Goal: Task Accomplishment & Management: Use online tool/utility

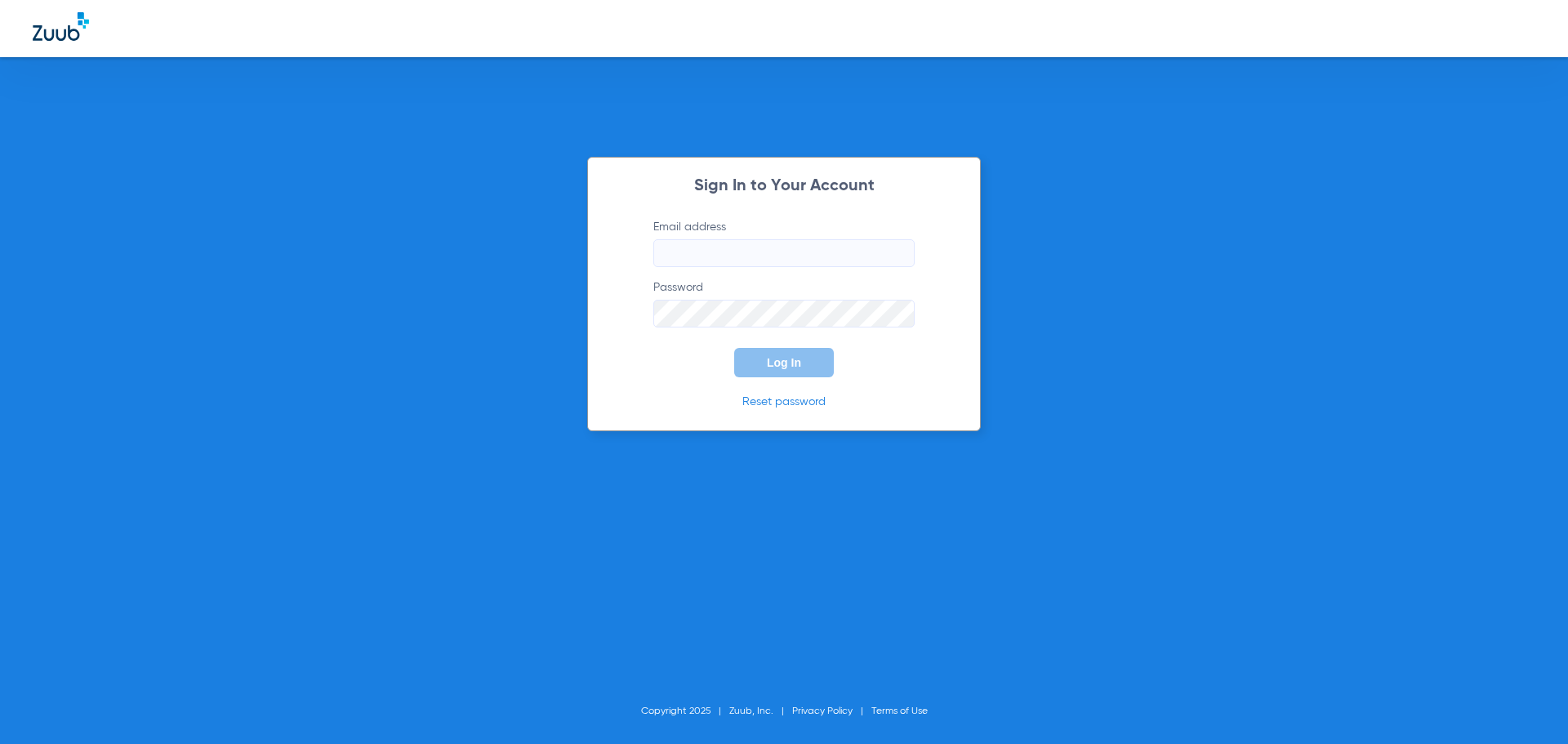
type input "[EMAIL_ADDRESS][DOMAIN_NAME]"
click at [768, 366] on span "Log In" at bounding box center [784, 363] width 34 height 13
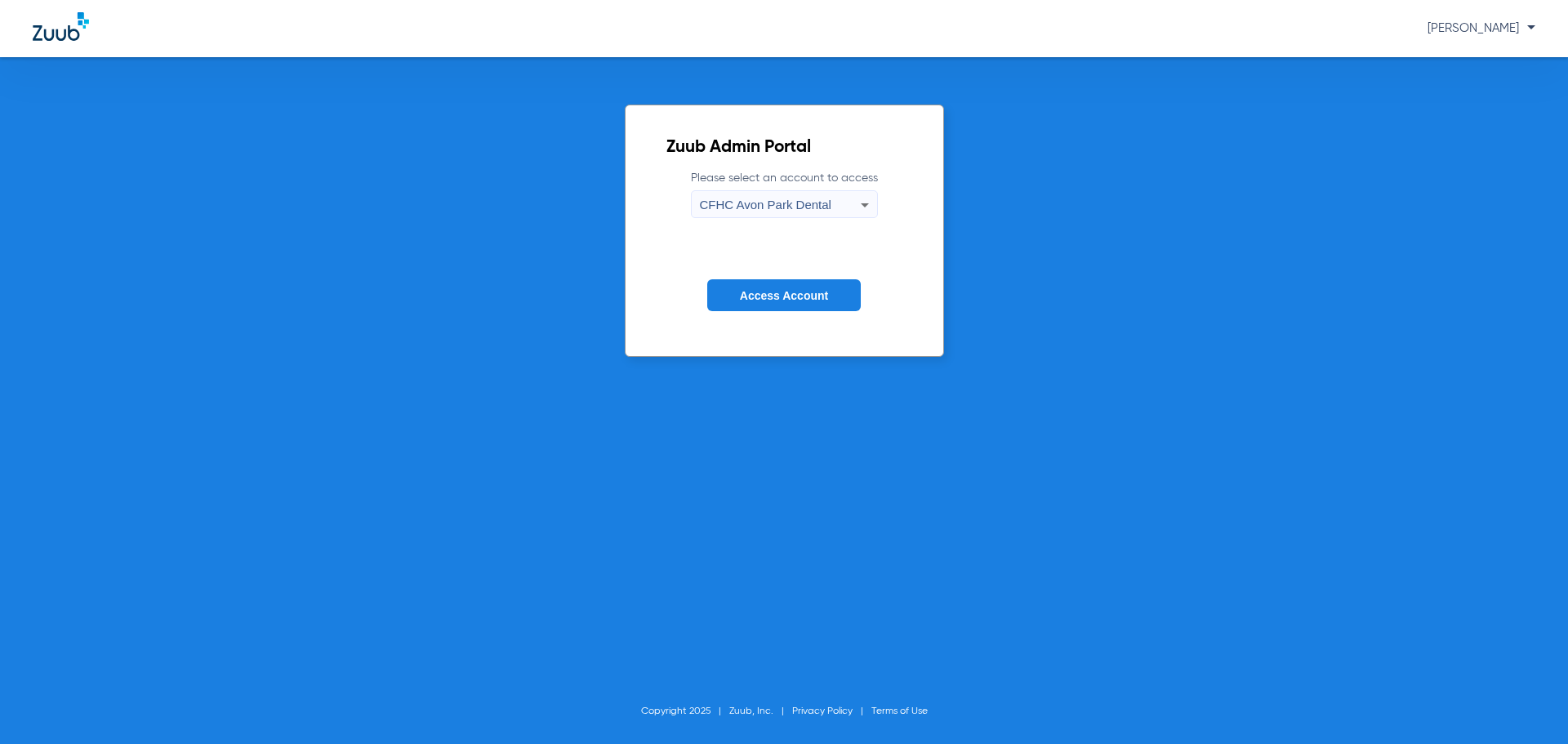
click at [865, 199] on icon at bounding box center [864, 205] width 20 height 20
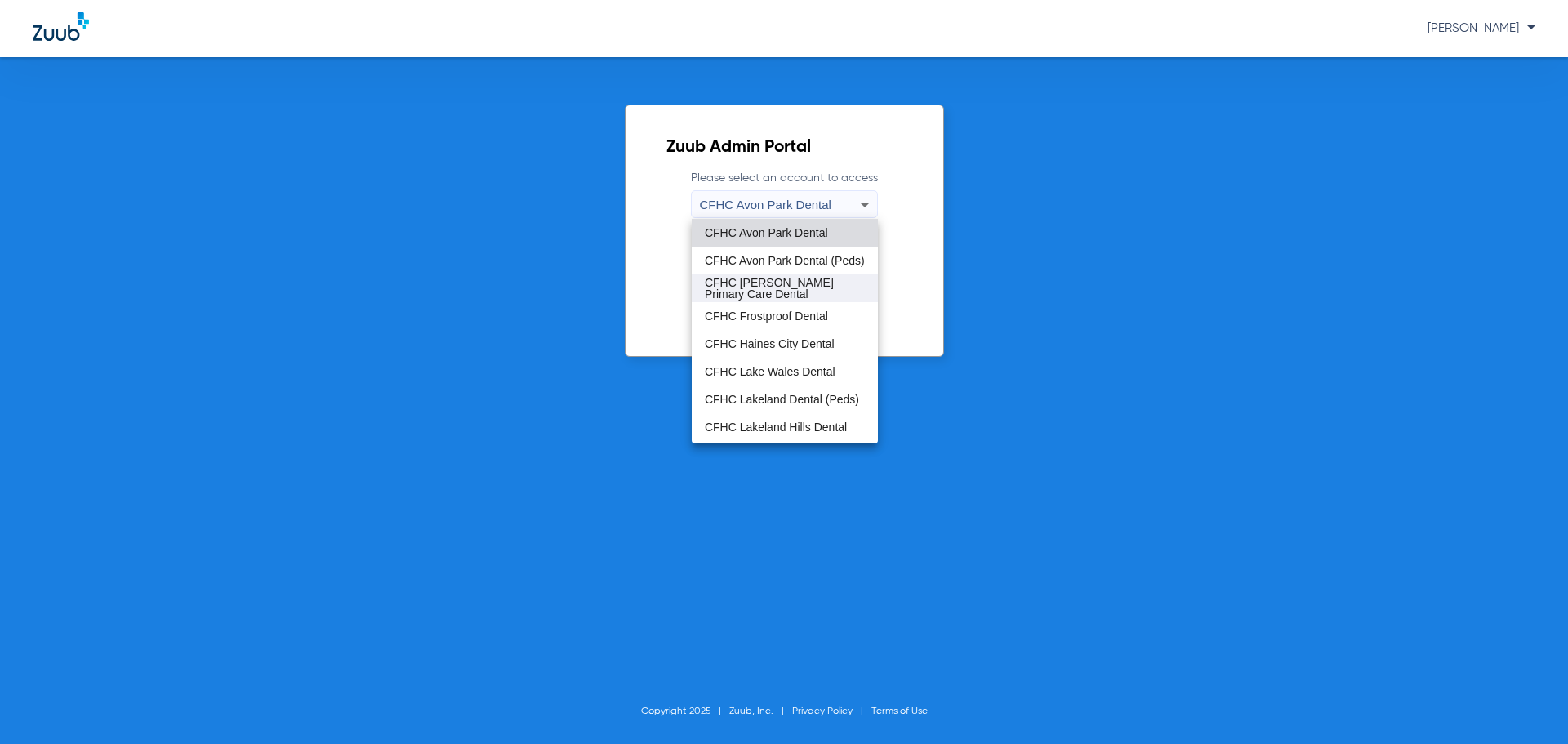
click at [766, 284] on span "CFHC Davenport Primary Care Dental" at bounding box center [784, 288] width 160 height 23
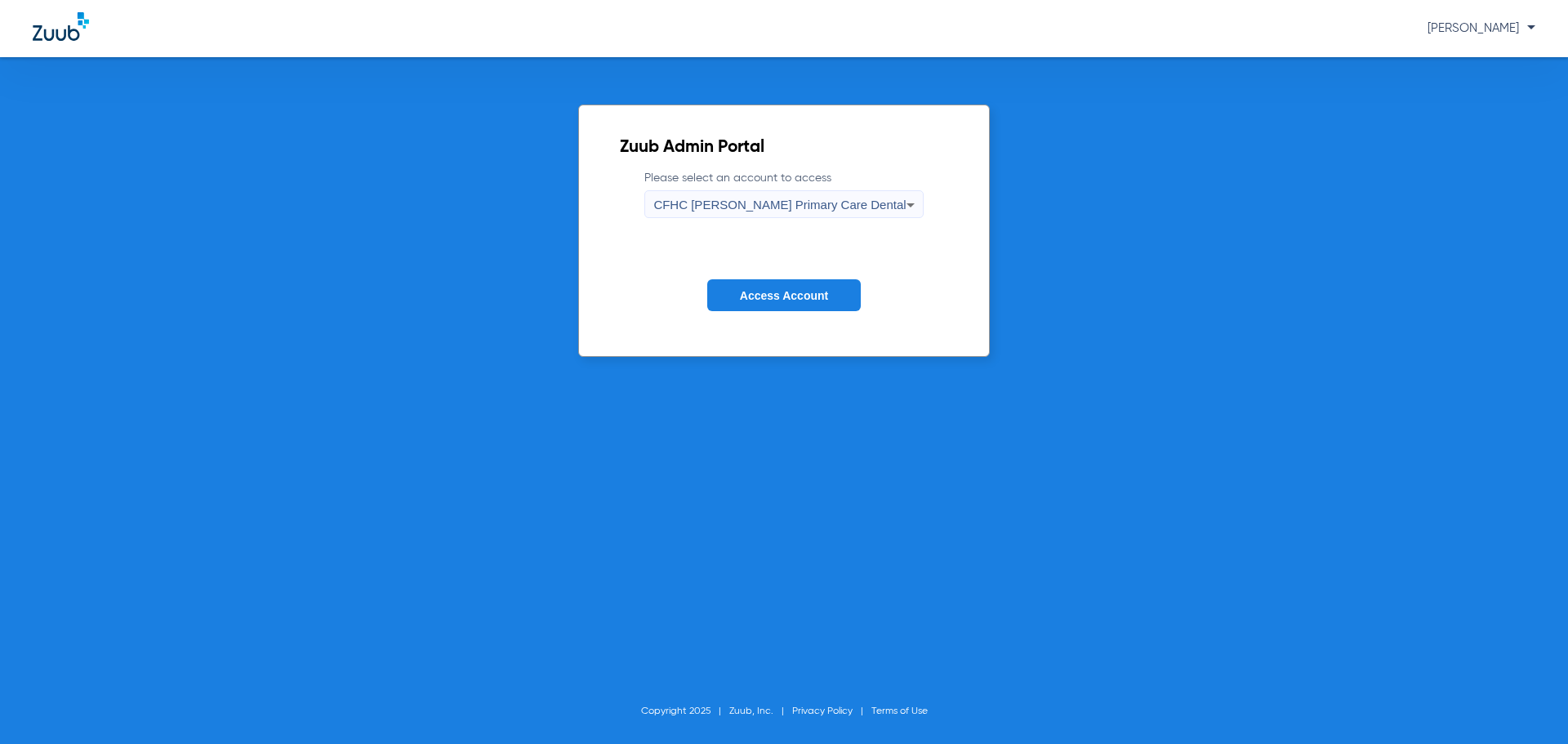
click at [766, 284] on button "Access Account" at bounding box center [784, 296] width 153 height 32
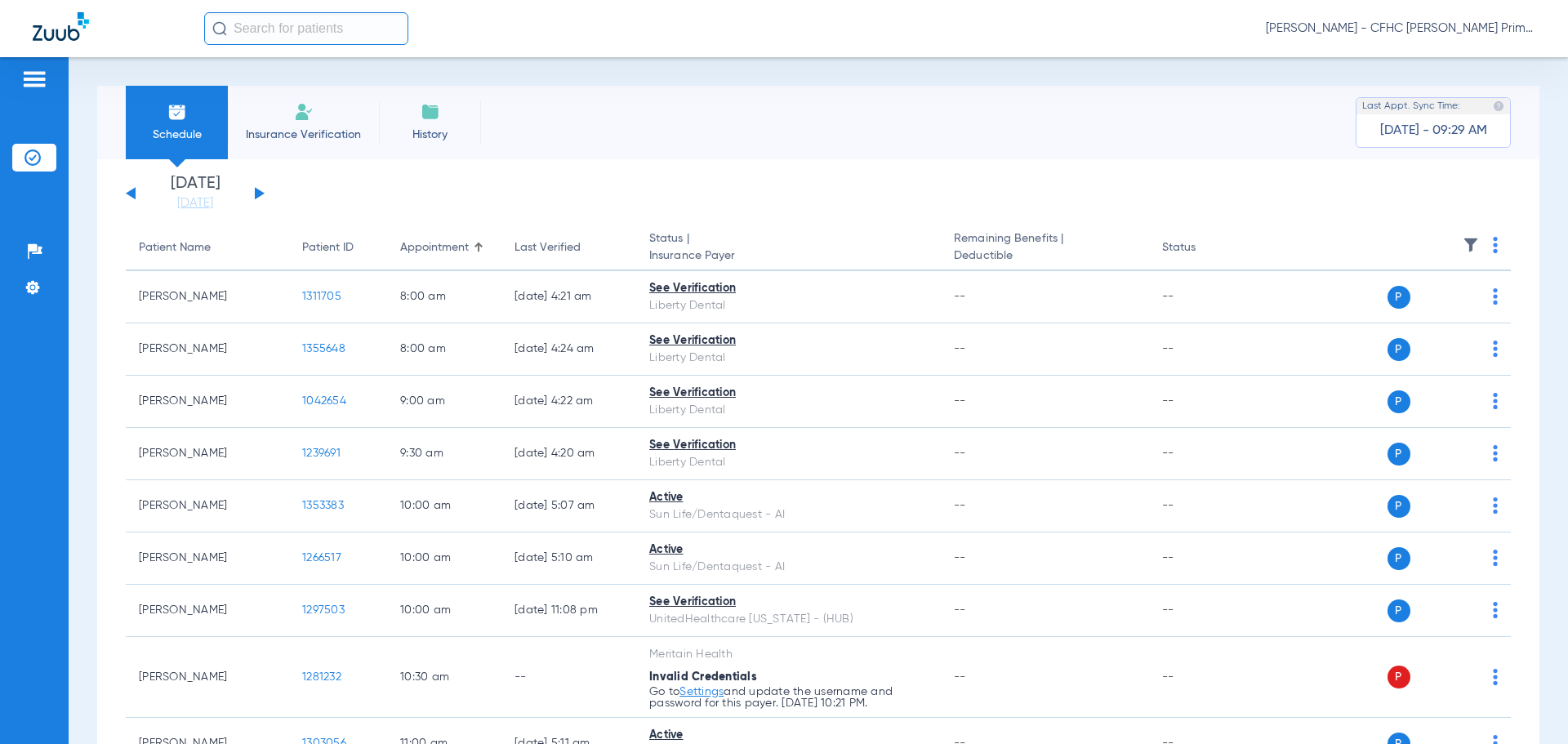
click at [257, 195] on button at bounding box center [260, 192] width 9 height 12
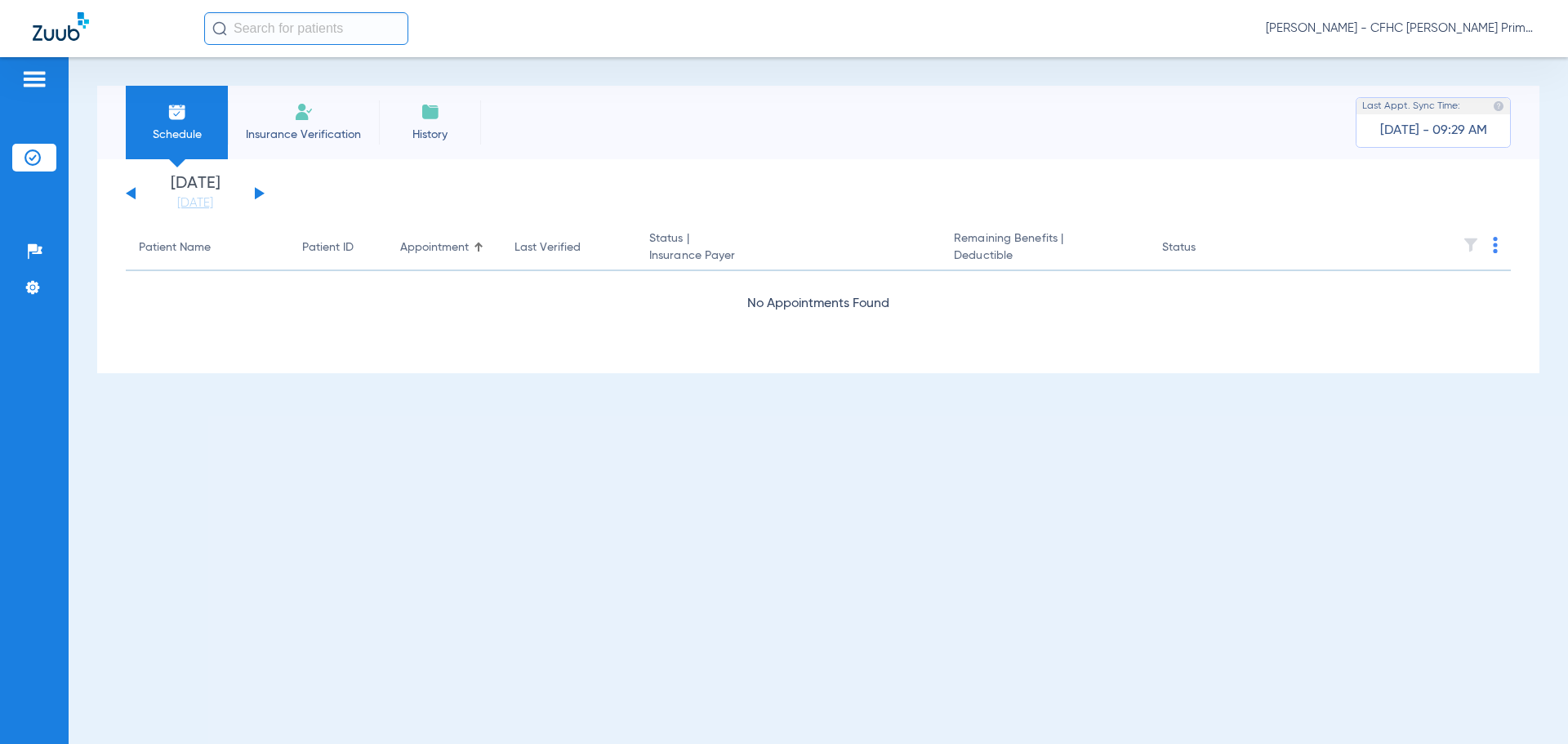
click at [257, 195] on button at bounding box center [260, 192] width 9 height 12
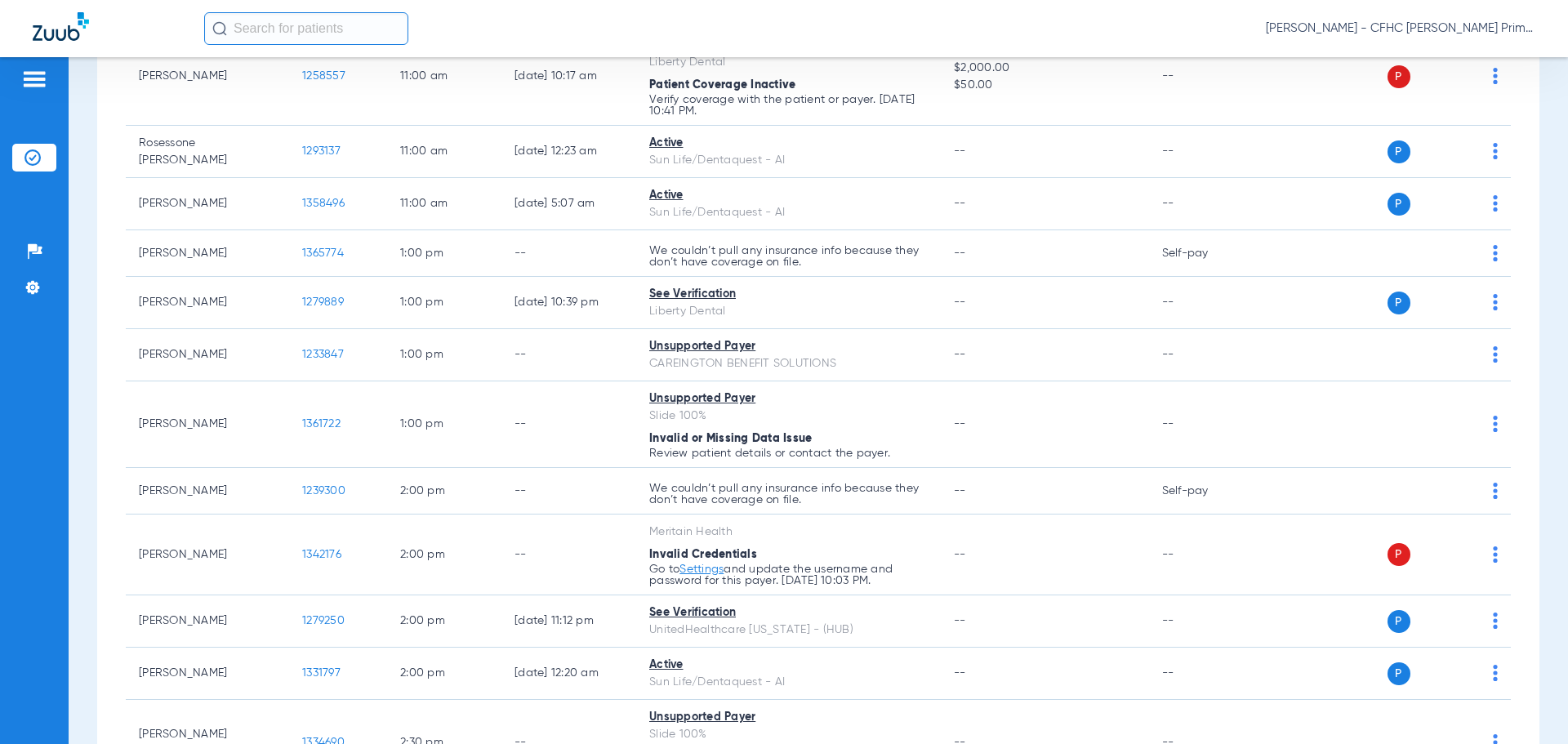
scroll to position [1144, 0]
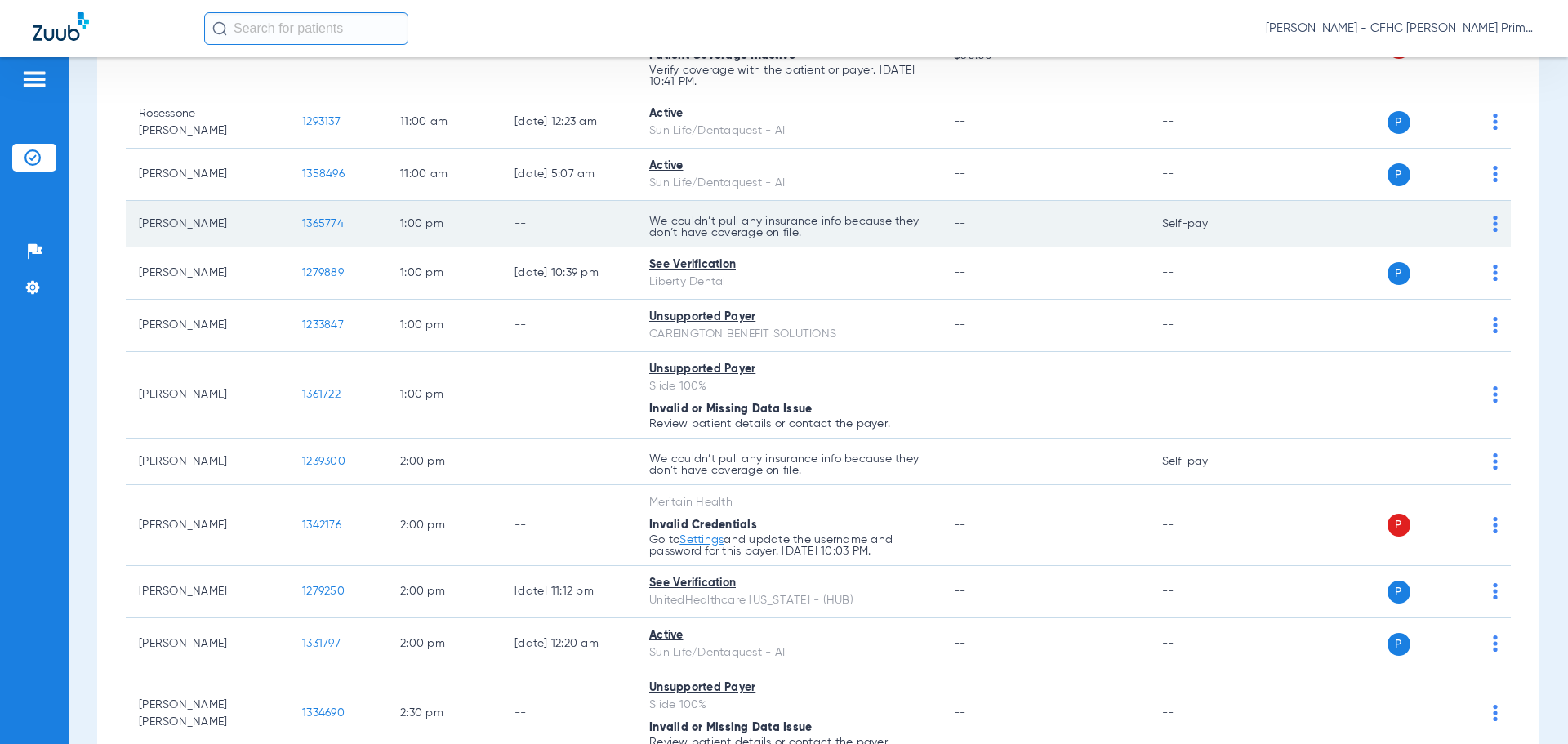
click at [330, 225] on span "1365774" at bounding box center [323, 224] width 42 height 11
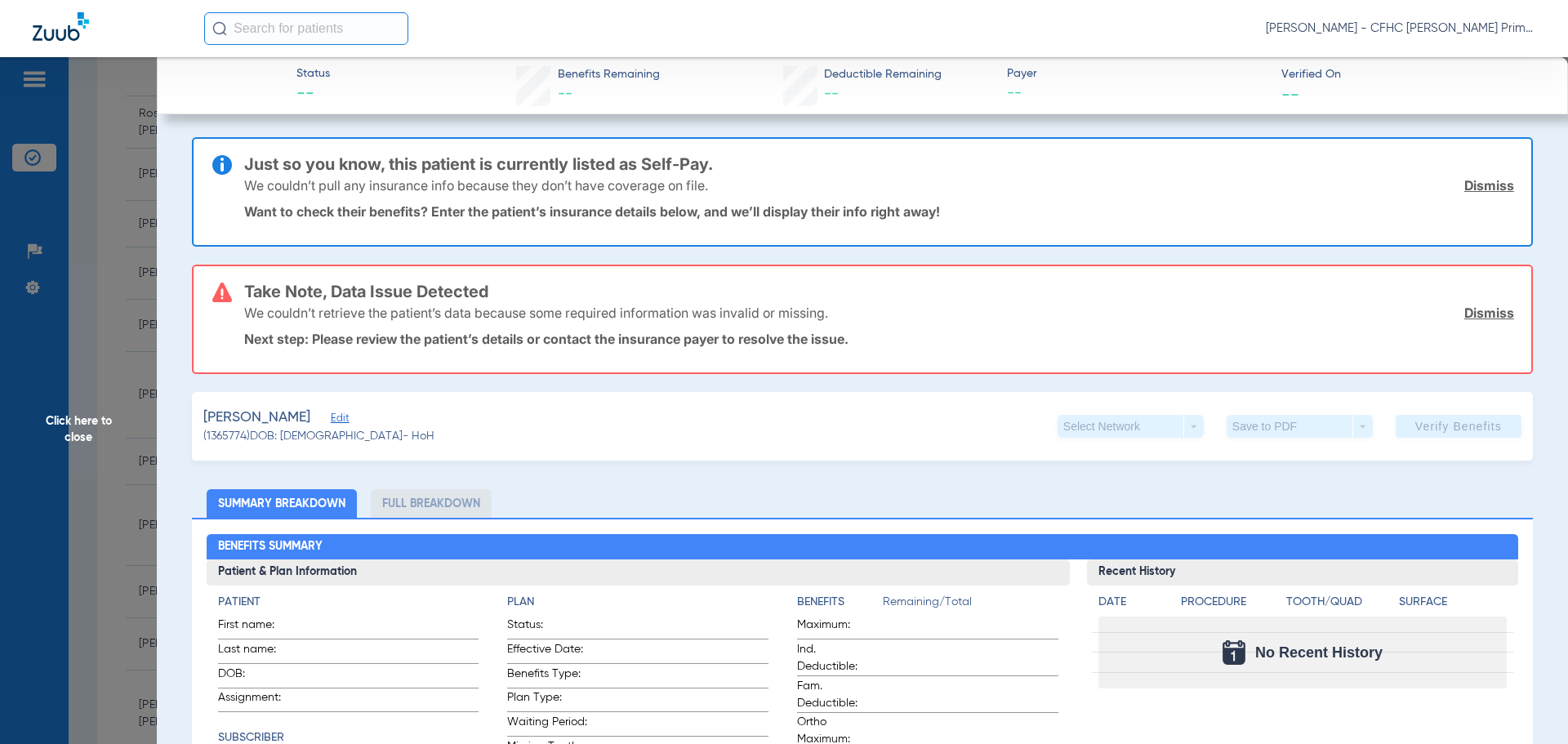
click at [1467, 185] on link "Dismiss" at bounding box center [1488, 185] width 50 height 16
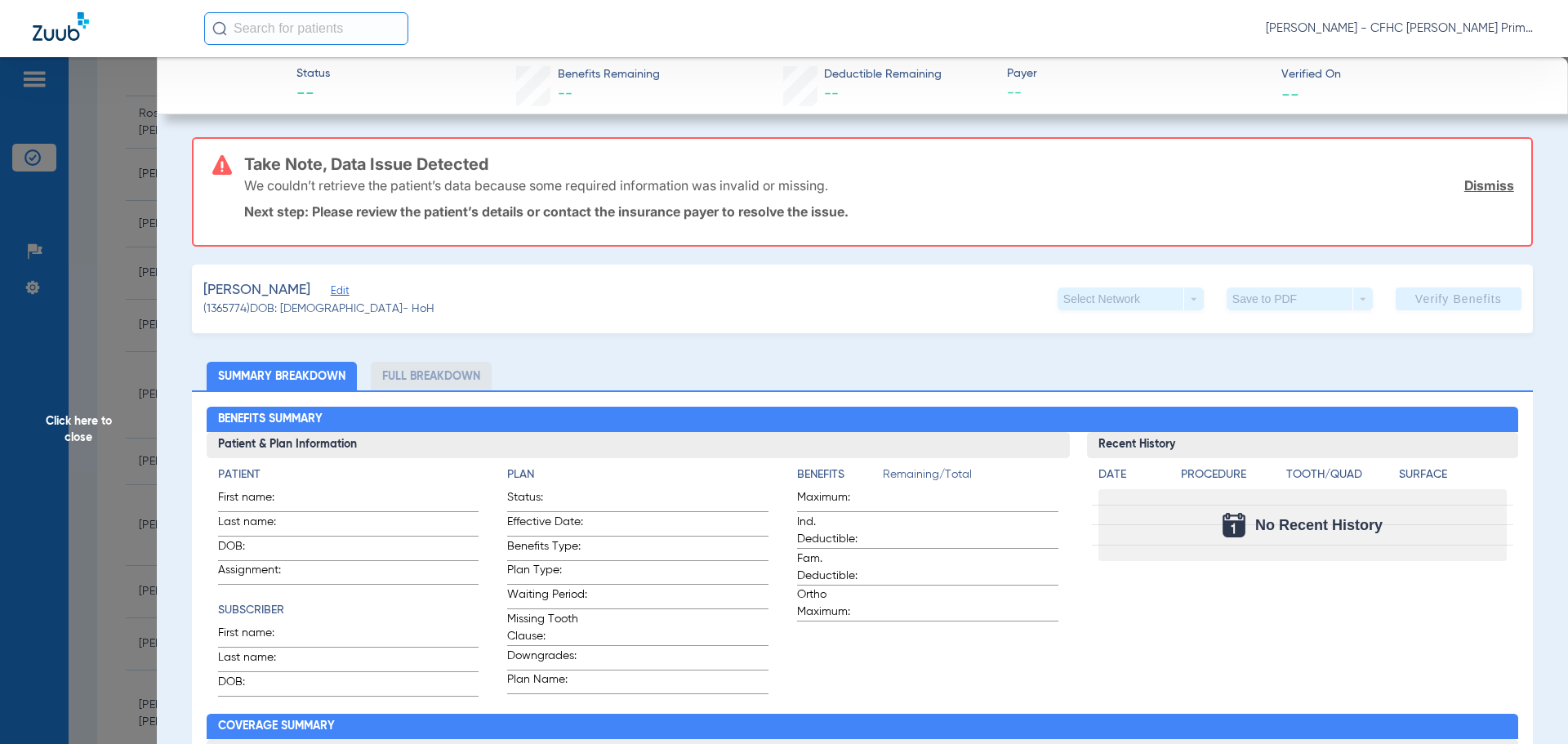
click at [1467, 185] on link "Dismiss" at bounding box center [1488, 185] width 50 height 16
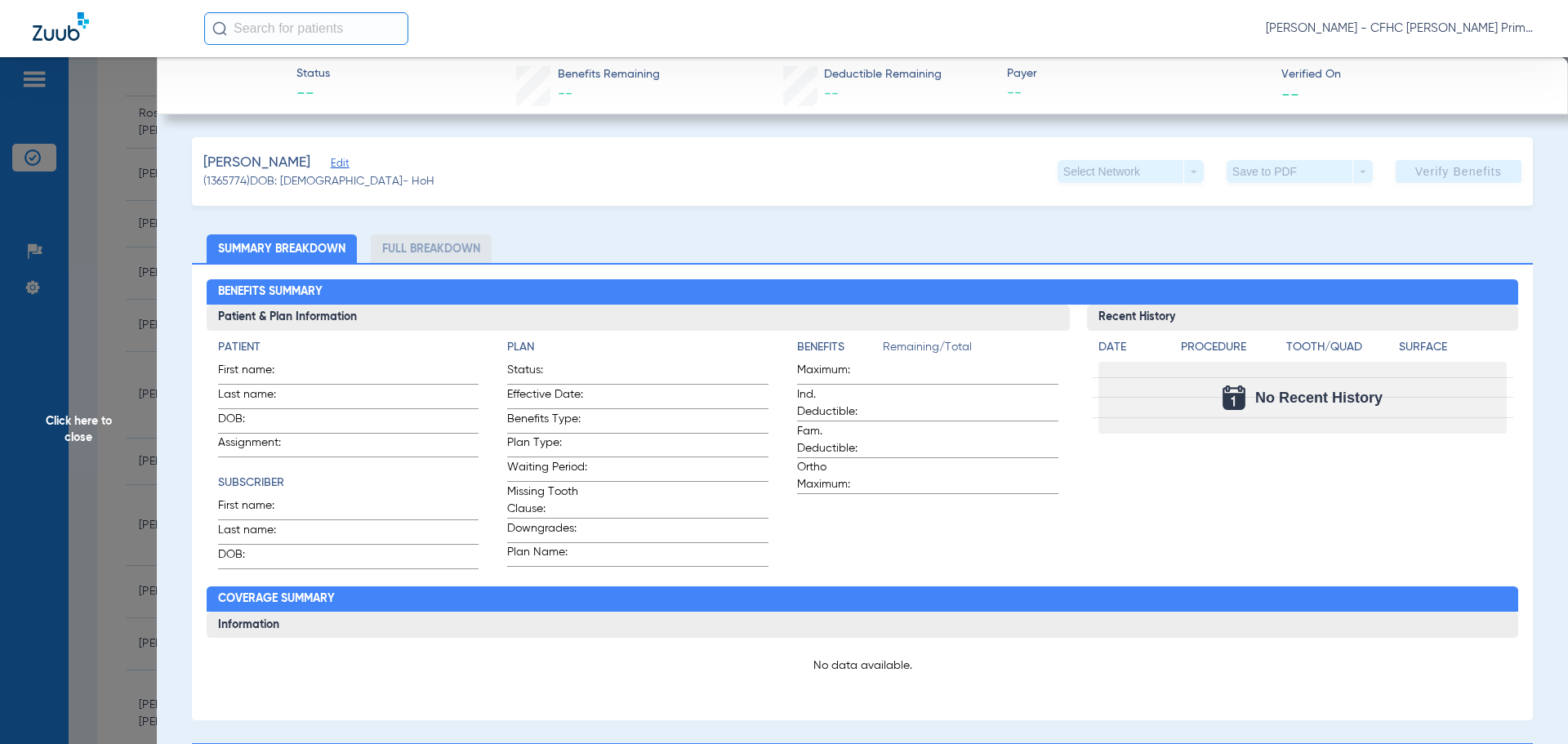
click at [331, 172] on span "Edit" at bounding box center [338, 165] width 15 height 15
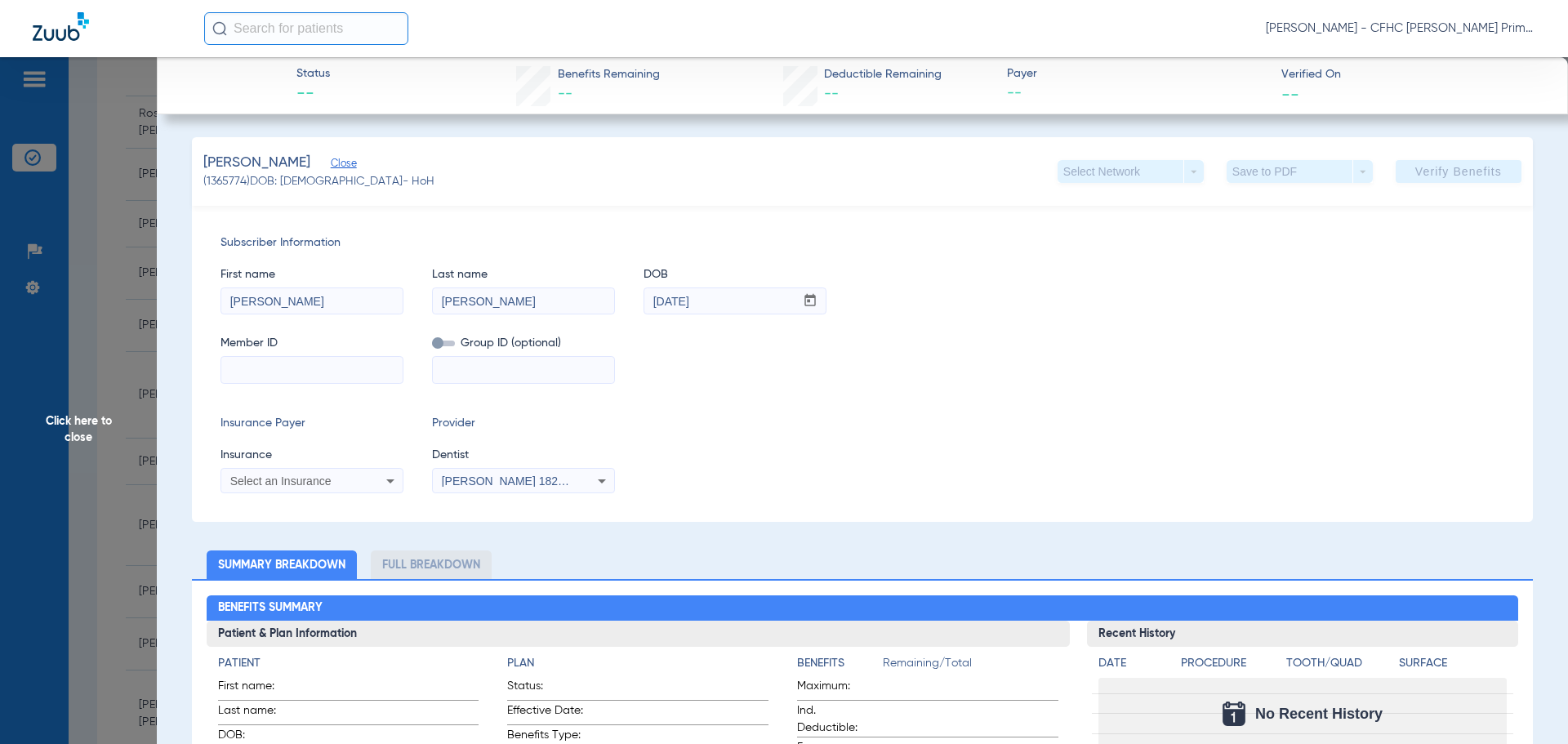
paste input "98155333600"
type input "98155333600"
click at [374, 478] on div "Select an Insurance" at bounding box center [312, 481] width 181 height 20
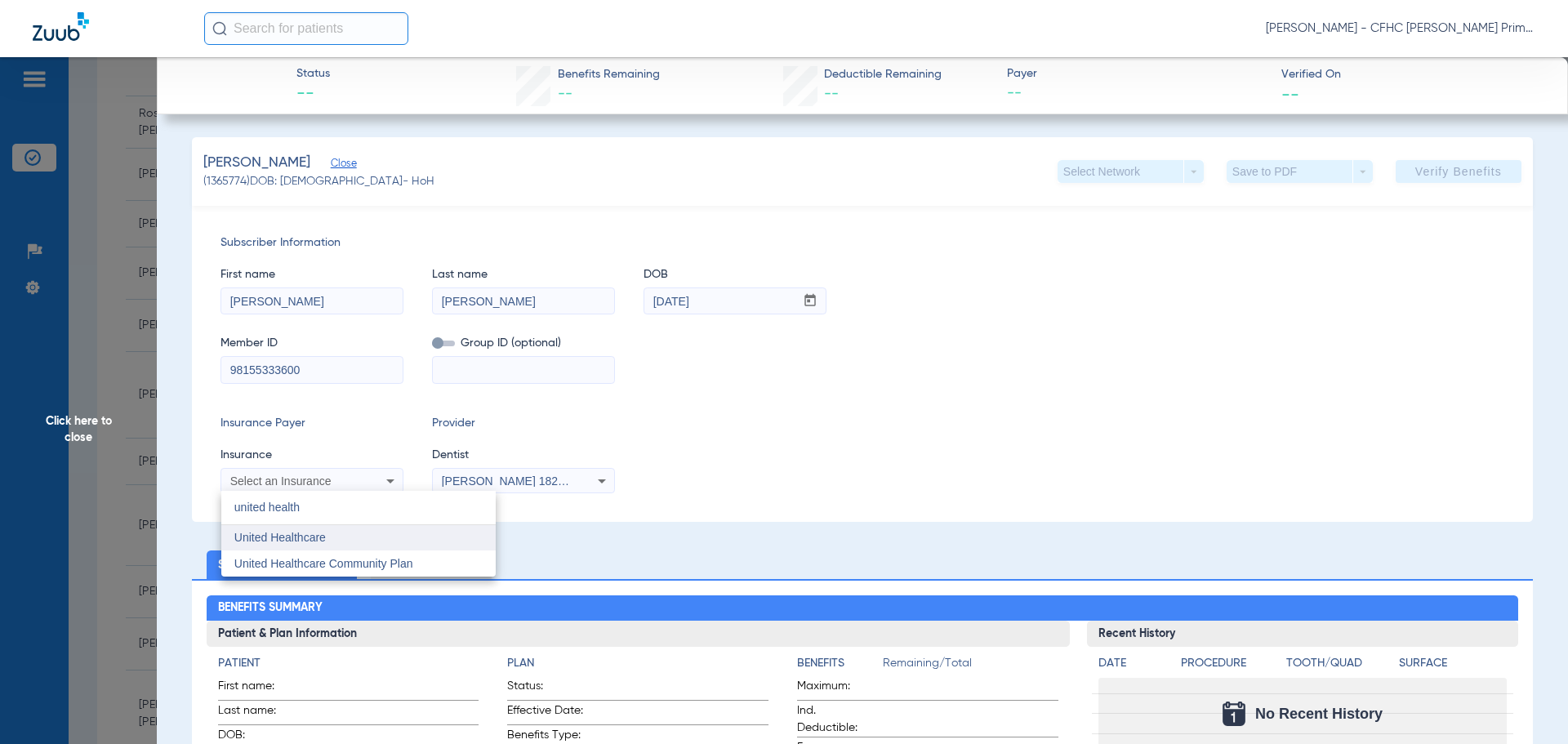
type input "united health"
click at [383, 543] on mat-option "United Healthcare" at bounding box center [359, 538] width 275 height 27
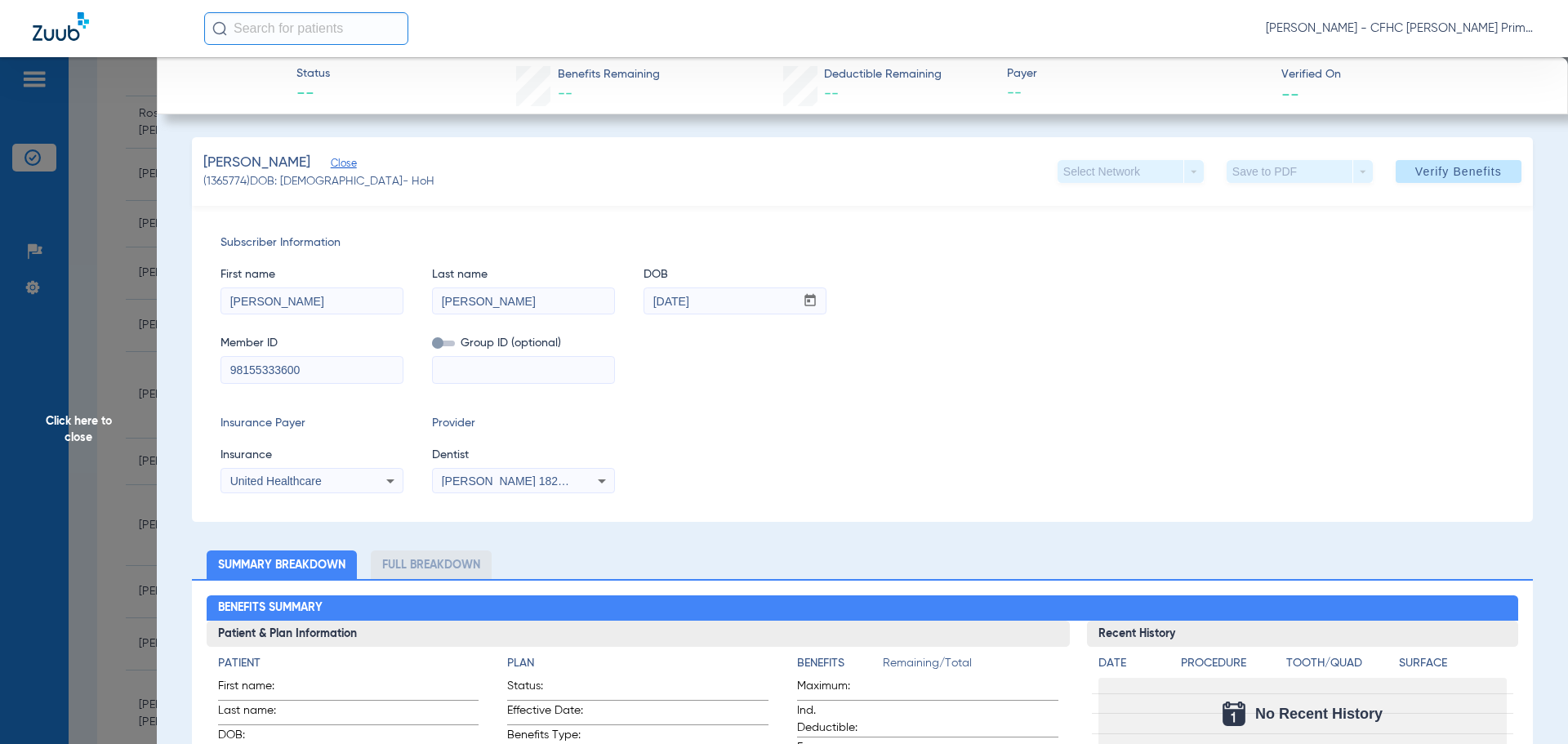
click at [1409, 178] on button "Verify Benefits" at bounding box center [1458, 172] width 126 height 23
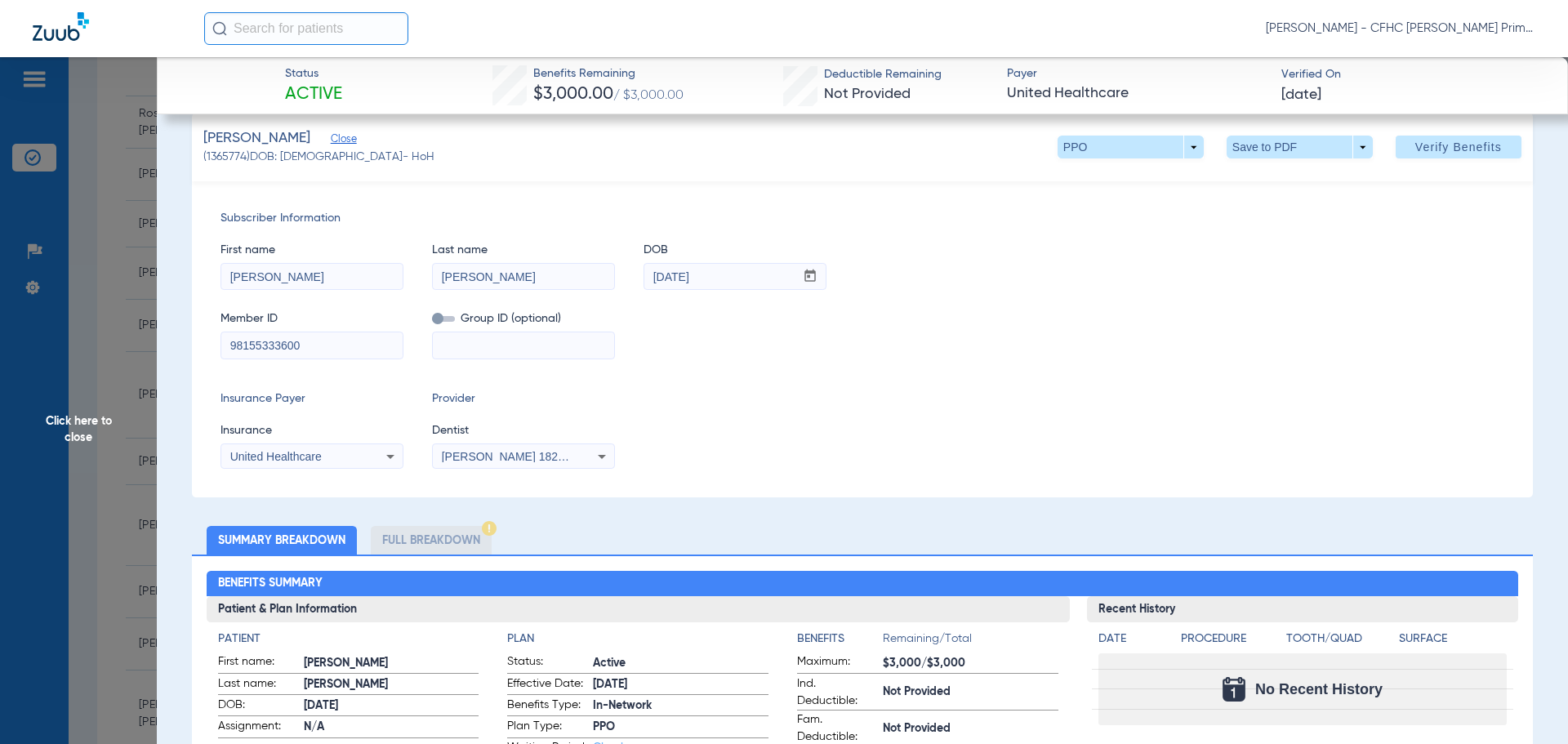
scroll to position [0, 0]
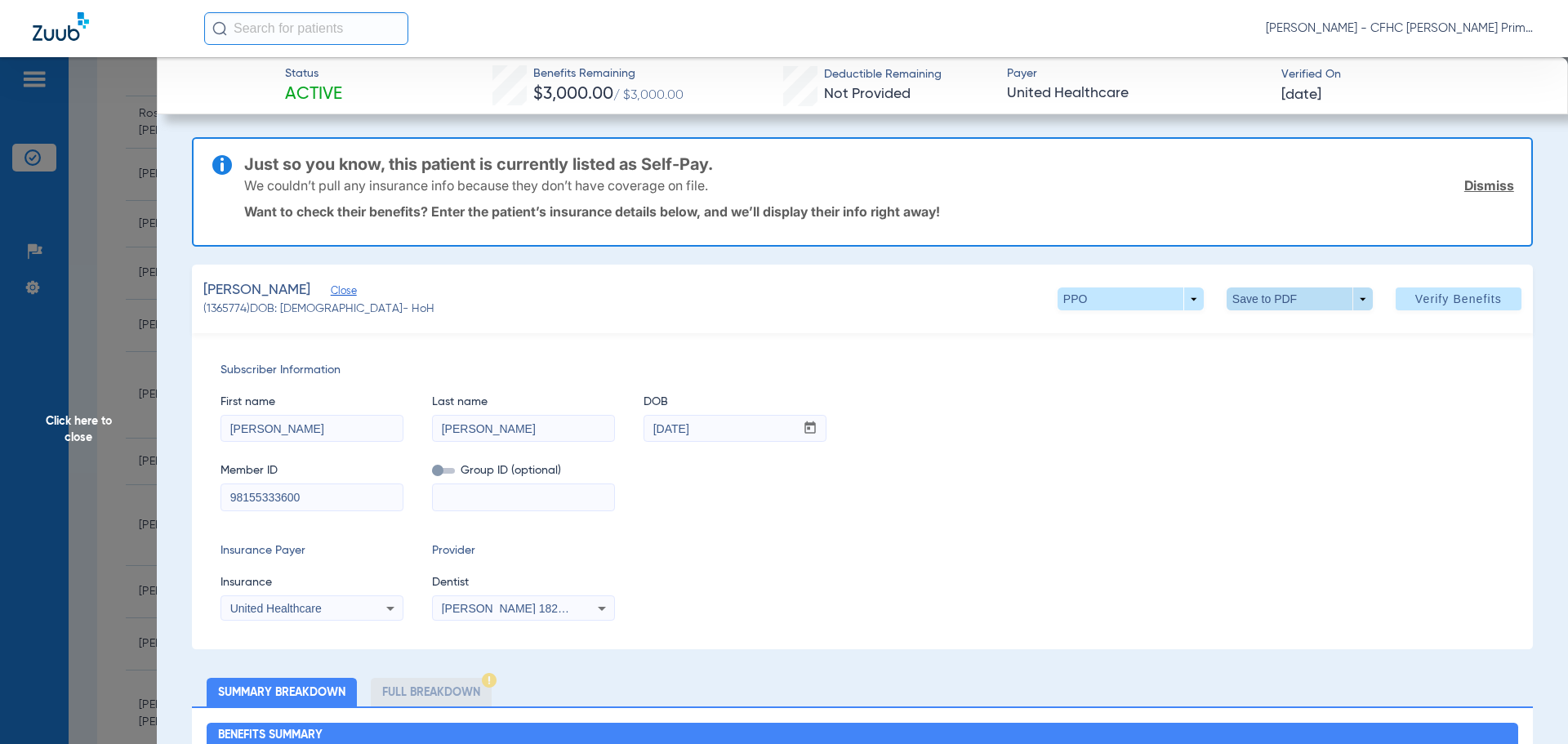
click at [1264, 306] on span at bounding box center [1299, 299] width 146 height 23
click at [1276, 326] on span "Save to PDF" at bounding box center [1293, 332] width 64 height 11
click at [91, 423] on span "Click here to close" at bounding box center [78, 428] width 156 height 744
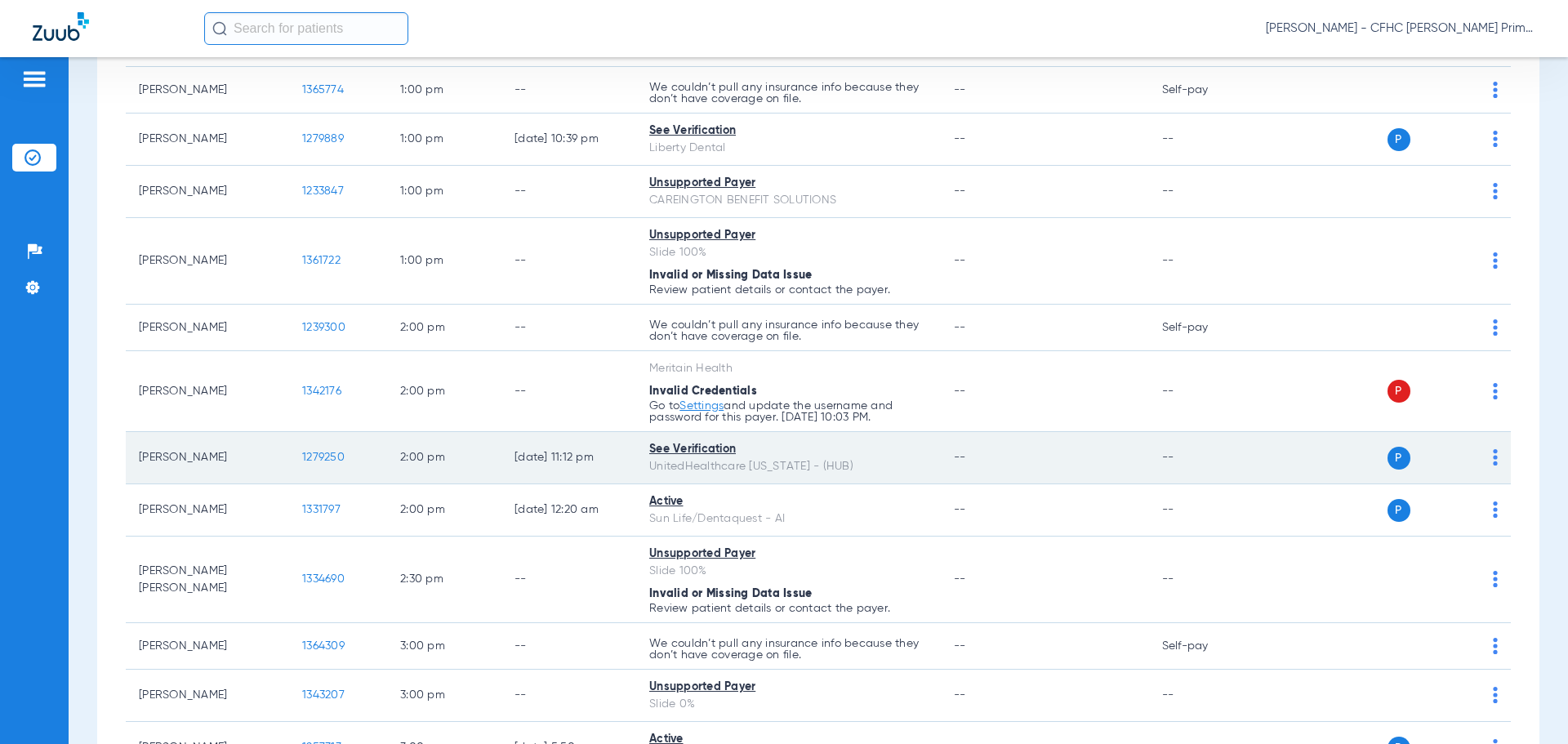
scroll to position [1307, 0]
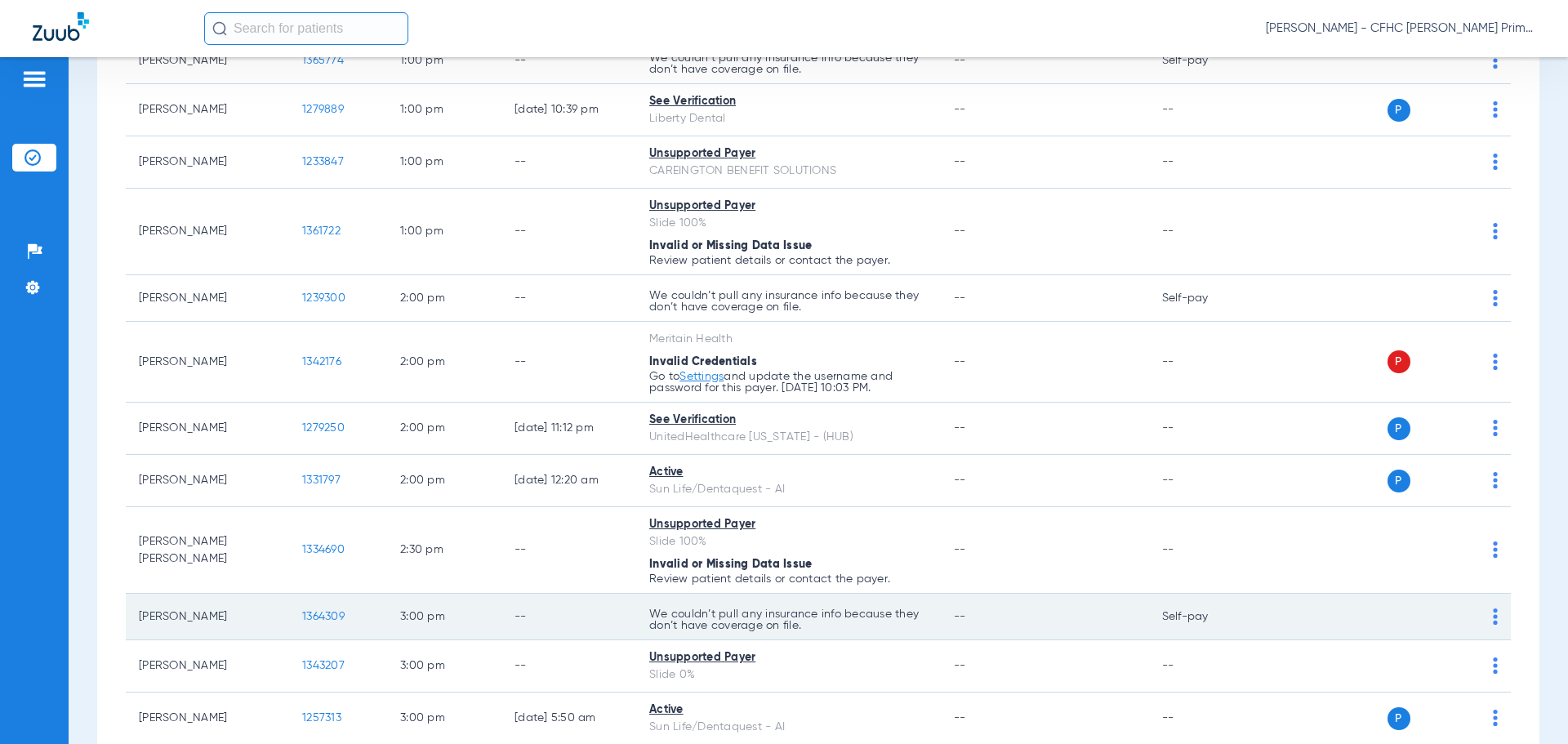
click at [322, 618] on span "1364309" at bounding box center [323, 617] width 43 height 11
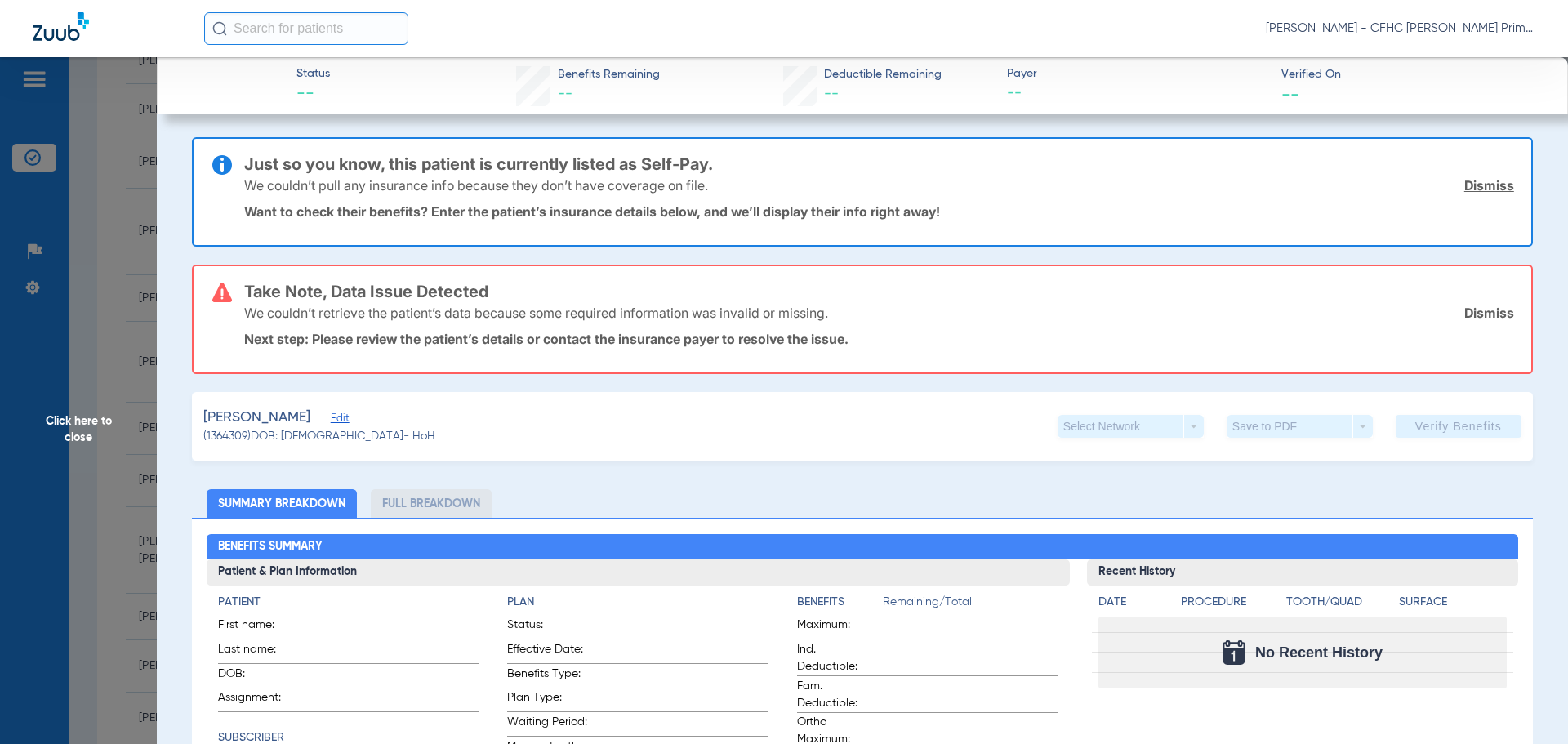
click at [1483, 192] on link "Dismiss" at bounding box center [1488, 185] width 50 height 16
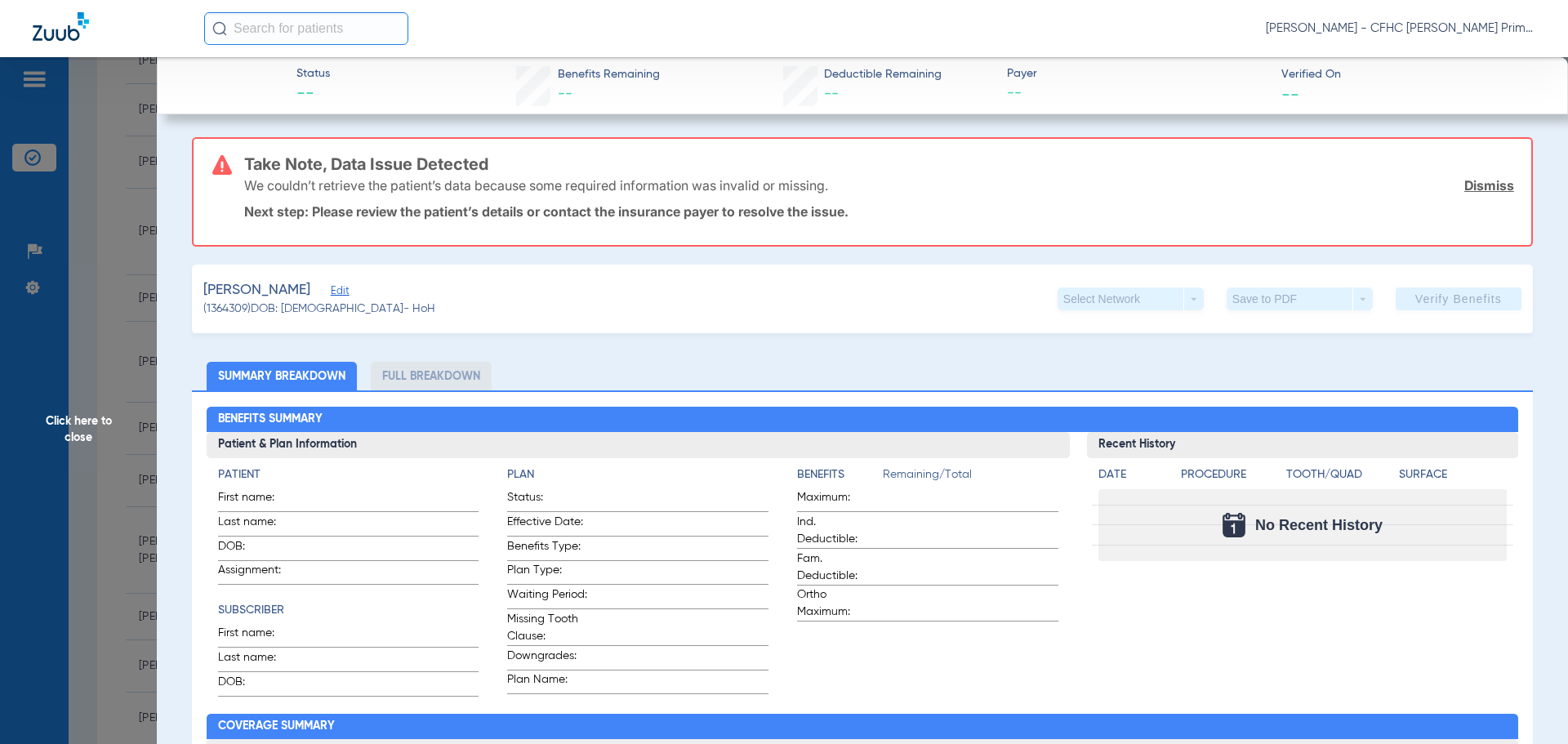
click at [1483, 192] on link "Dismiss" at bounding box center [1488, 185] width 50 height 16
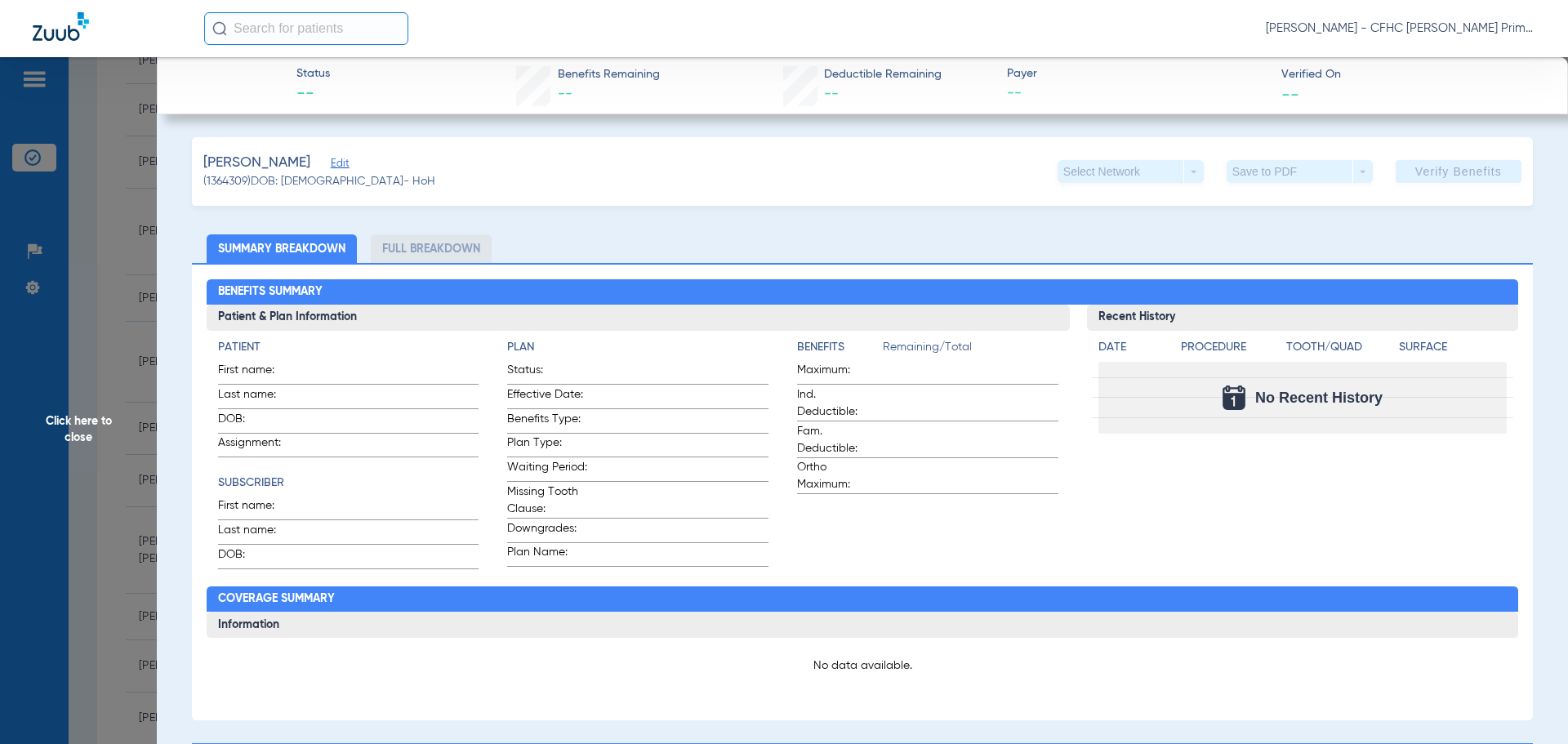
click at [346, 168] on span "Edit" at bounding box center [338, 165] width 15 height 15
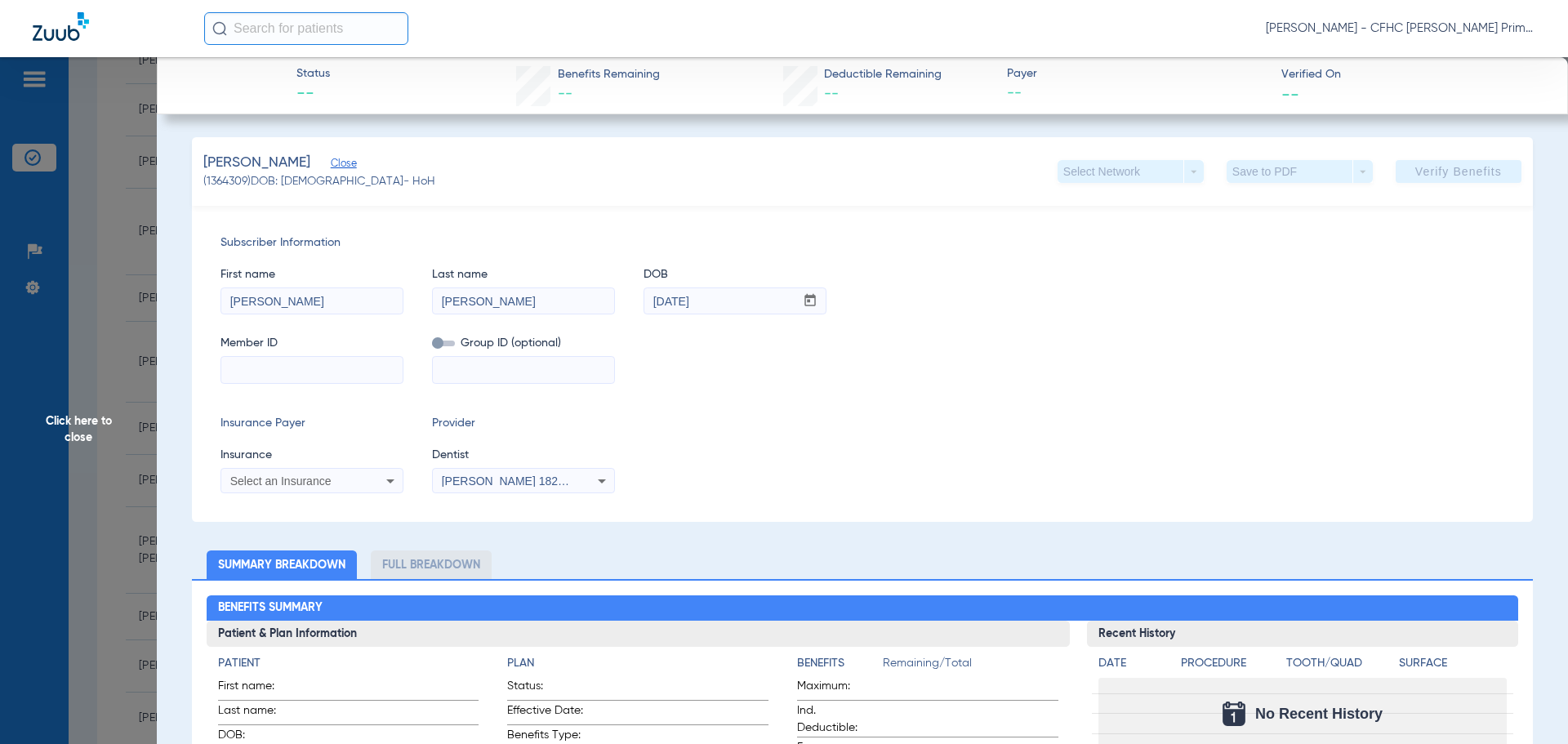
click at [1377, 165] on div "Select Network arrow_drop_down Save to PDF arrow_drop_down Verify Benefits" at bounding box center [1289, 172] width 463 height 23
paste input "48362484"
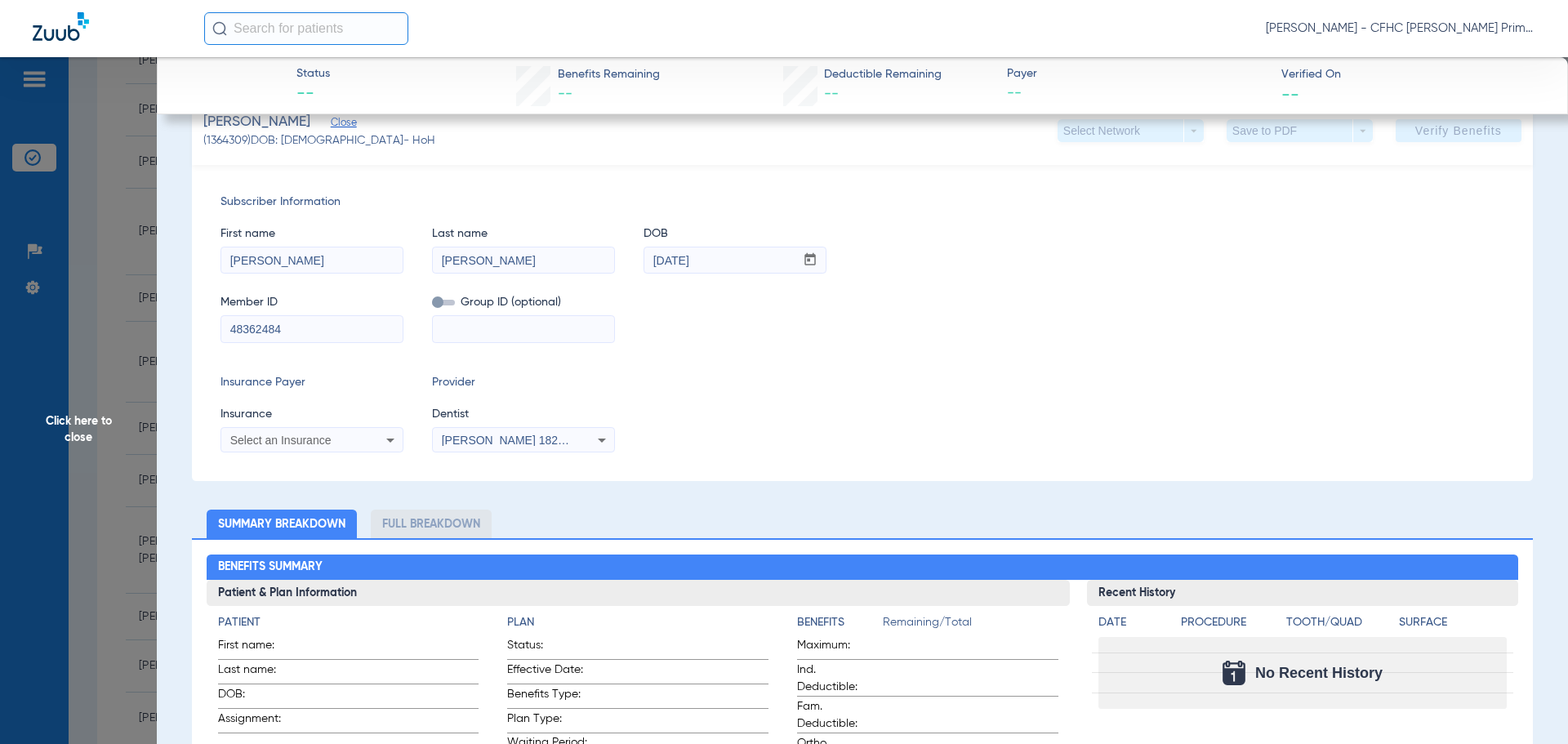
scroll to position [0, 0]
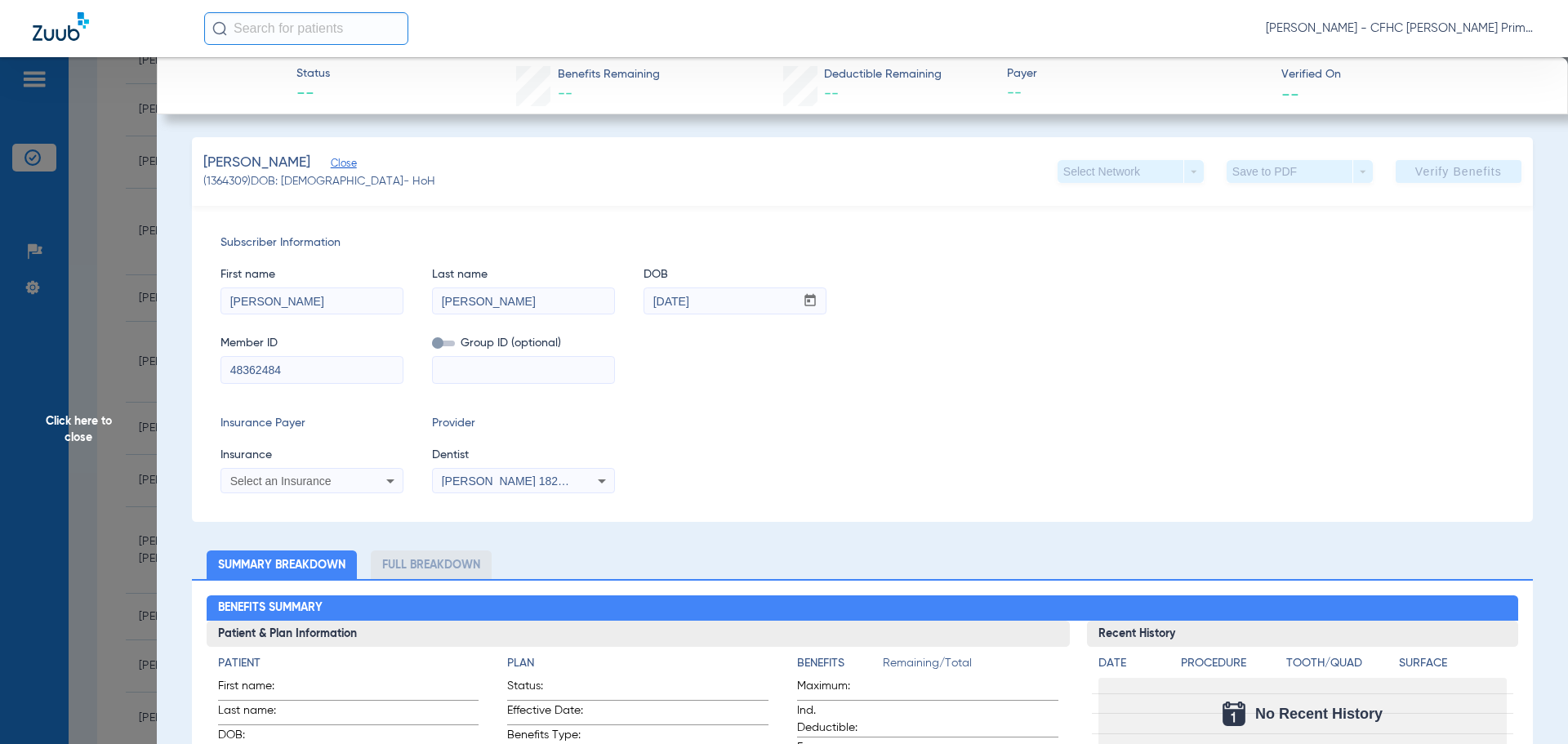
type input "48362484"
click at [83, 428] on span "Click here to close" at bounding box center [78, 428] width 156 height 744
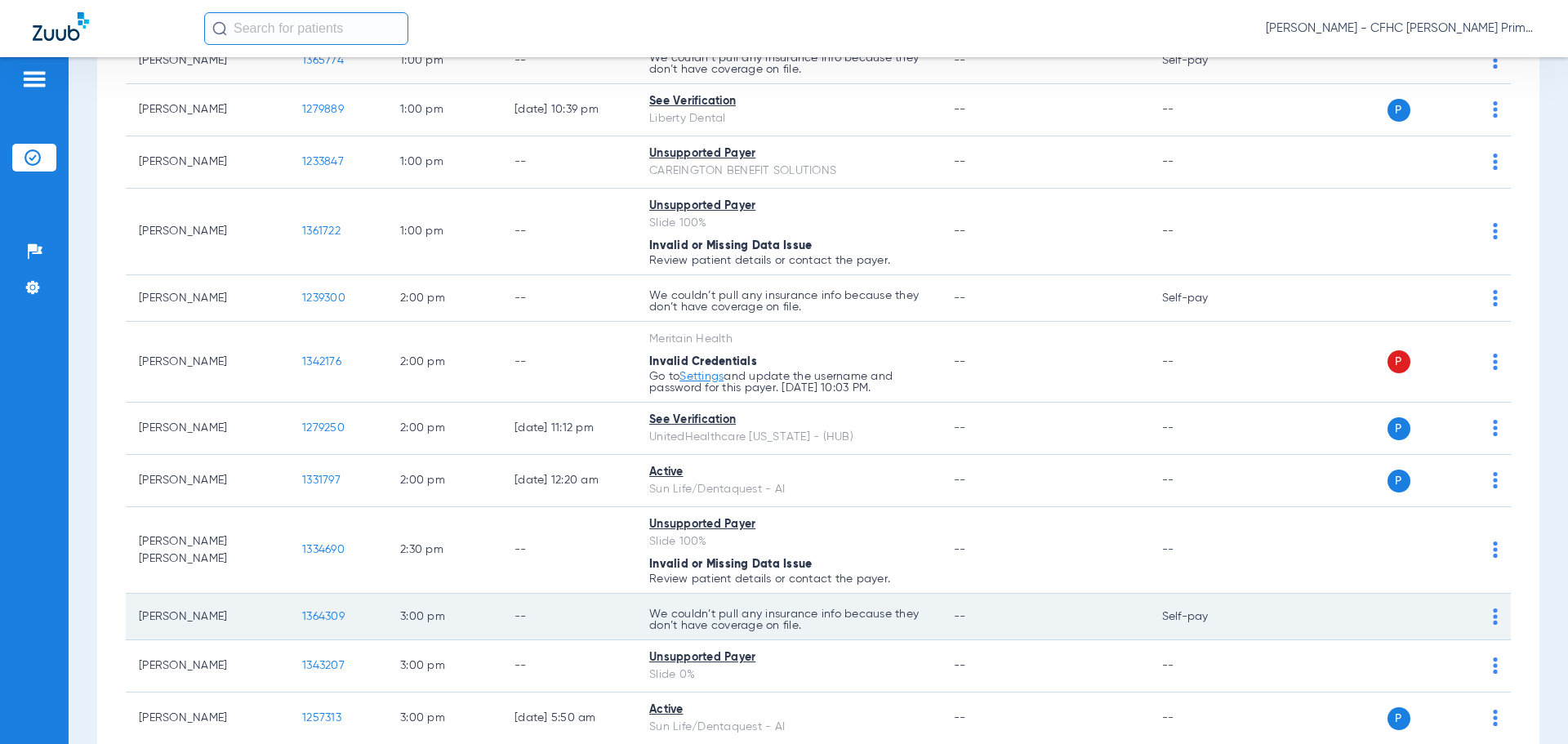
click at [316, 623] on span "1364309" at bounding box center [323, 617] width 43 height 11
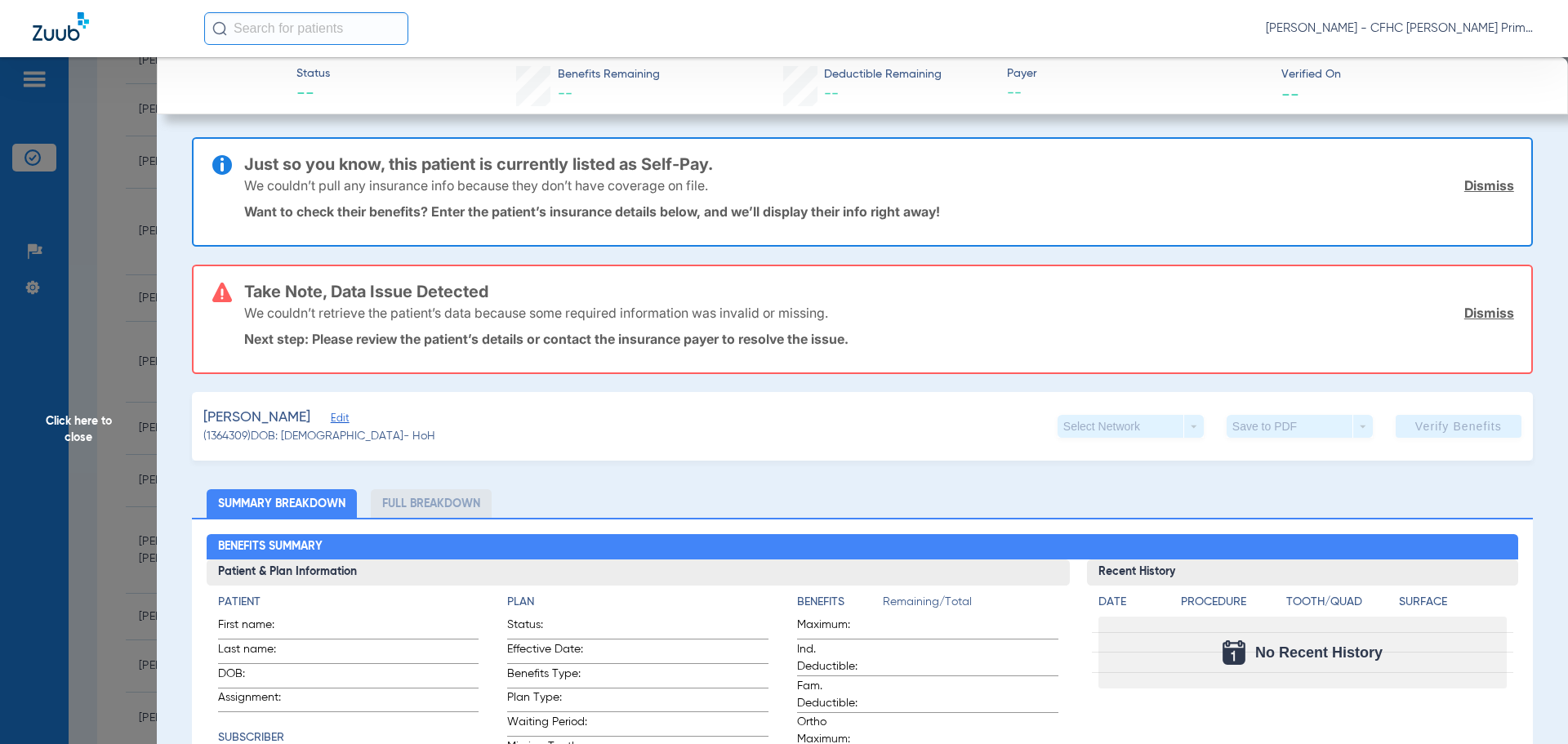
type input "ROBERTO"
type input "SUAREZ"
type input "01/15/1995"
click at [1484, 191] on link "Dismiss" at bounding box center [1488, 185] width 50 height 16
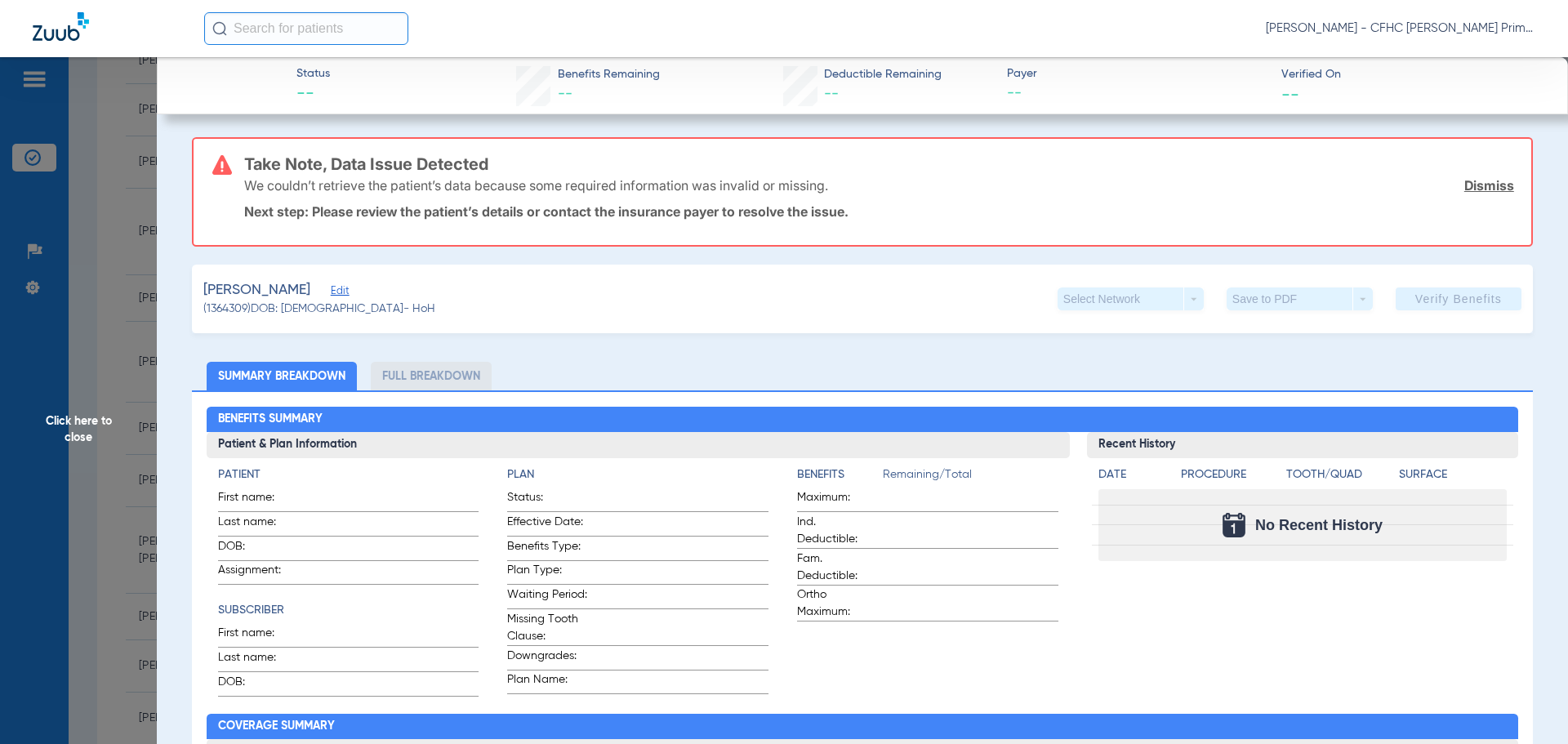
click at [1484, 191] on link "Dismiss" at bounding box center [1488, 185] width 50 height 16
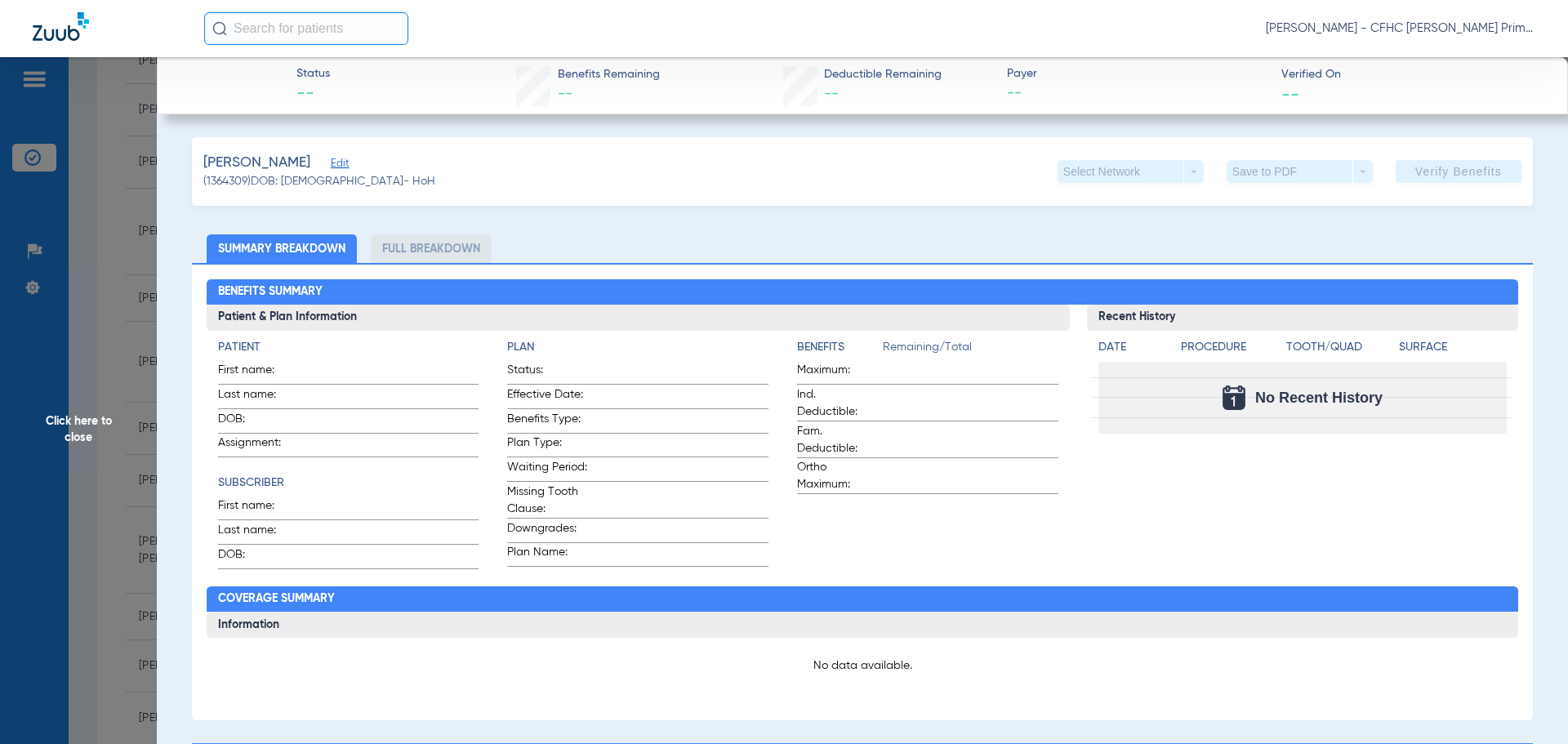
click at [346, 163] on span "Edit" at bounding box center [338, 165] width 15 height 15
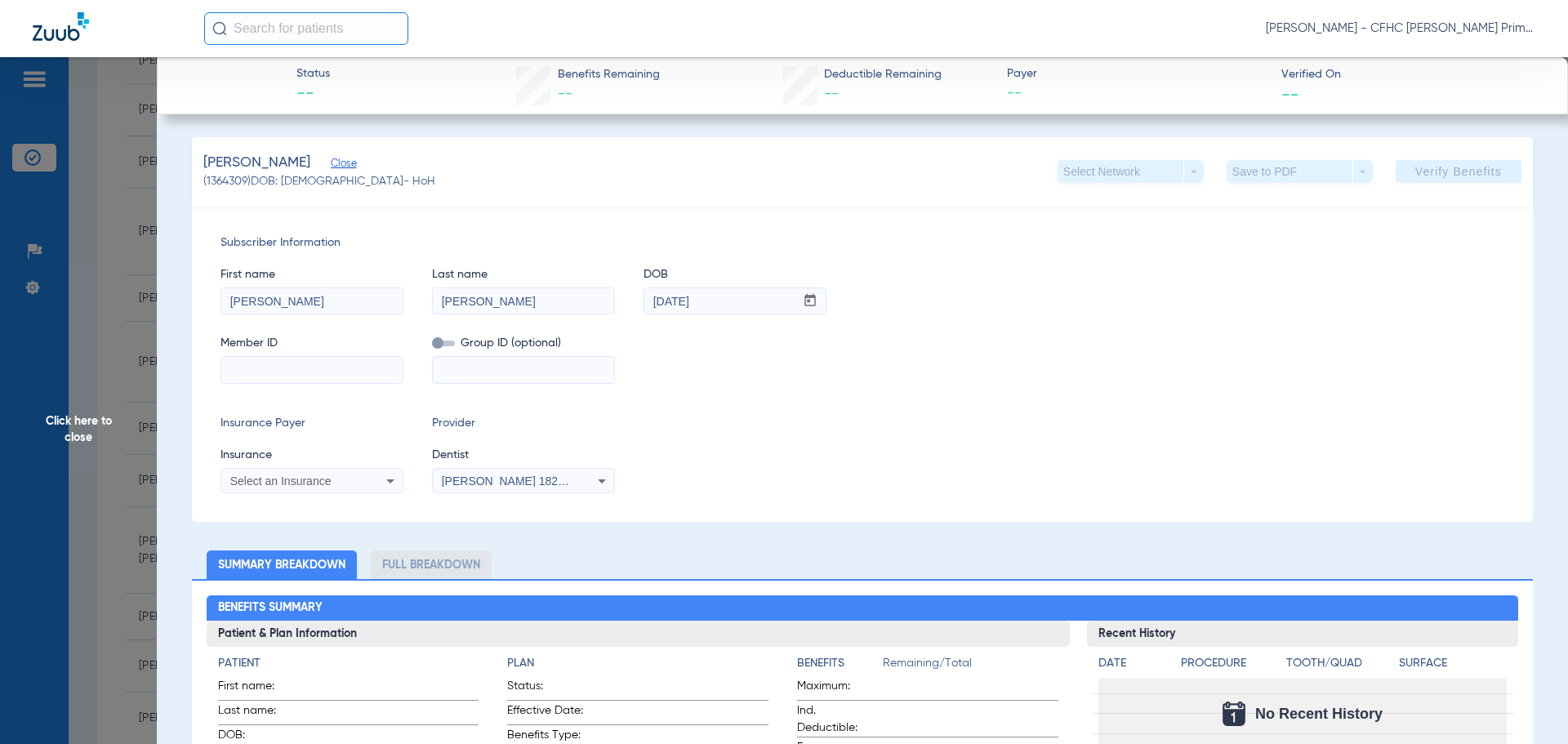
paste input "48362484"
type input "48362484"
click at [357, 482] on div "Select an Insurance" at bounding box center [296, 481] width 132 height 11
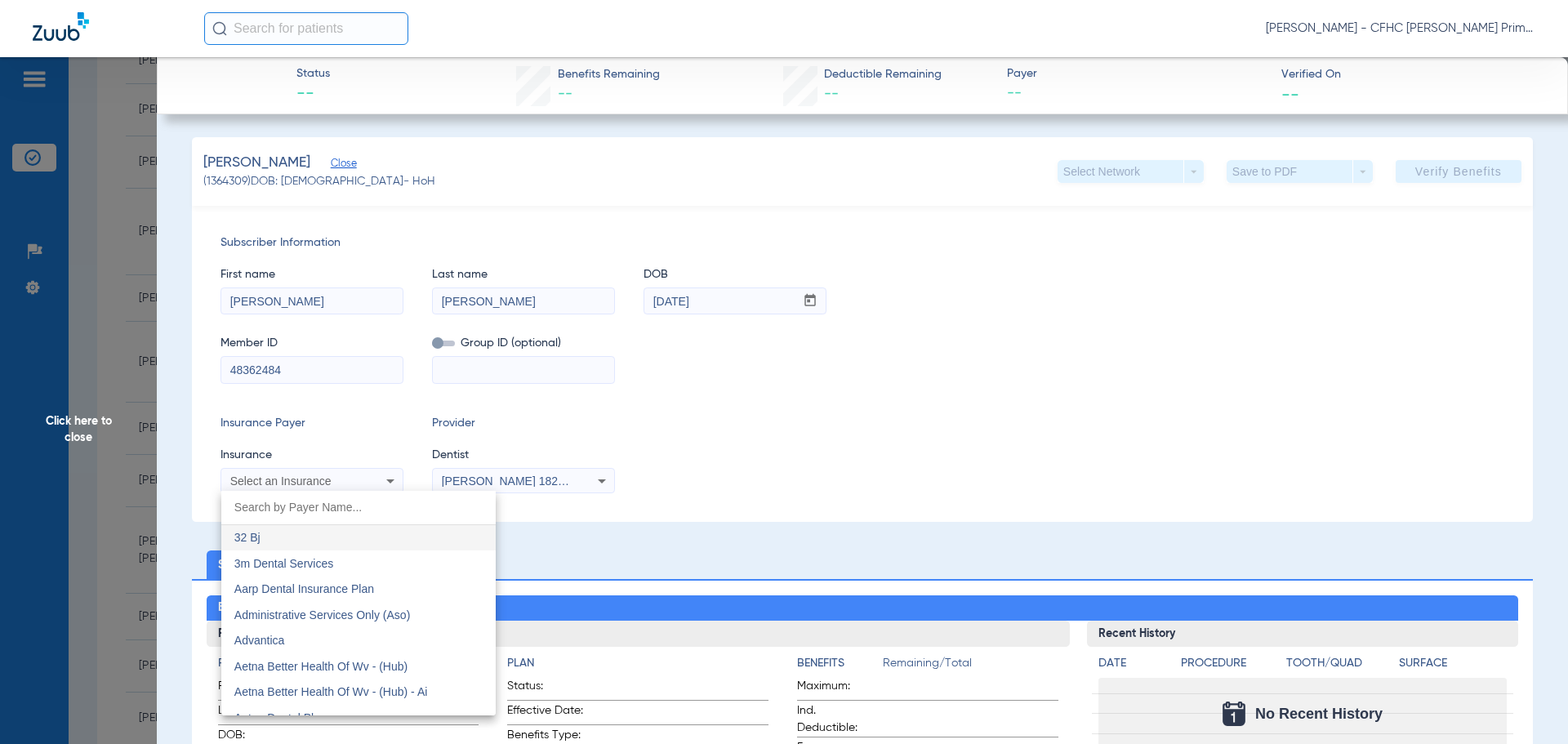
click at [347, 507] on input "dropdown search" at bounding box center [359, 507] width 275 height 33
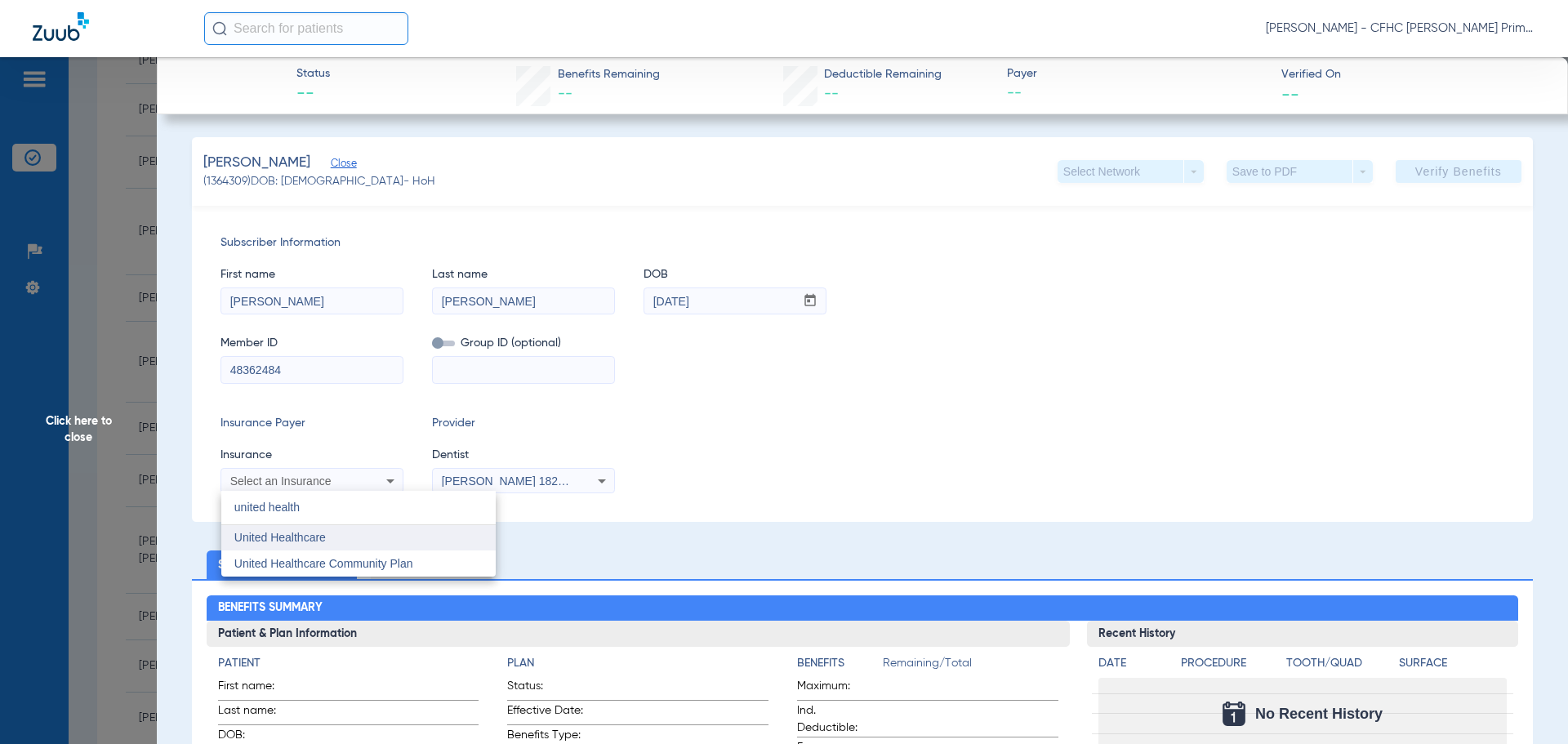
type input "united health"
click at [322, 529] on mat-option "United Healthcare" at bounding box center [359, 538] width 275 height 27
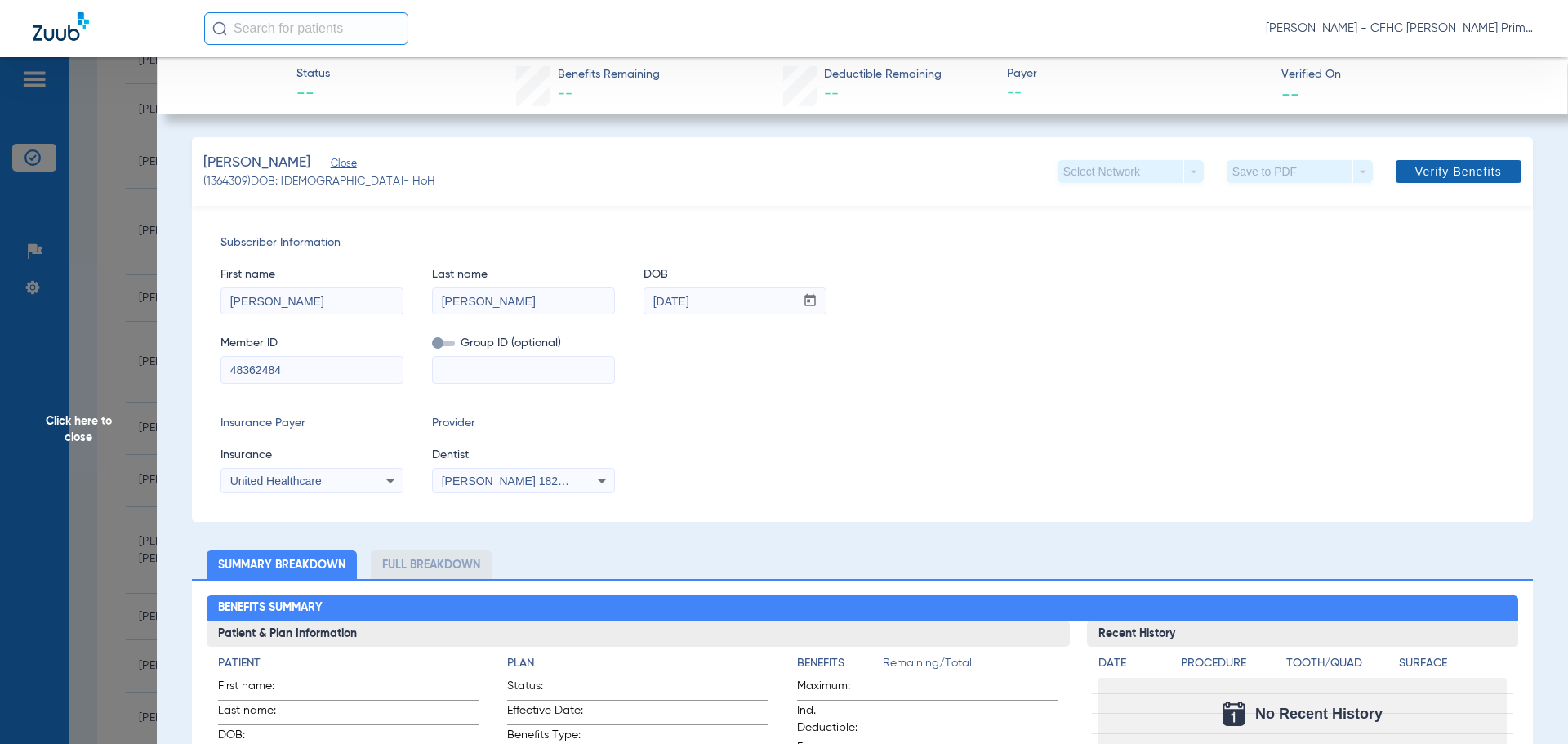
click at [1421, 168] on span "Verify Benefits" at bounding box center [1457, 172] width 86 height 13
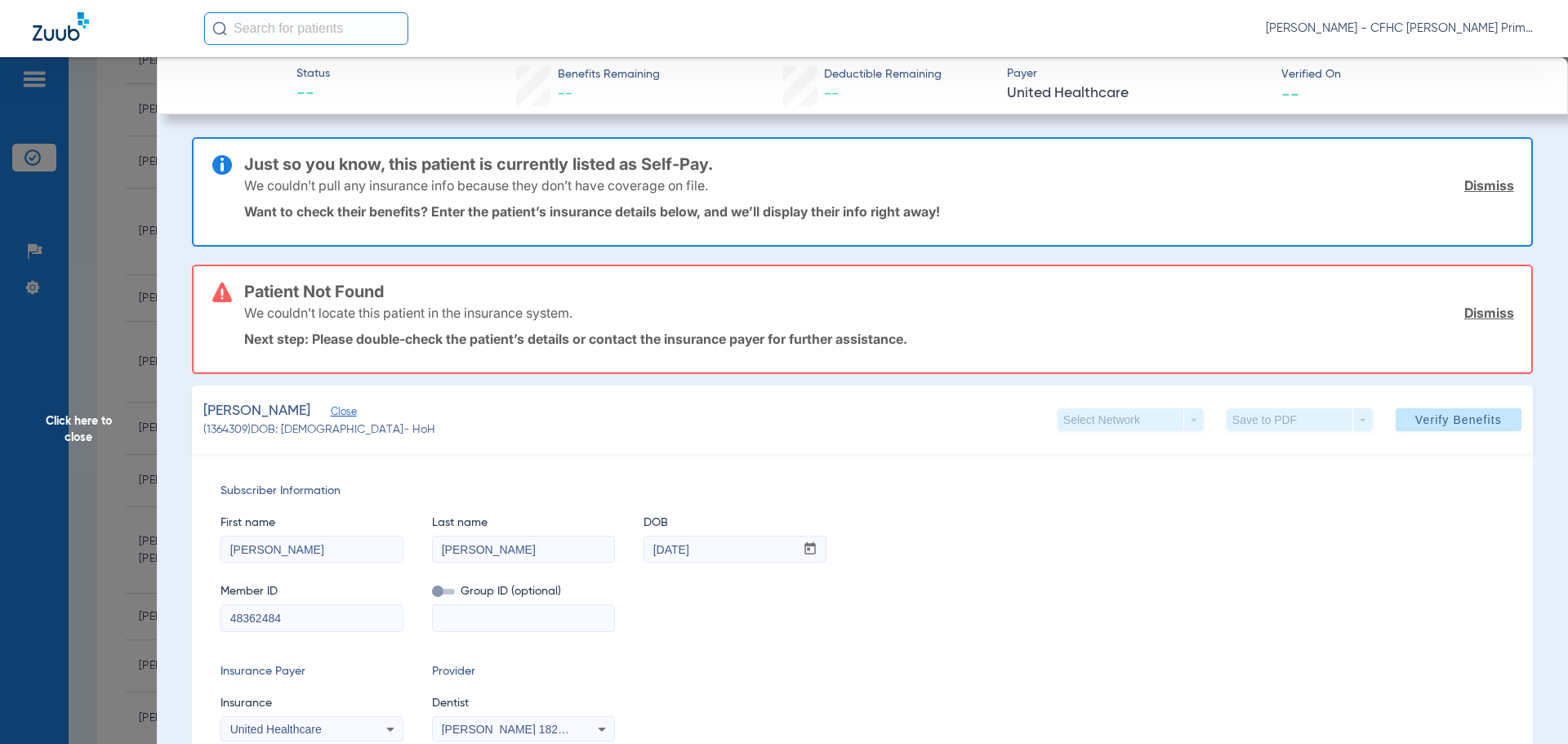
click at [1466, 184] on link "Dismiss" at bounding box center [1488, 185] width 50 height 16
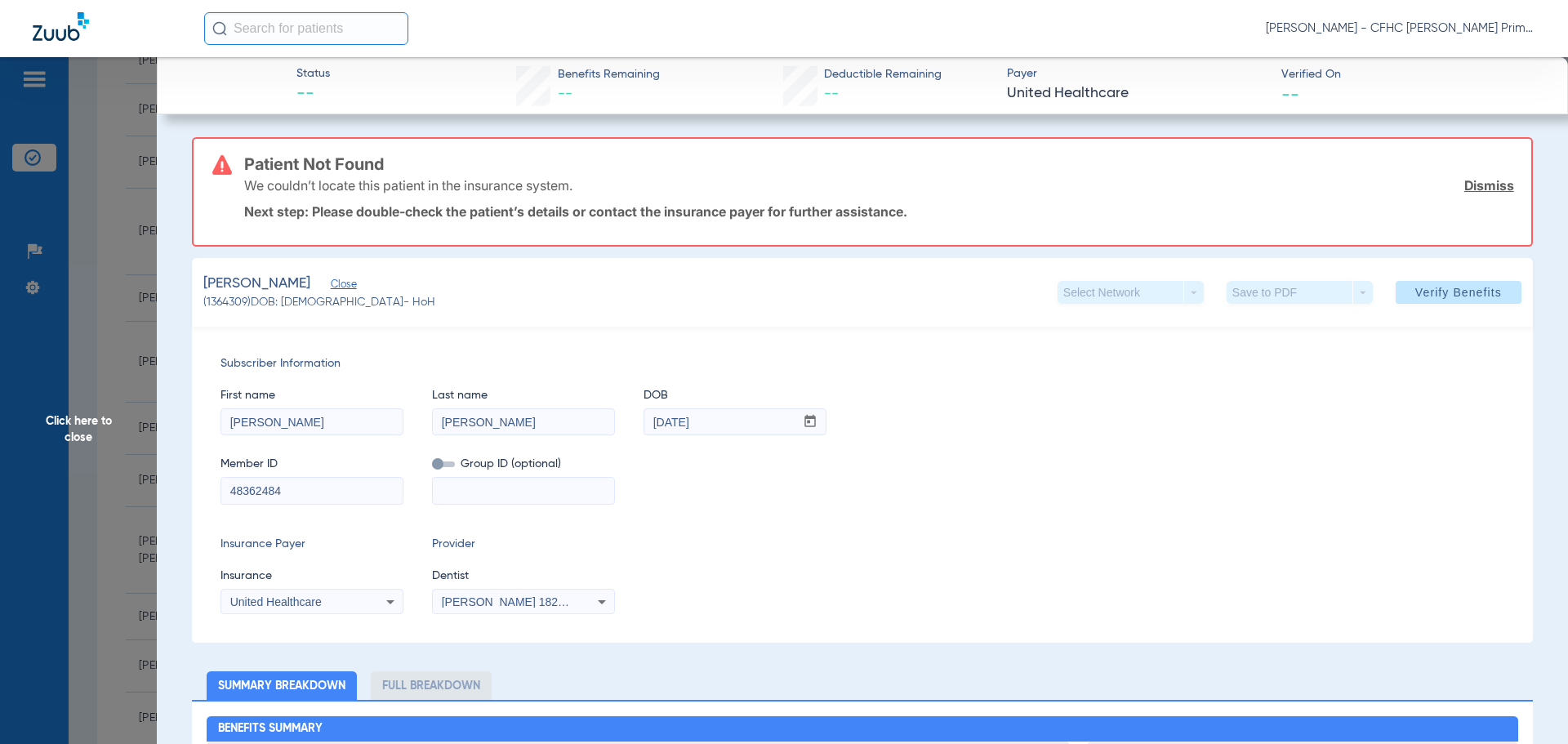
click at [1466, 184] on link "Dismiss" at bounding box center [1488, 185] width 50 height 16
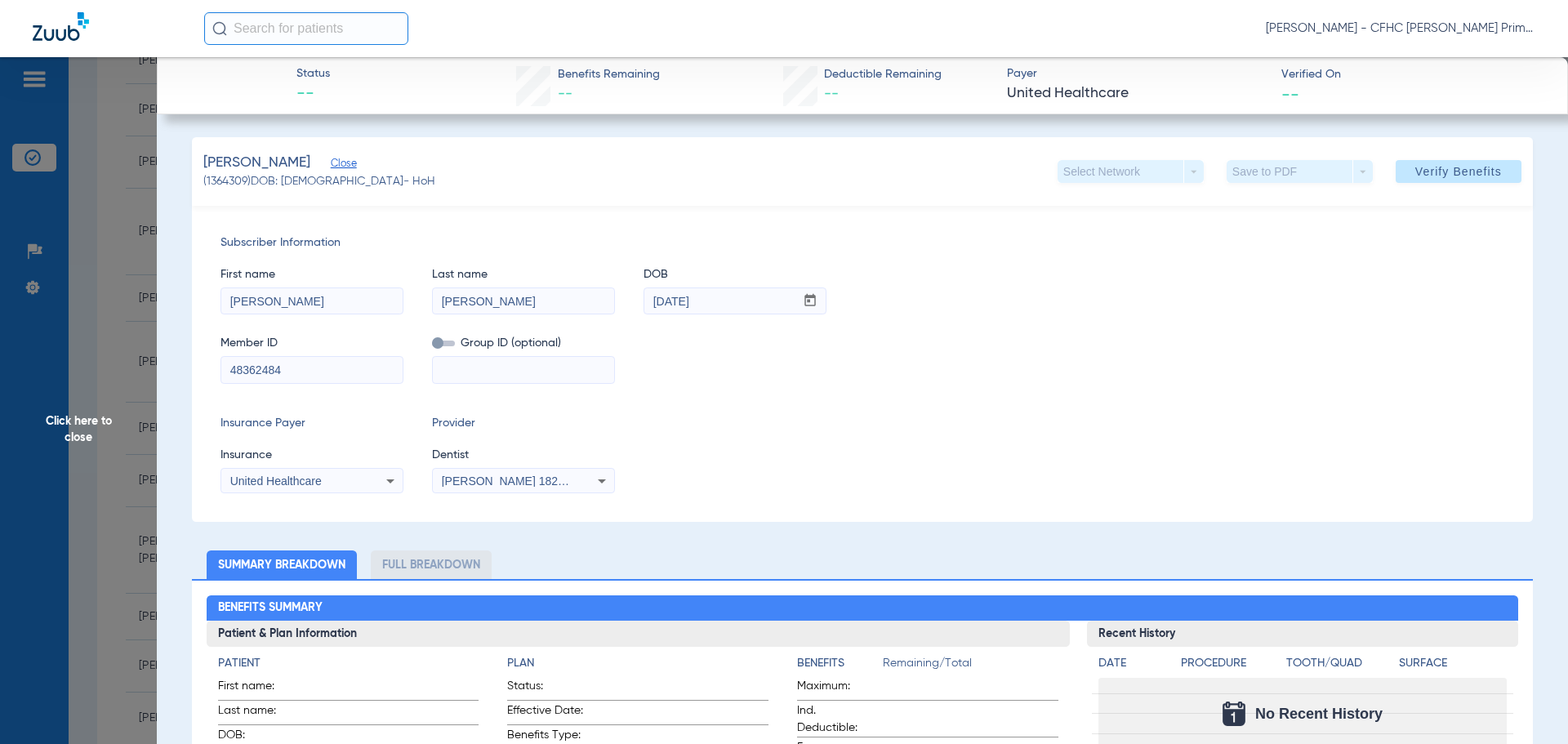
click at [382, 478] on icon at bounding box center [390, 481] width 20 height 20
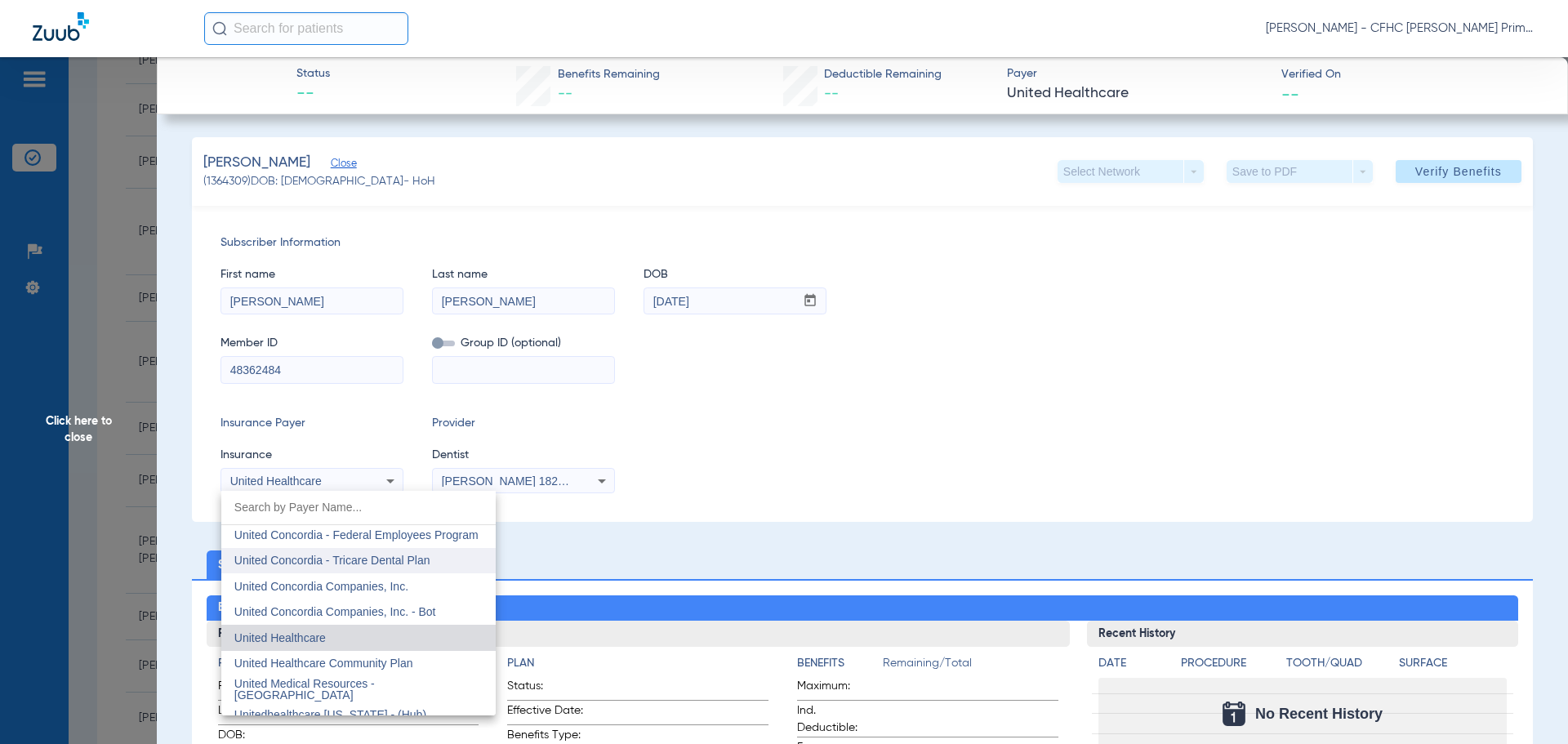
scroll to position [9720, 0]
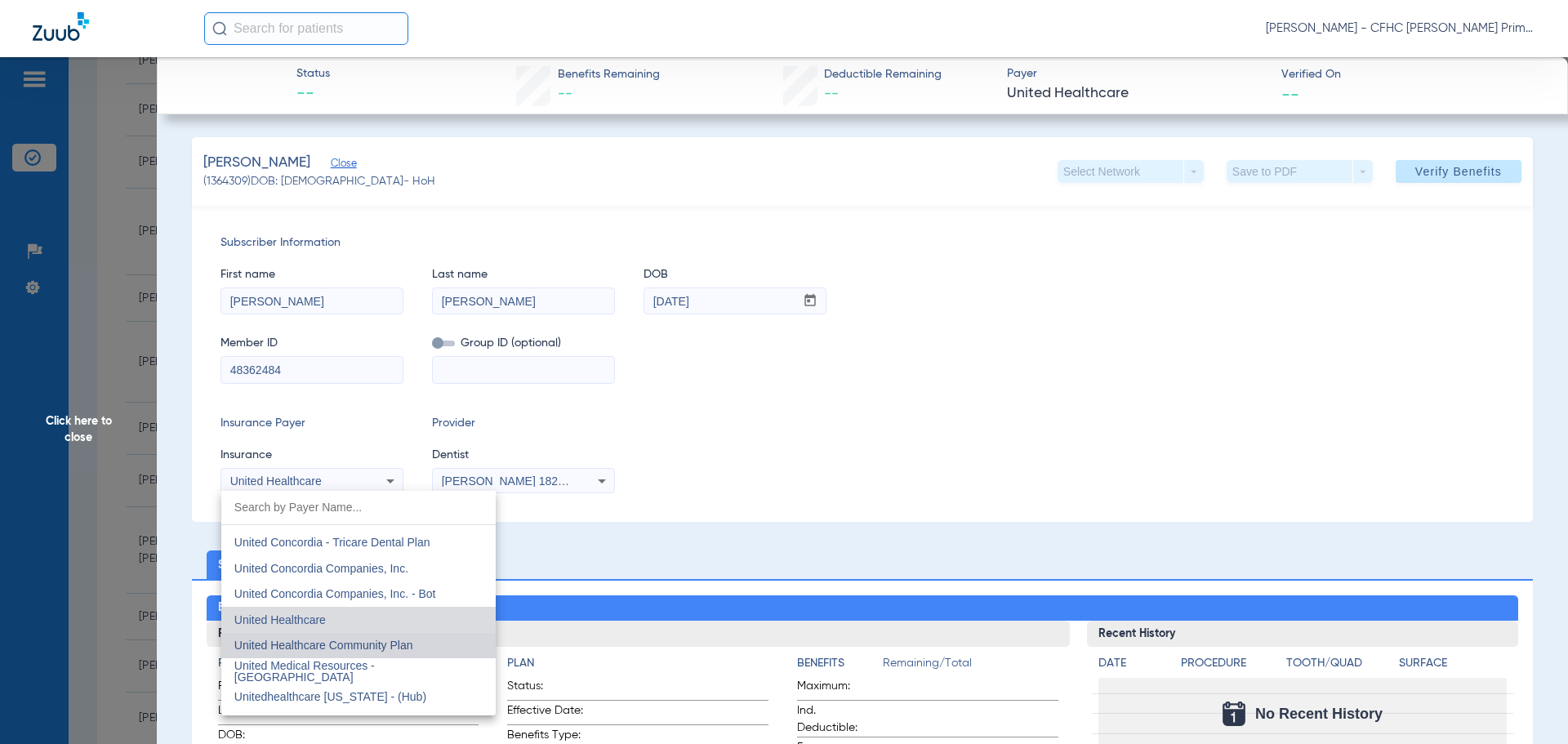
click at [366, 637] on mat-option "United Healthcare Community Plan" at bounding box center [359, 646] width 275 height 27
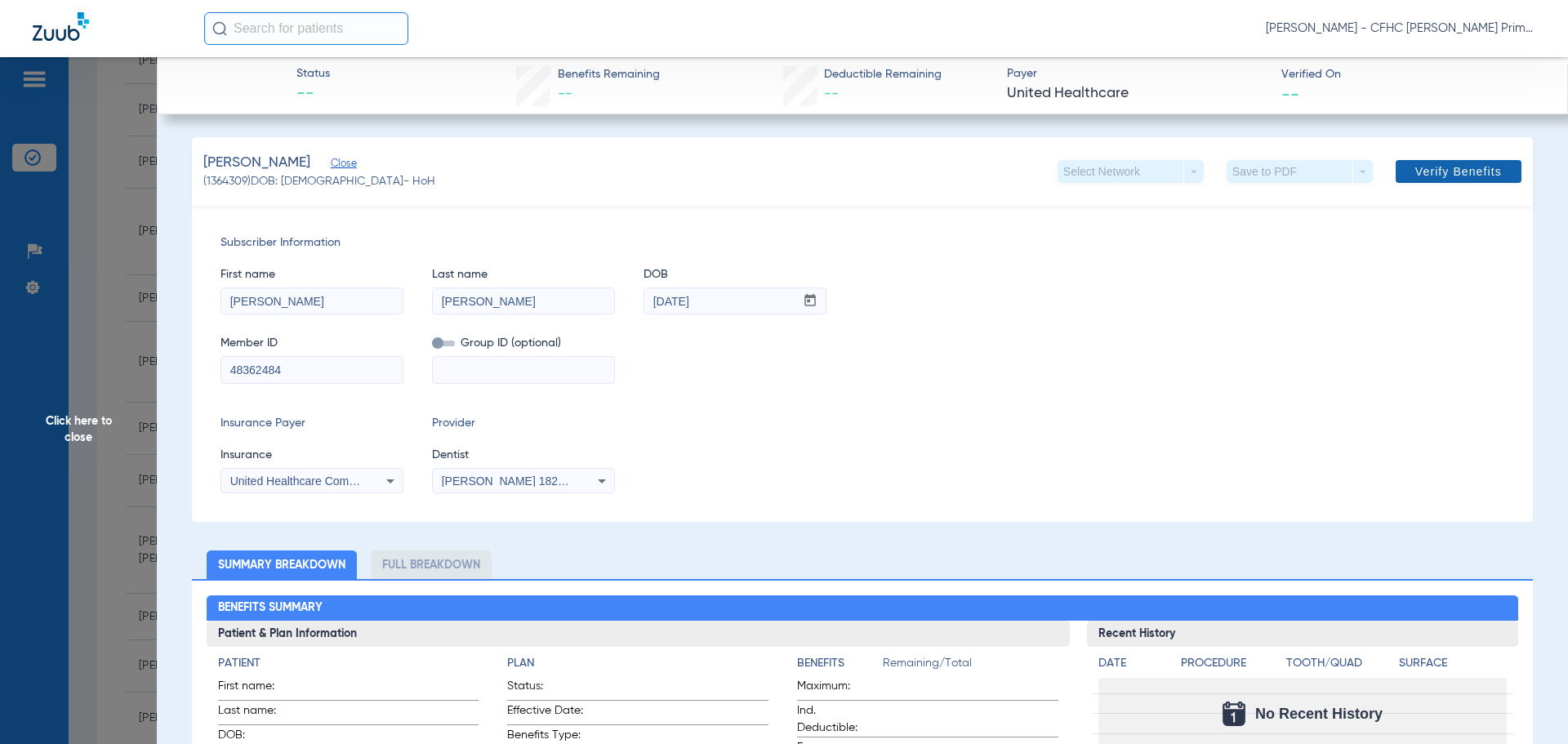
click at [1449, 174] on span "Verify Benefits" at bounding box center [1457, 172] width 86 height 13
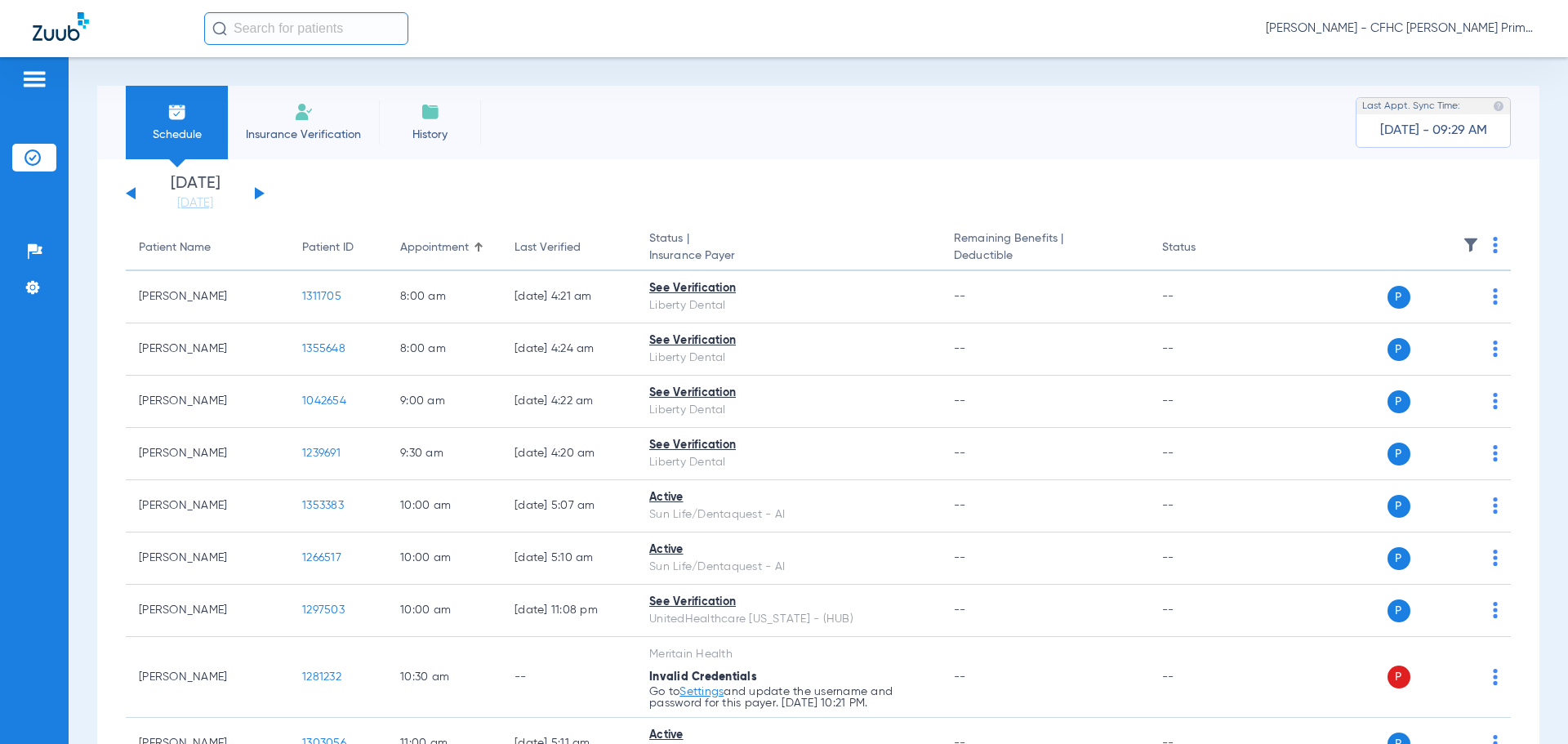
click at [257, 192] on button at bounding box center [260, 192] width 9 height 12
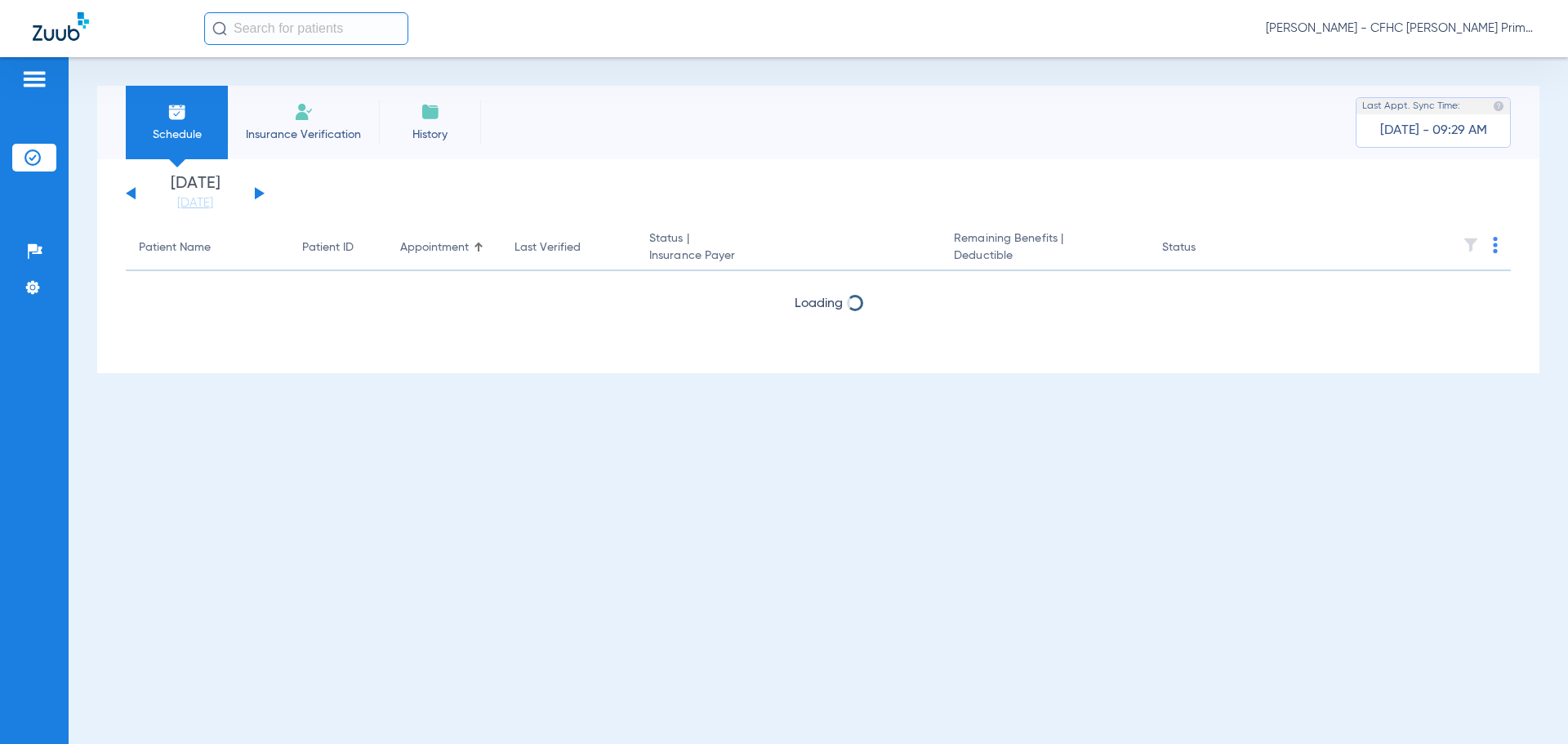
click at [257, 192] on button at bounding box center [260, 192] width 9 height 12
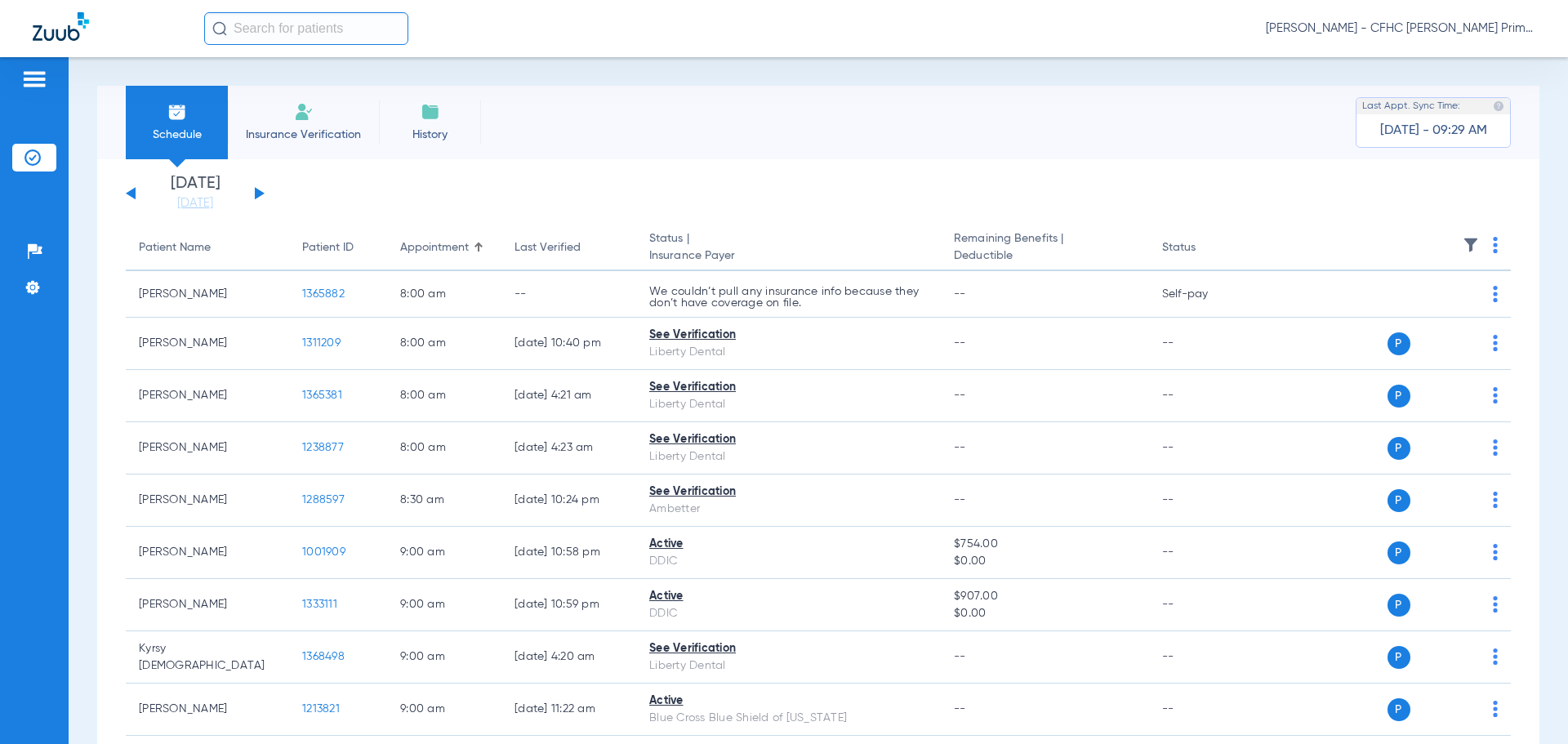
click at [261, 192] on button at bounding box center [260, 192] width 9 height 12
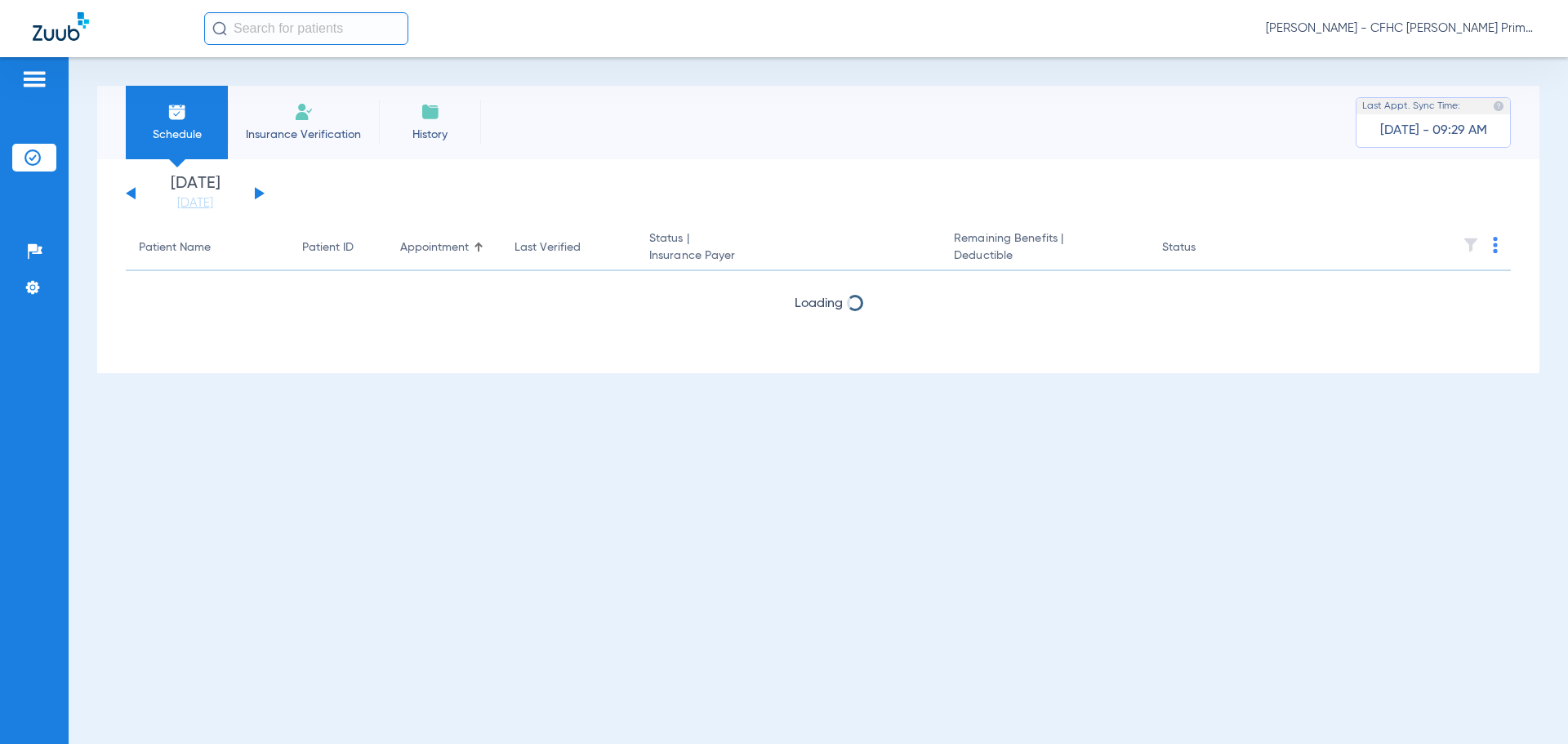
click at [261, 192] on button at bounding box center [260, 192] width 9 height 12
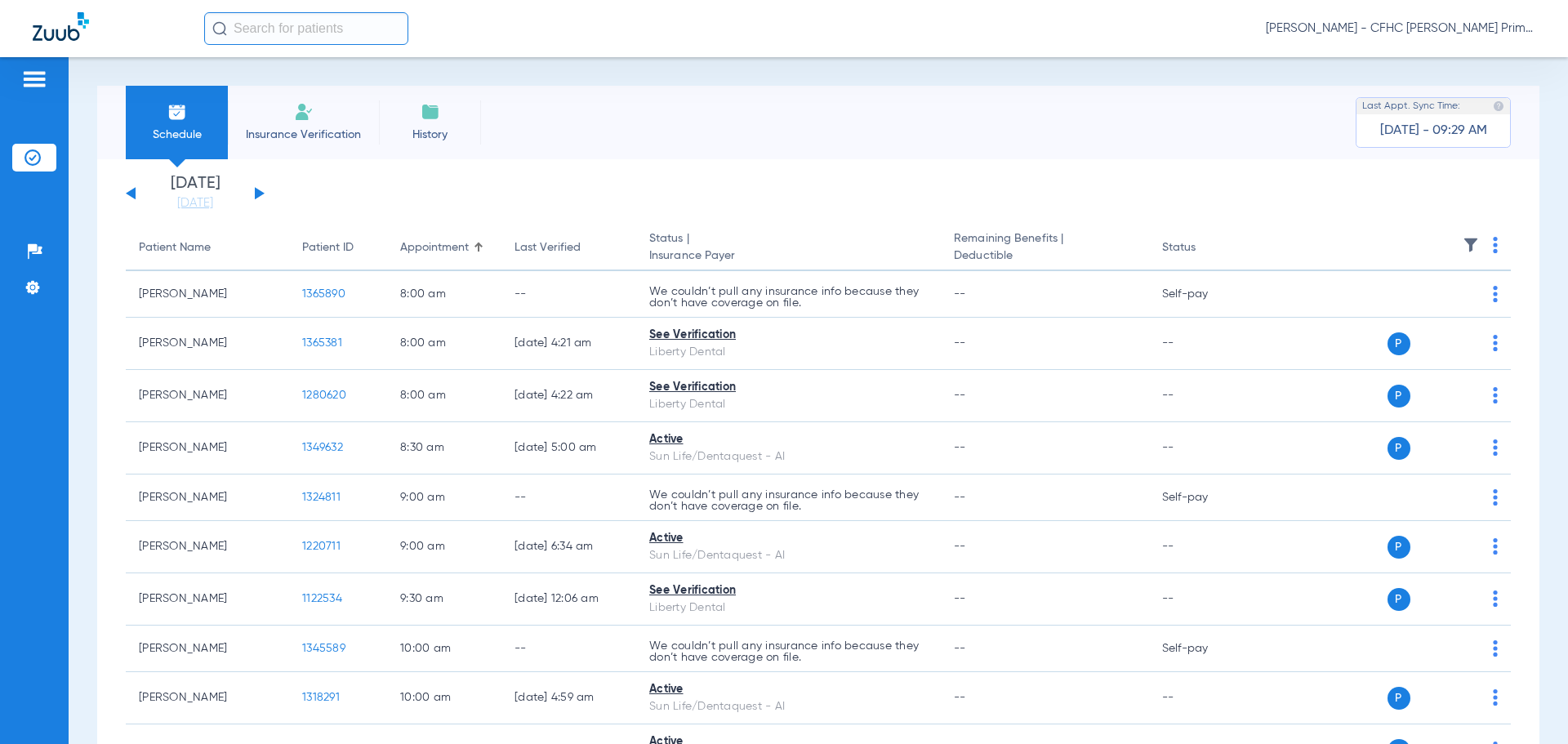
click at [131, 191] on button at bounding box center [131, 192] width 9 height 12
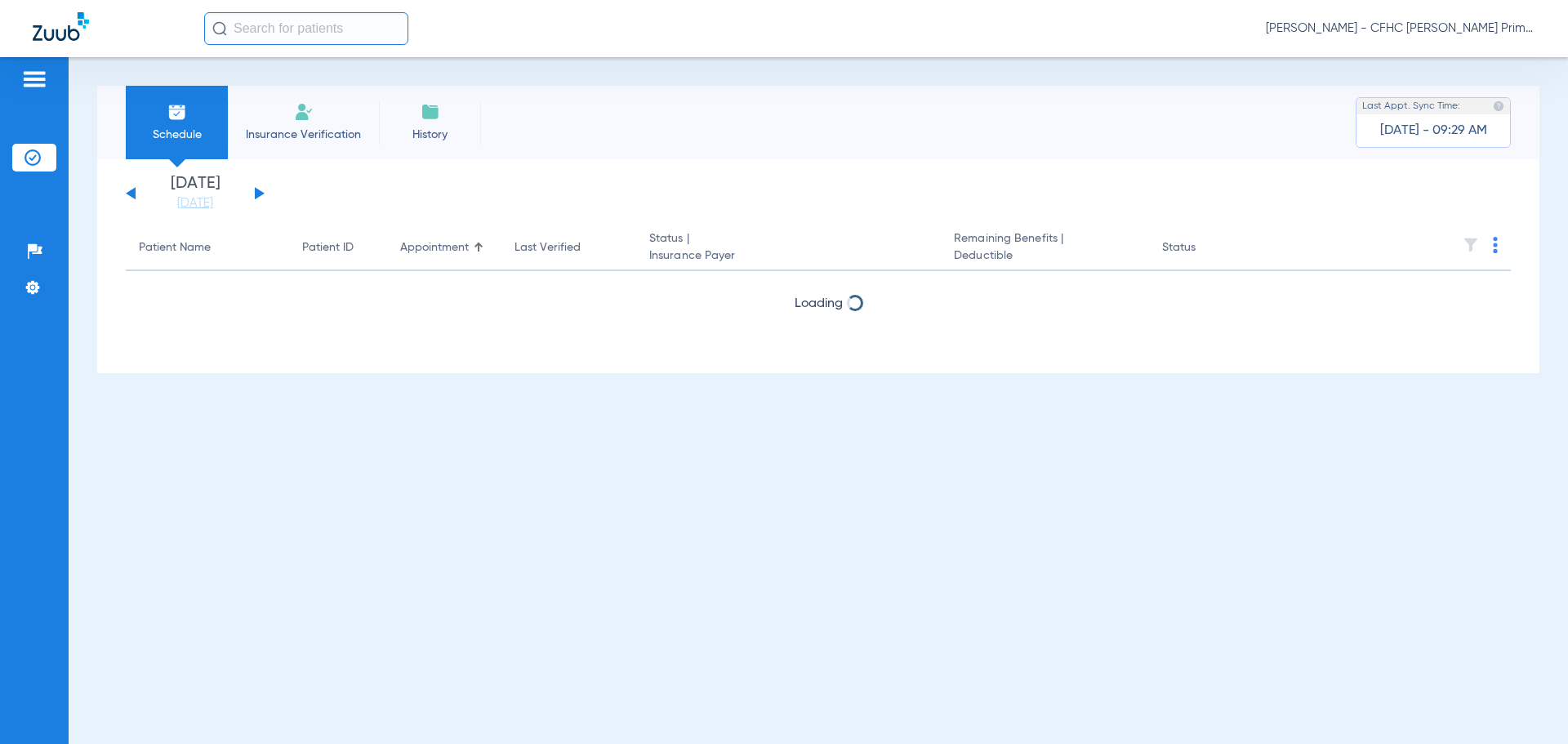
click at [131, 191] on button at bounding box center [131, 192] width 9 height 12
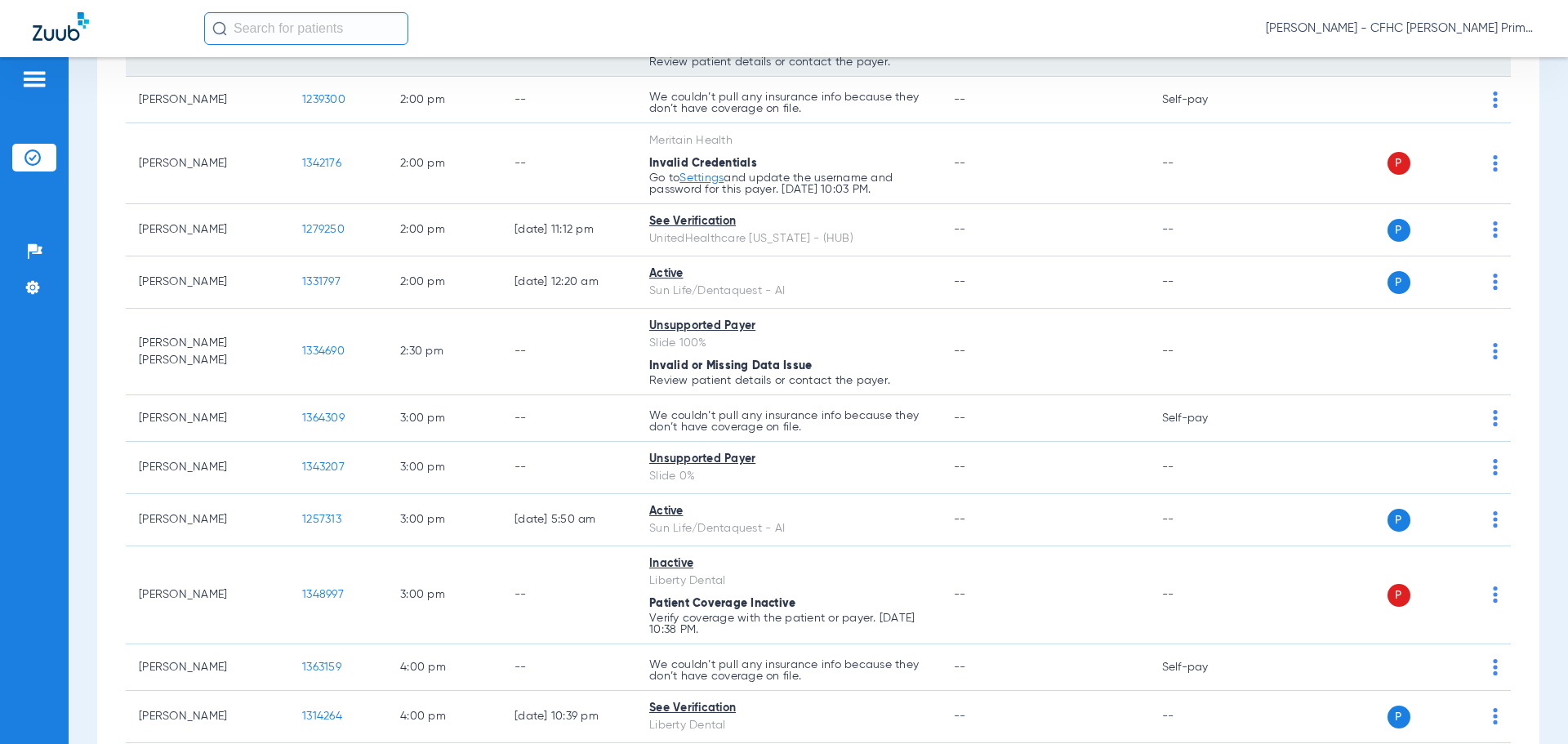
scroll to position [1552, 0]
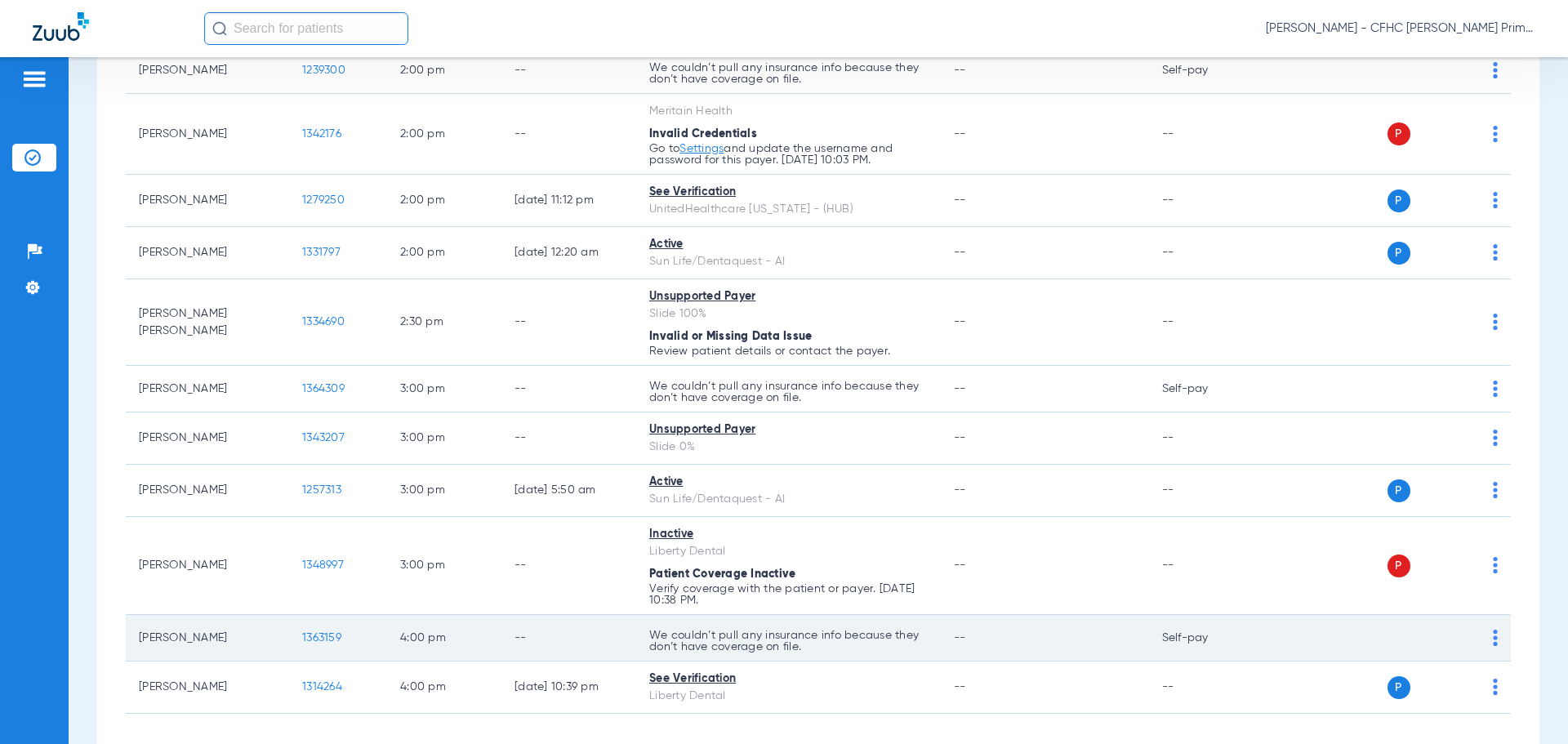
click at [324, 637] on span "1363159" at bounding box center [321, 638] width 39 height 11
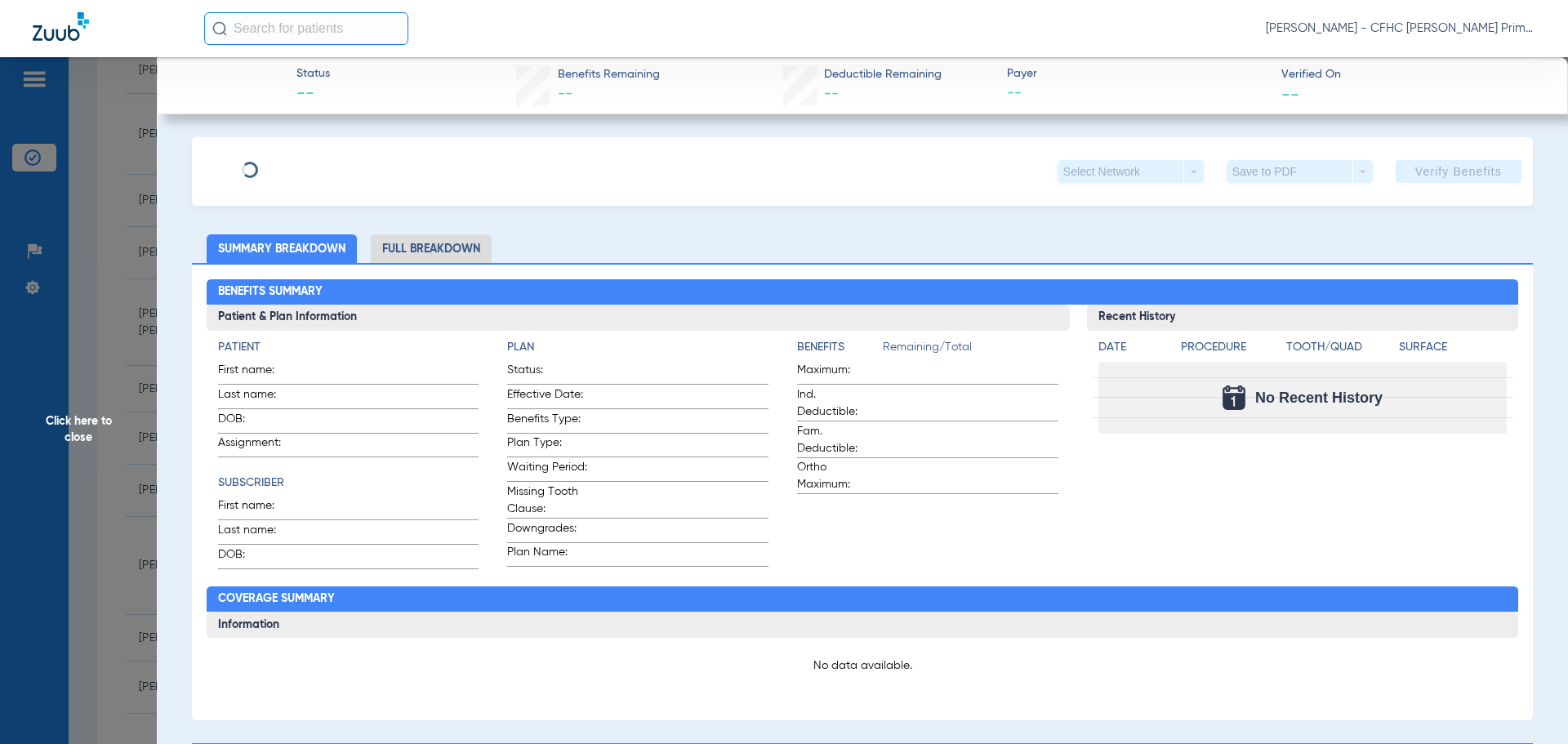
type input "JULIA"
type input "LUNA"
type input "06/25/1978"
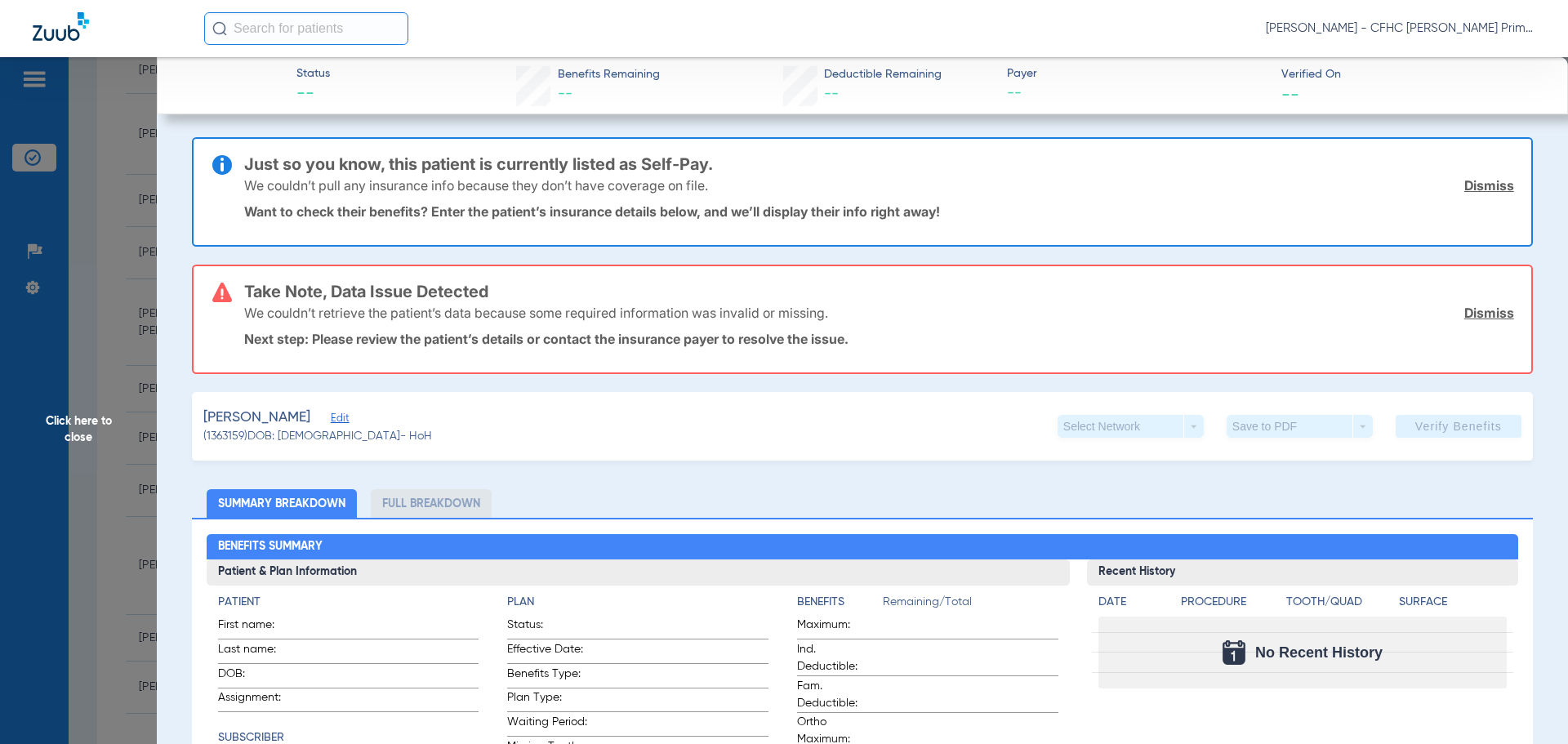
click at [1476, 181] on link "Dismiss" at bounding box center [1488, 185] width 50 height 16
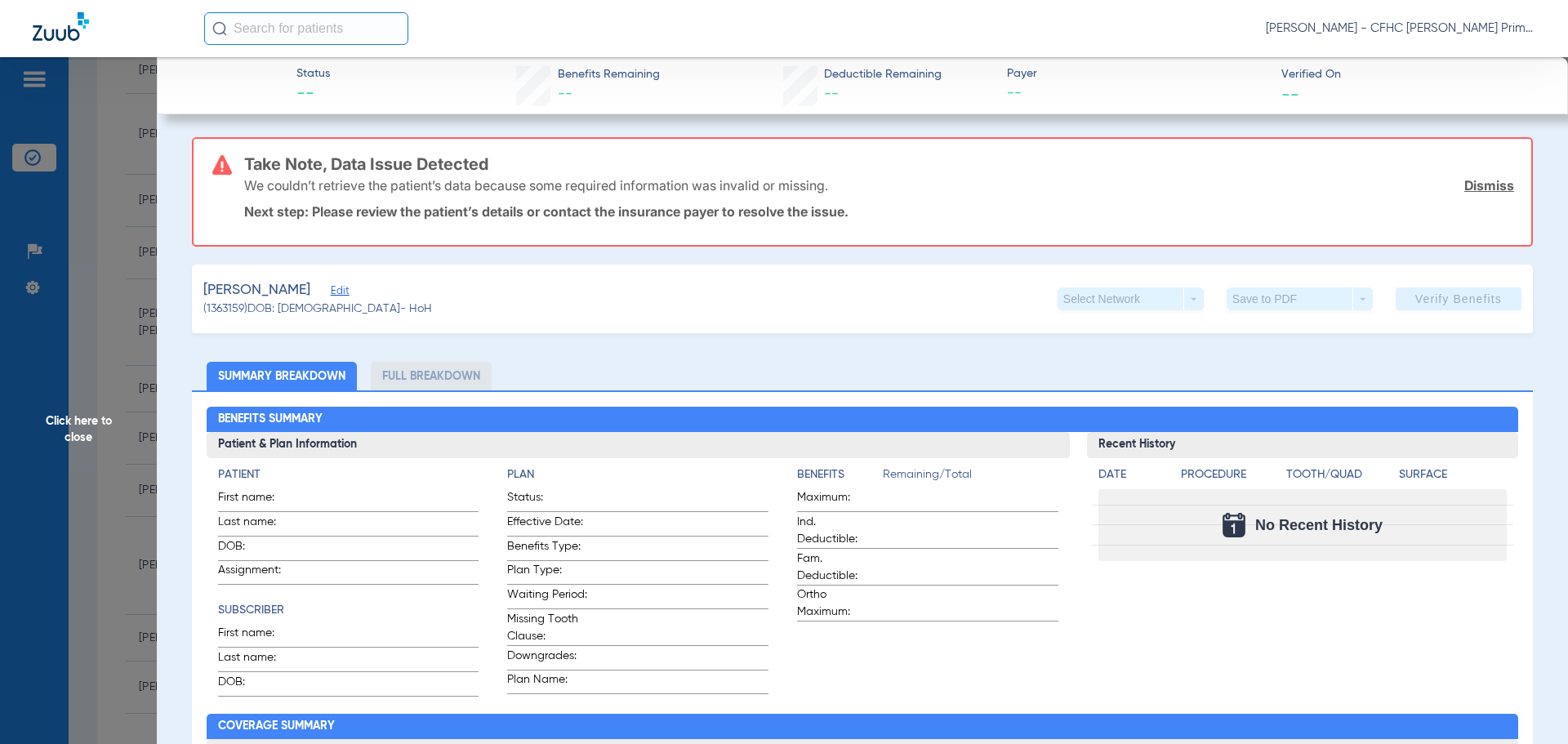
click at [1476, 181] on link "Dismiss" at bounding box center [1488, 185] width 50 height 16
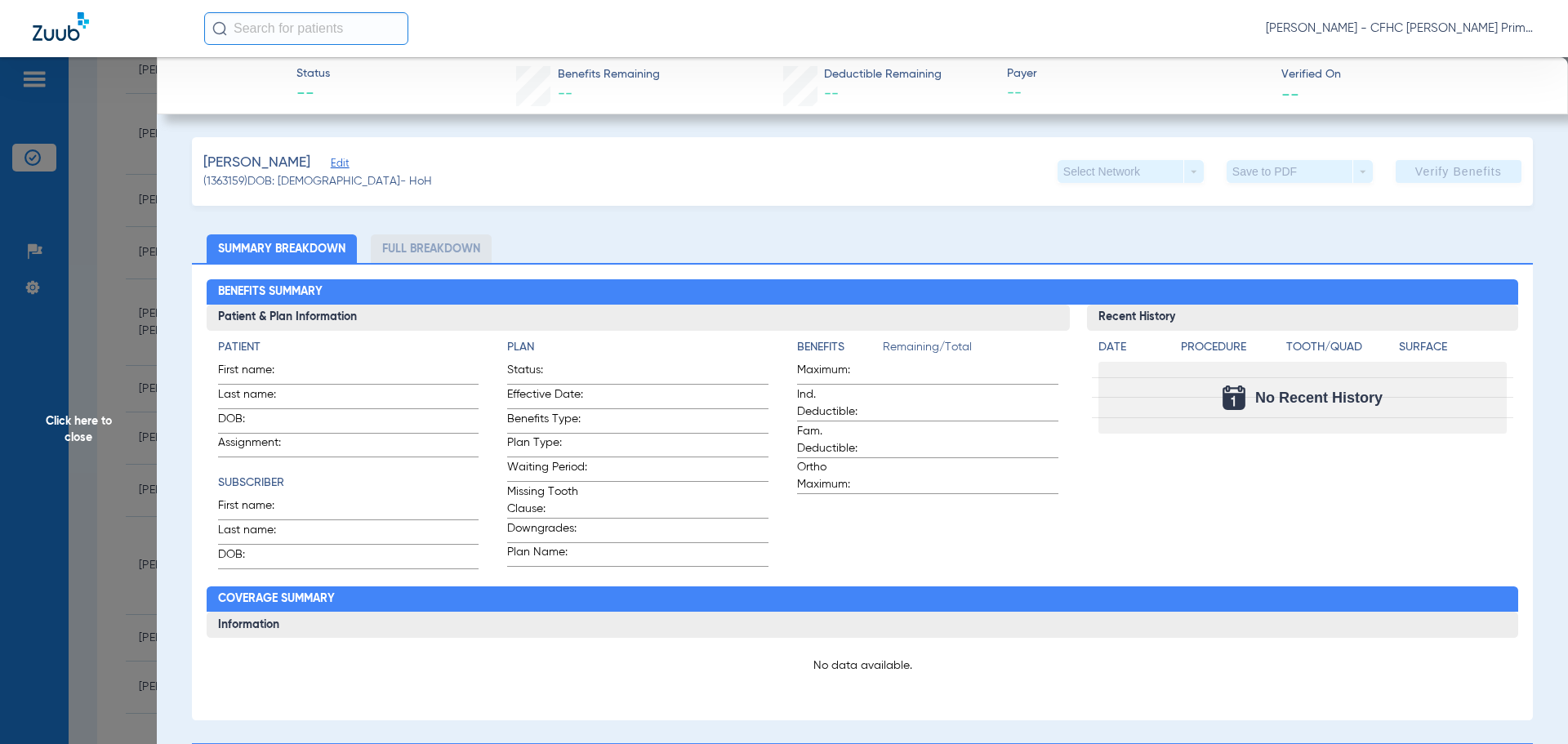
click at [331, 163] on span "Edit" at bounding box center [338, 165] width 15 height 15
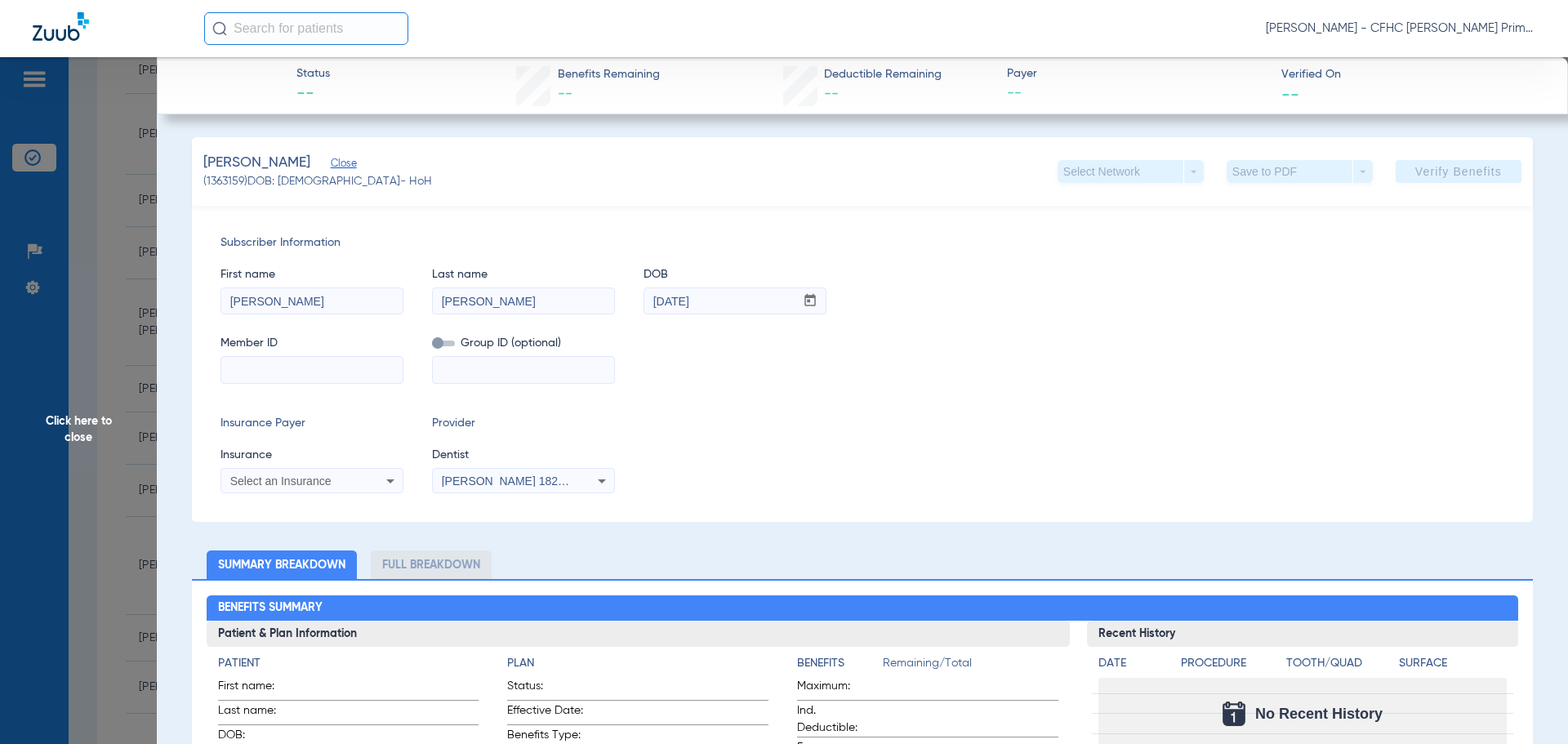
click at [346, 372] on input at bounding box center [312, 371] width 181 height 27
type input "9586878007"
click at [386, 481] on icon at bounding box center [390, 481] width 20 height 20
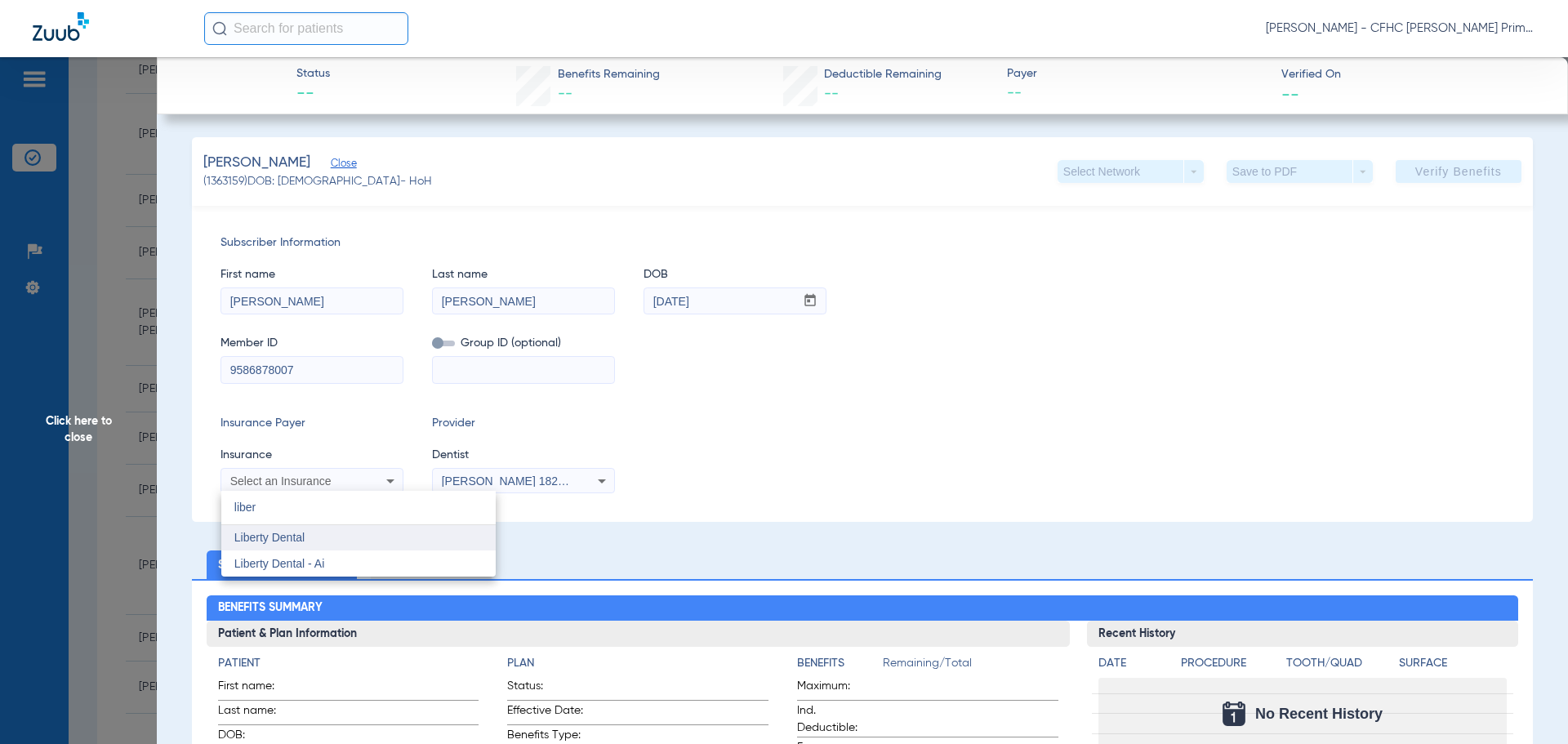
type input "liber"
click at [334, 535] on mat-option "Liberty Dental" at bounding box center [359, 538] width 275 height 27
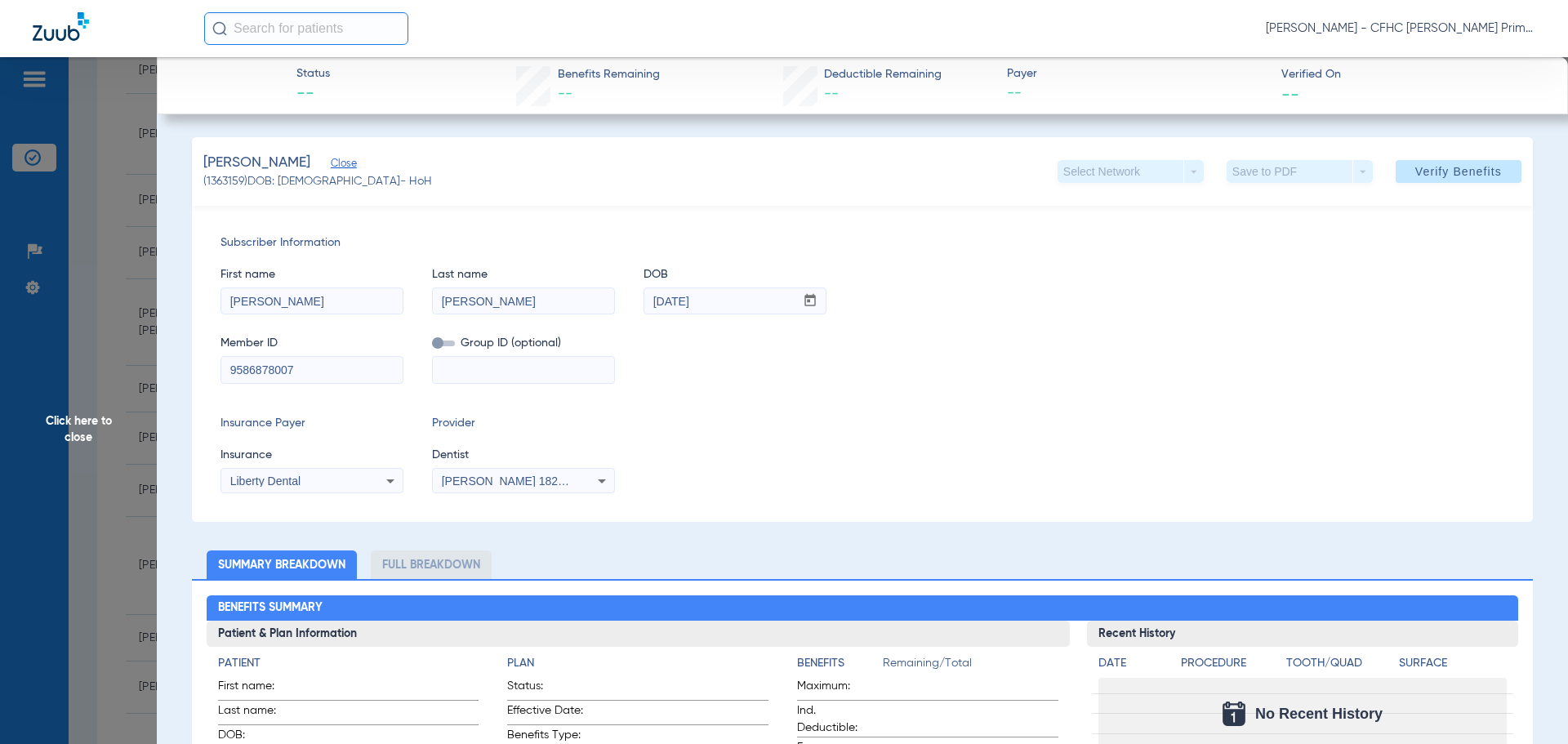
click at [1396, 163] on span at bounding box center [1458, 171] width 126 height 39
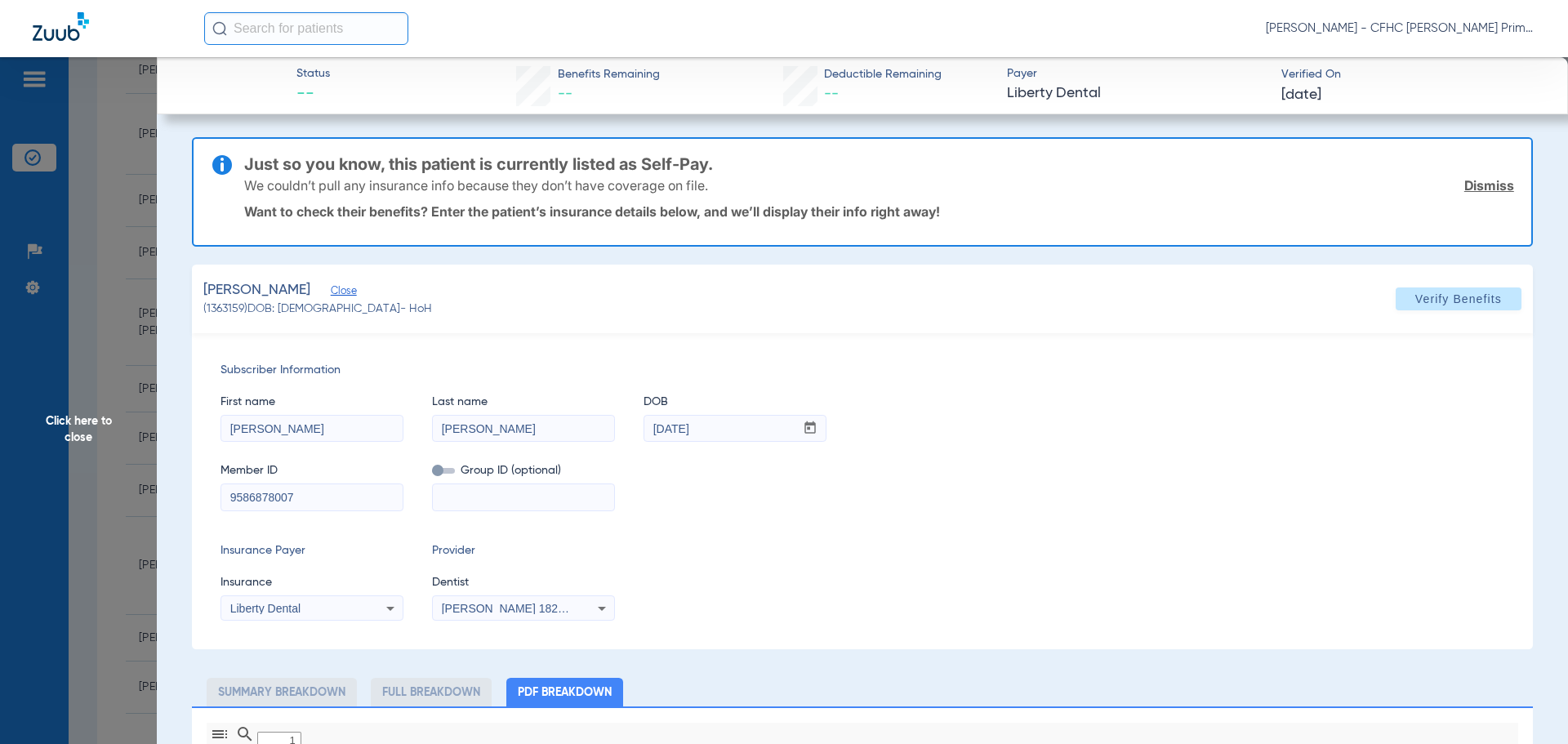
type input "0"
select select "page-width"
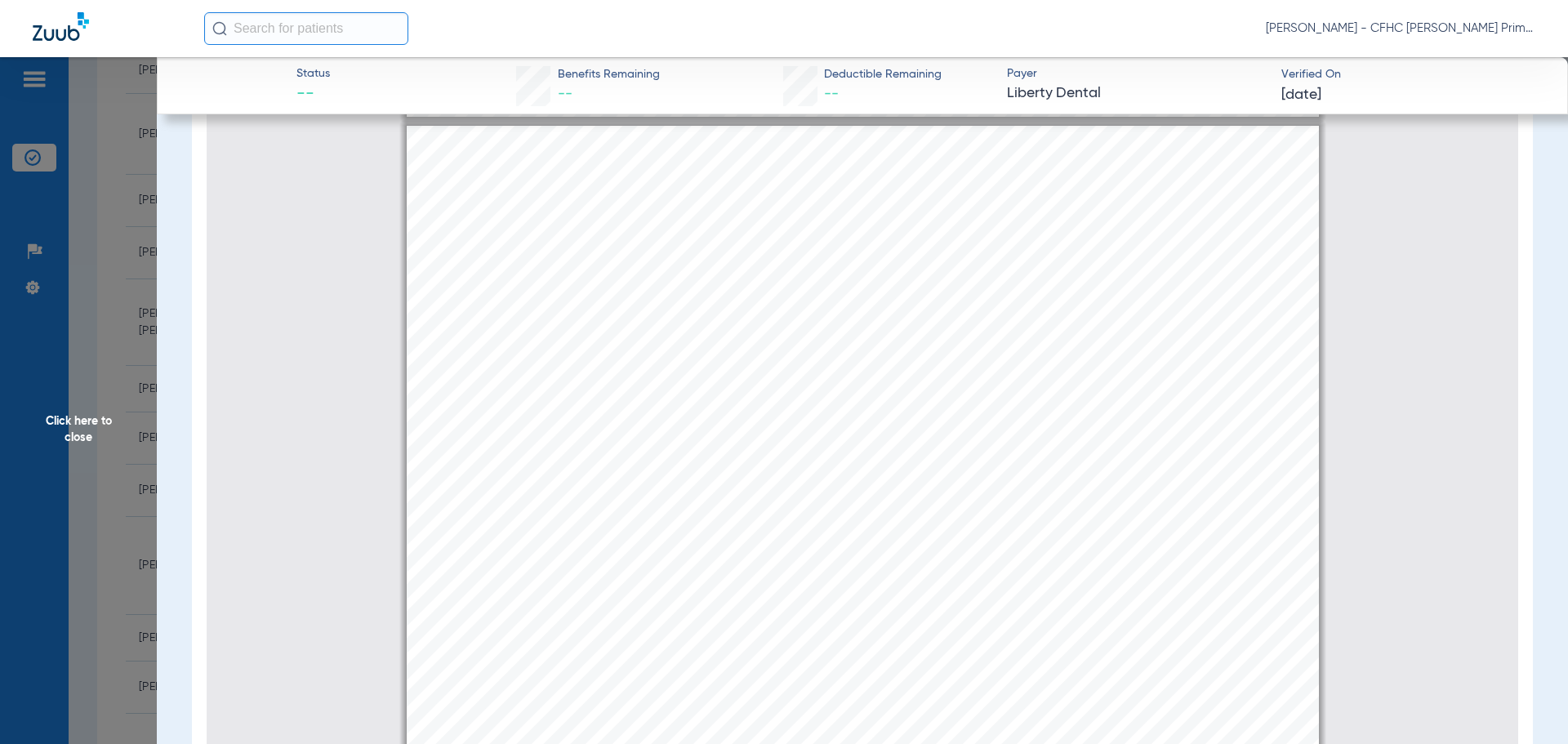
scroll to position [3357, 0]
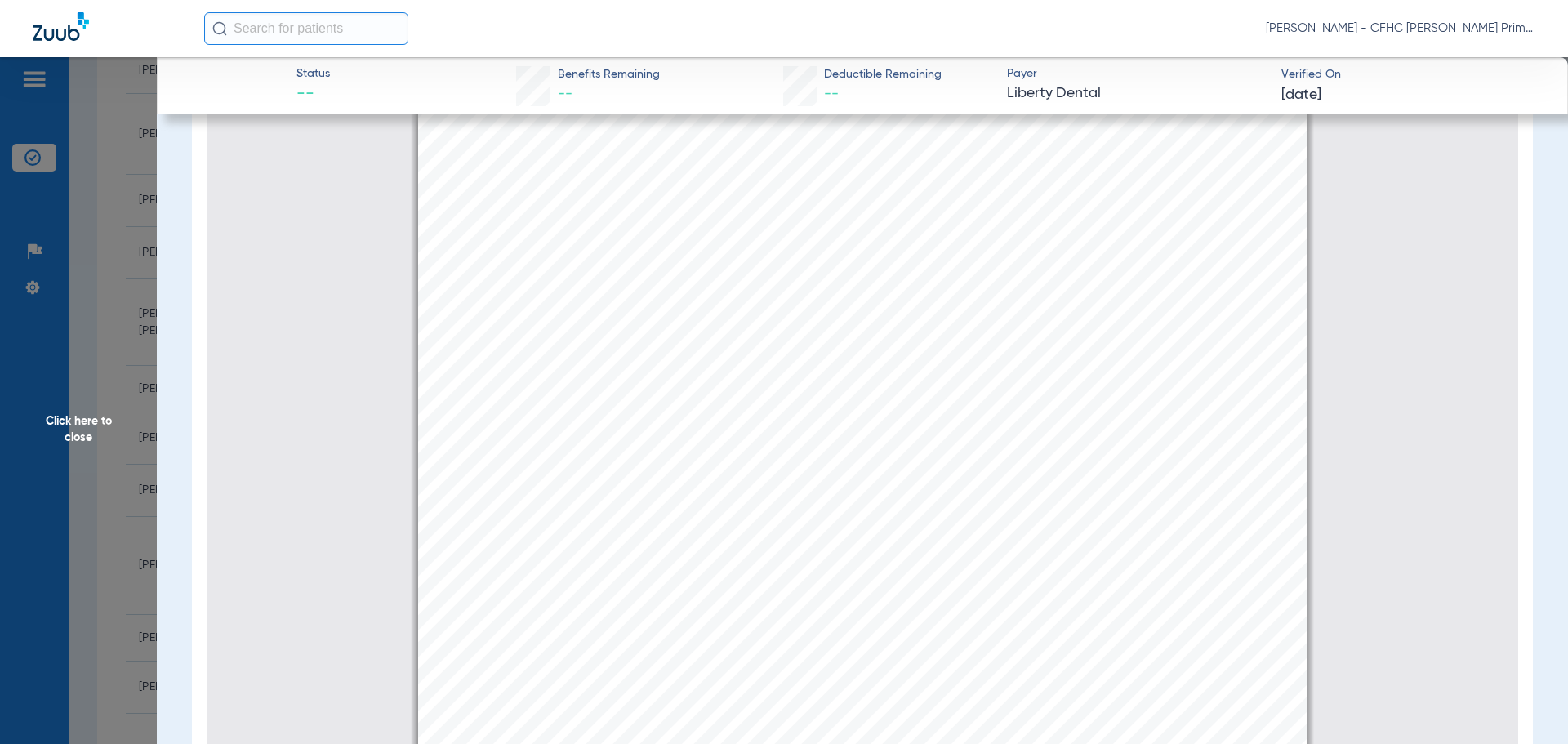
type input "1"
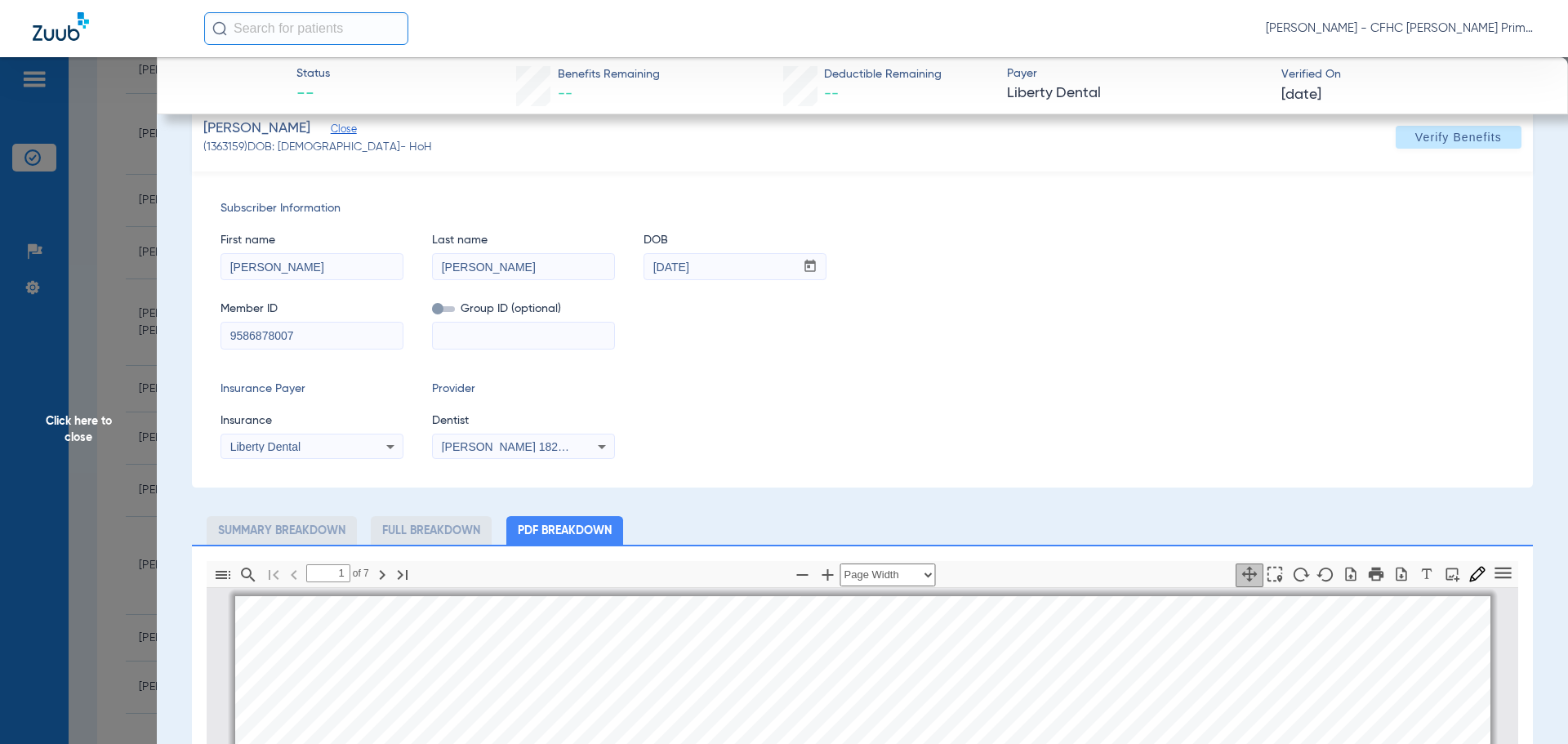
scroll to position [163, 0]
click at [1393, 571] on icon "button" at bounding box center [1400, 572] width 16 height 16
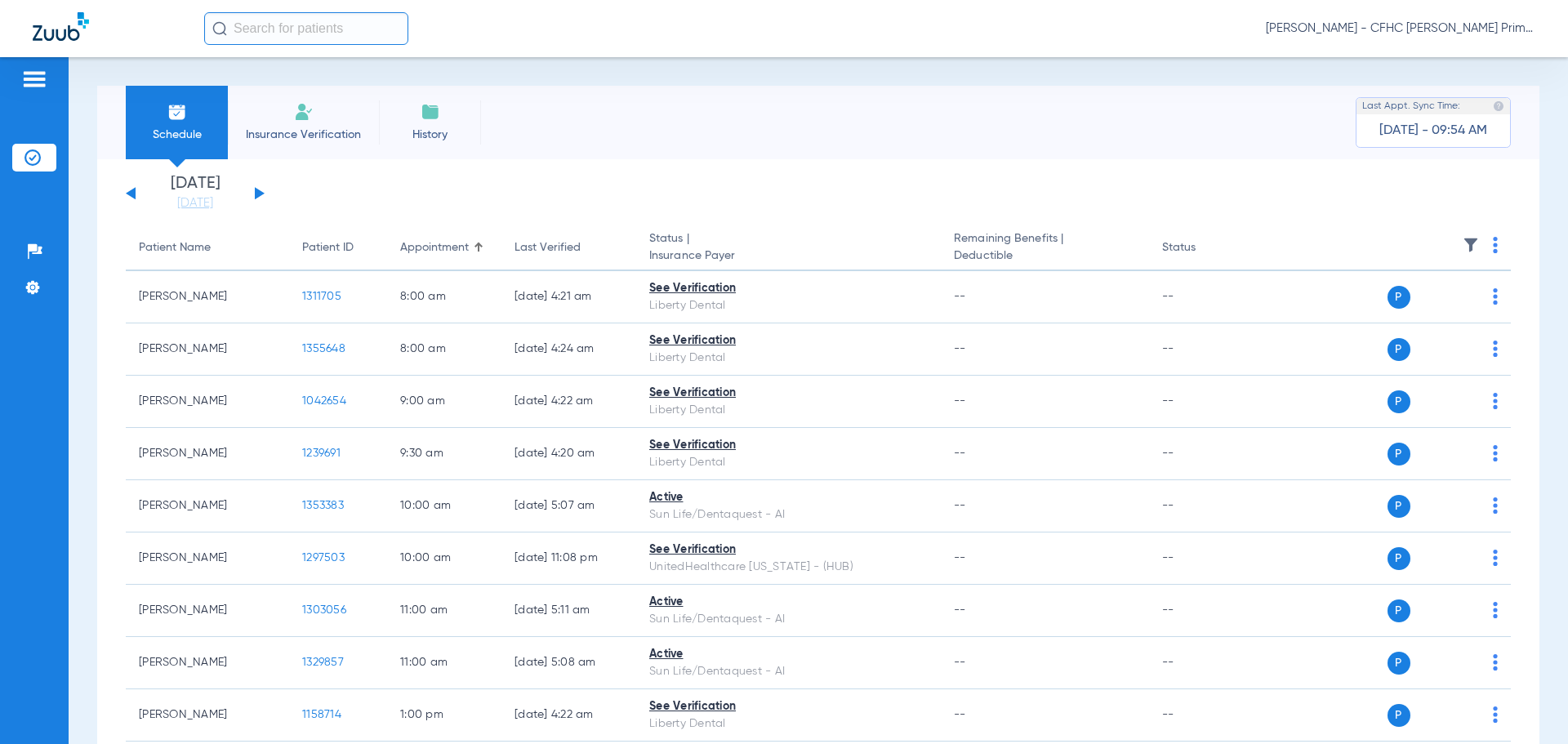
click at [257, 191] on button at bounding box center [260, 192] width 9 height 12
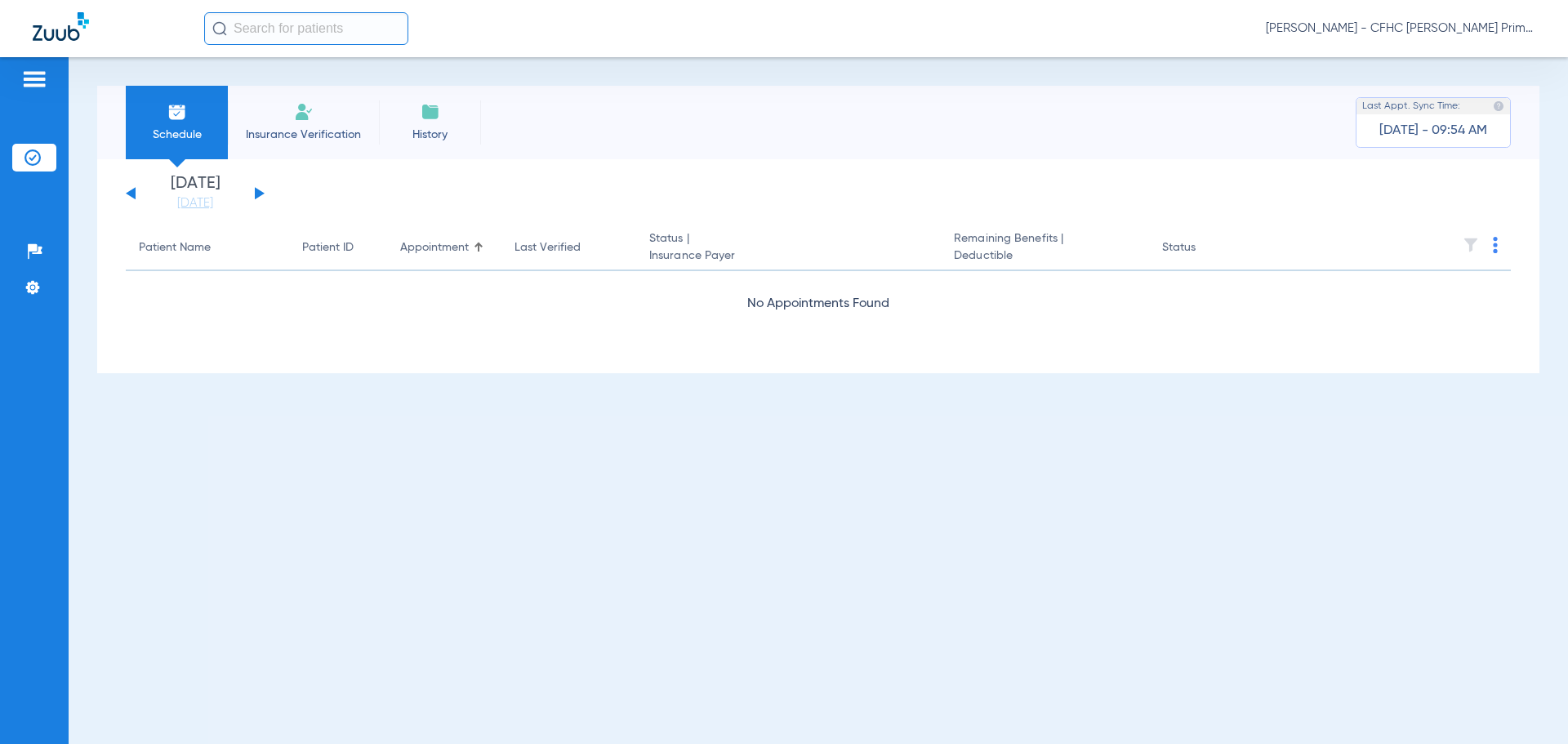
click at [257, 191] on button at bounding box center [260, 192] width 9 height 12
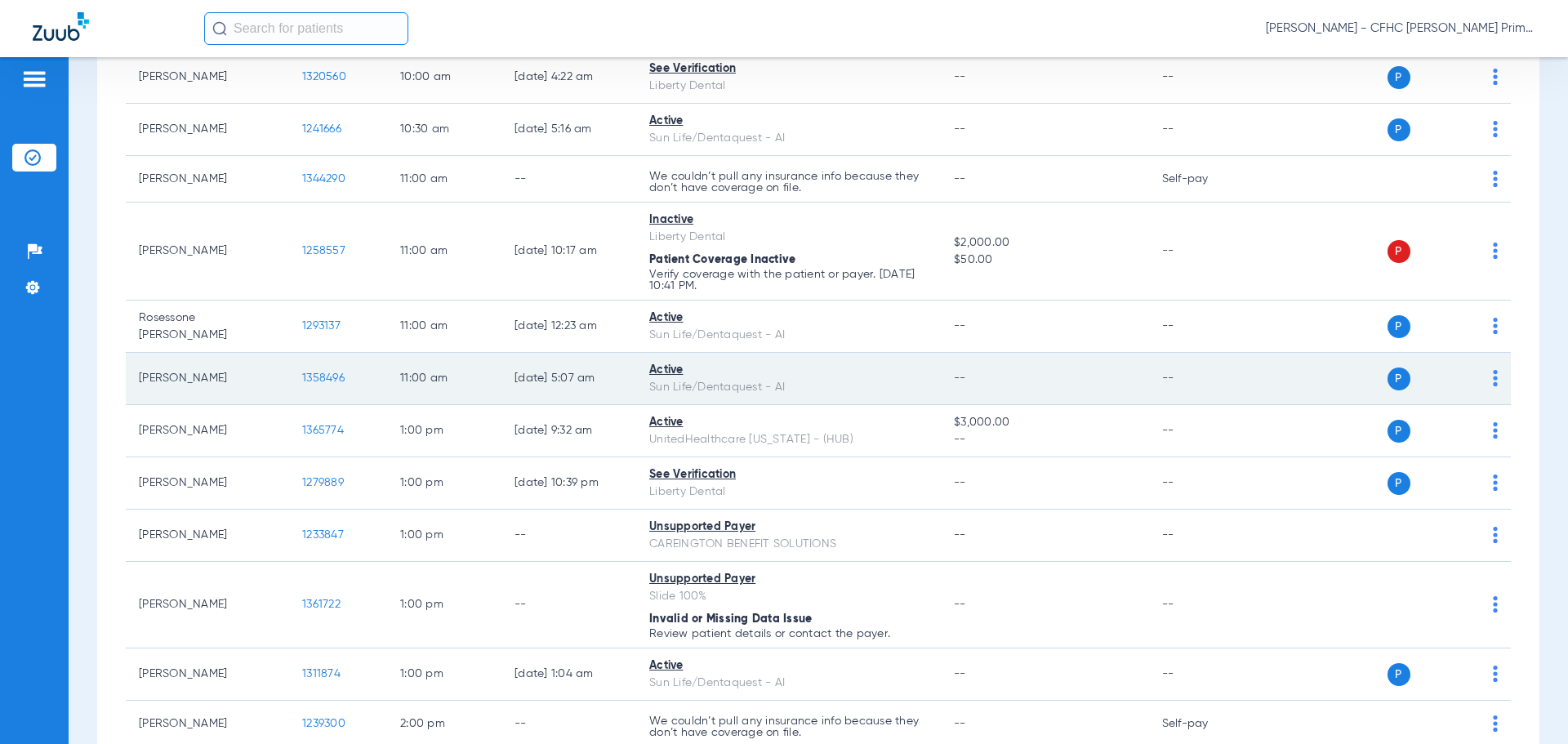
scroll to position [980, 0]
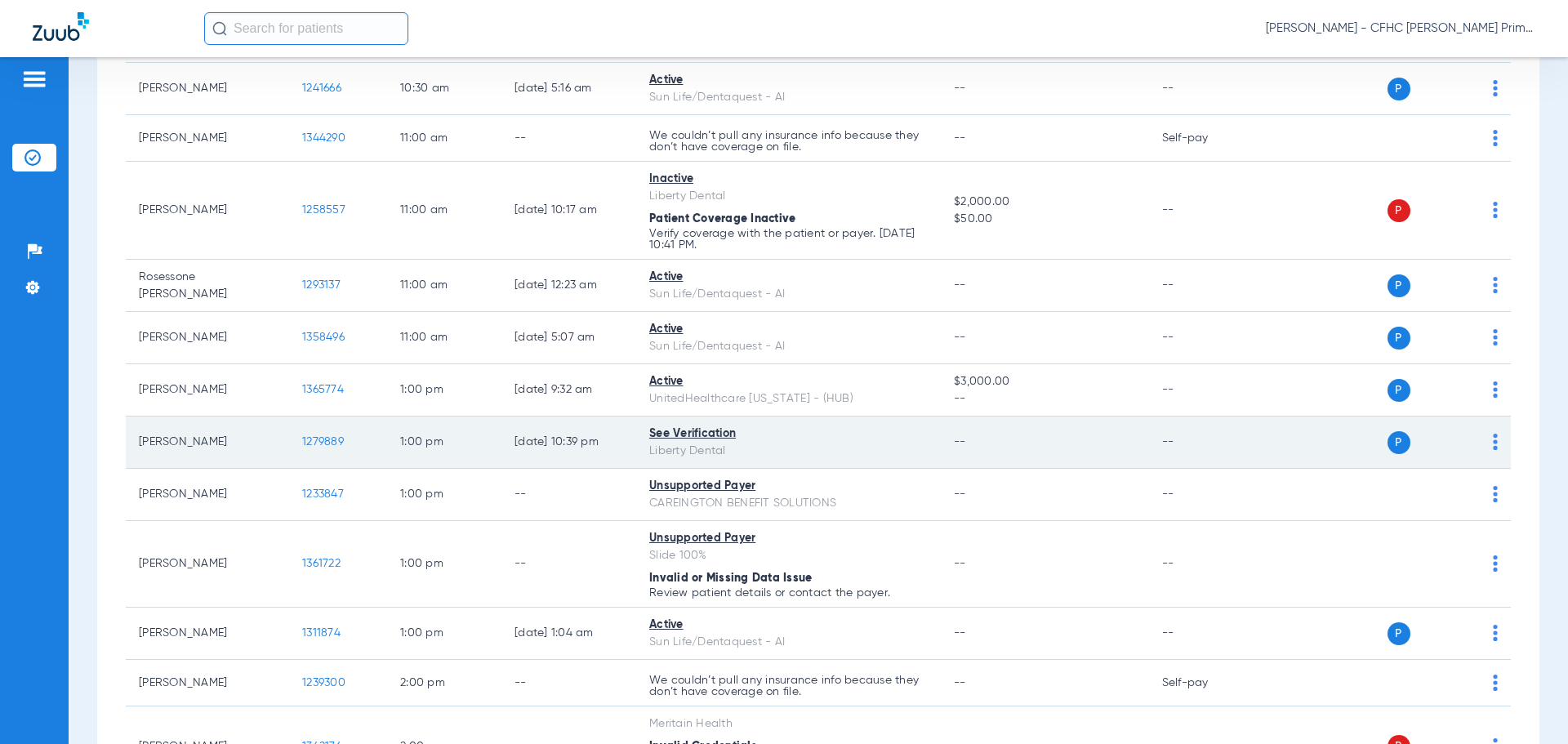
click at [311, 438] on span "1279889" at bounding box center [323, 442] width 42 height 11
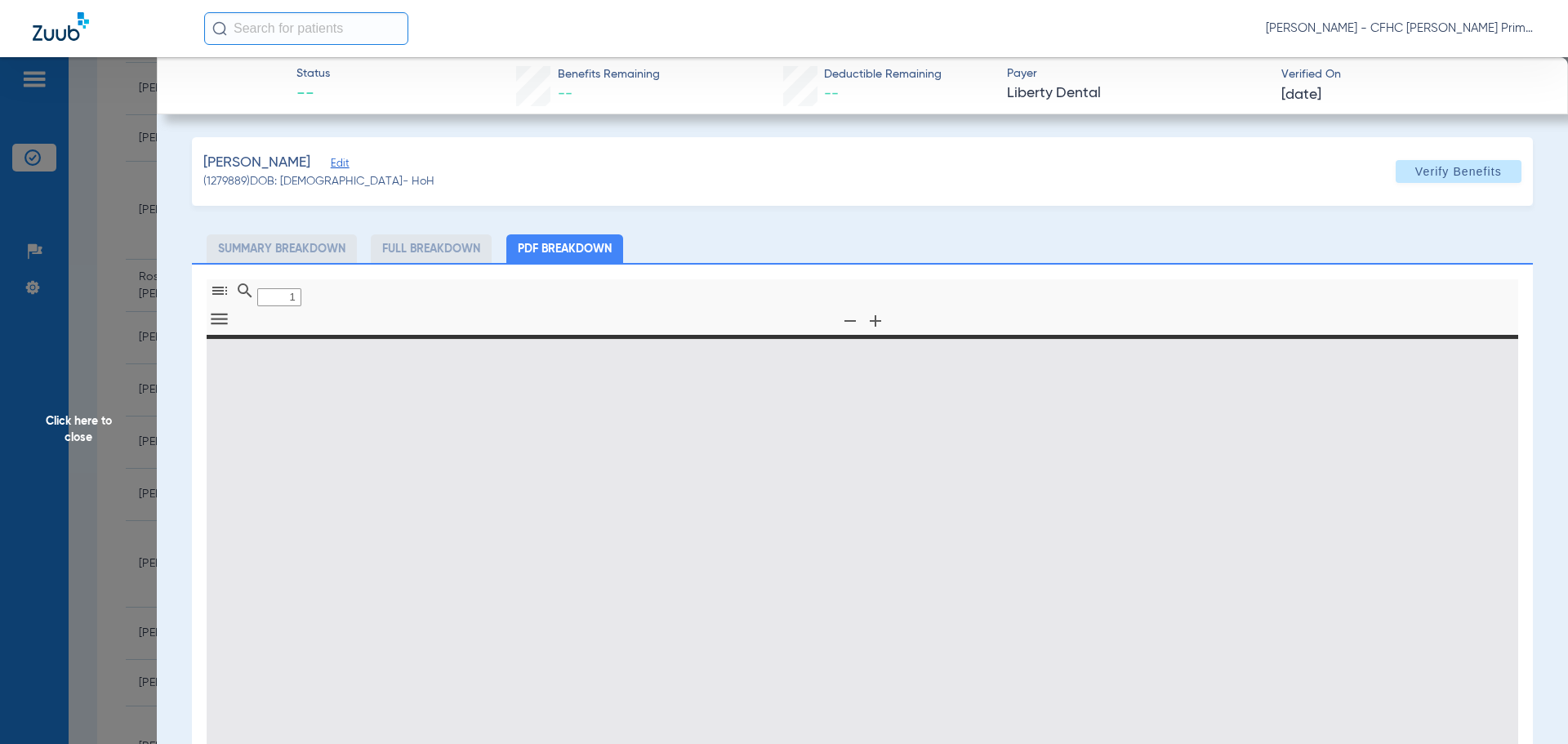
type input "0"
select select "page-width"
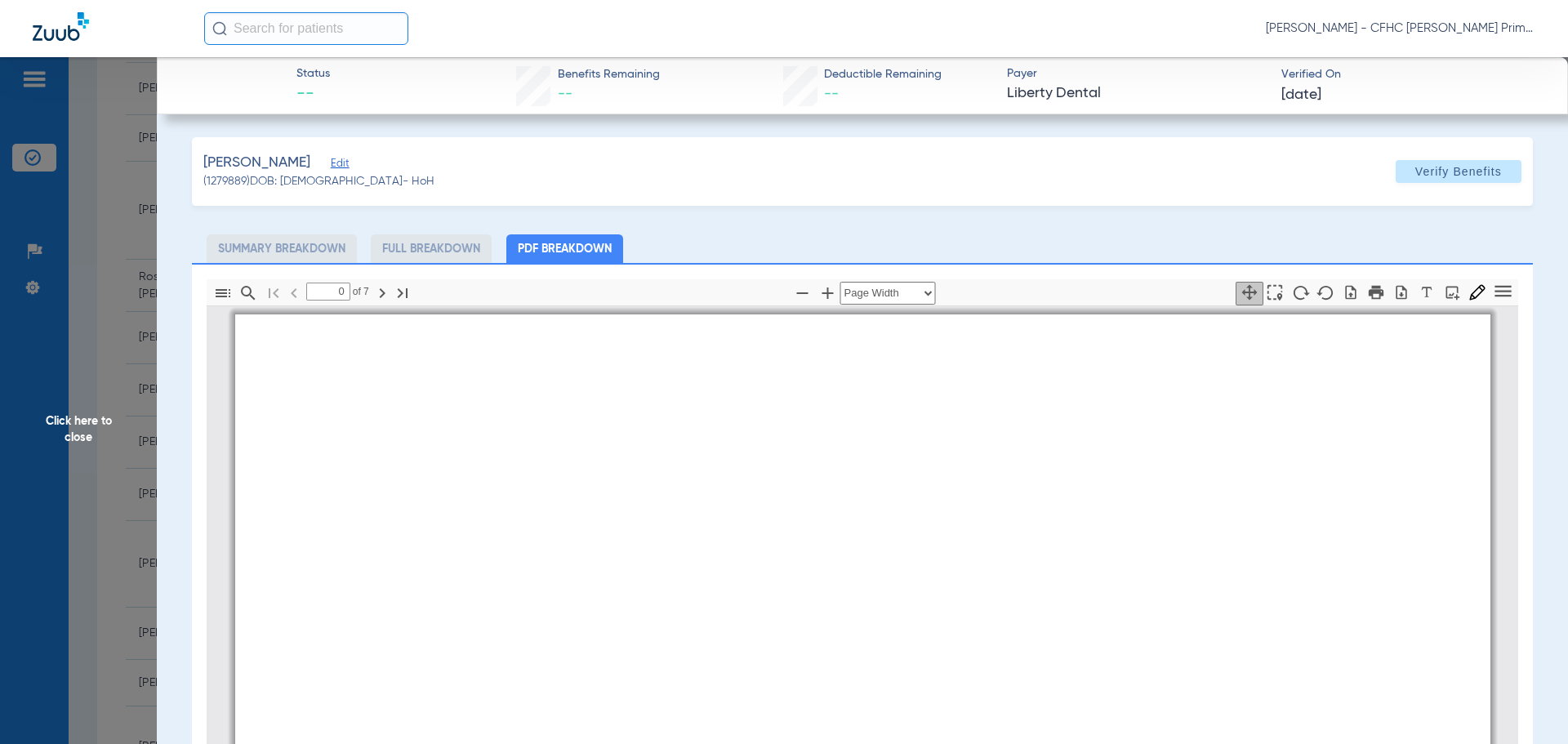
type input "1"
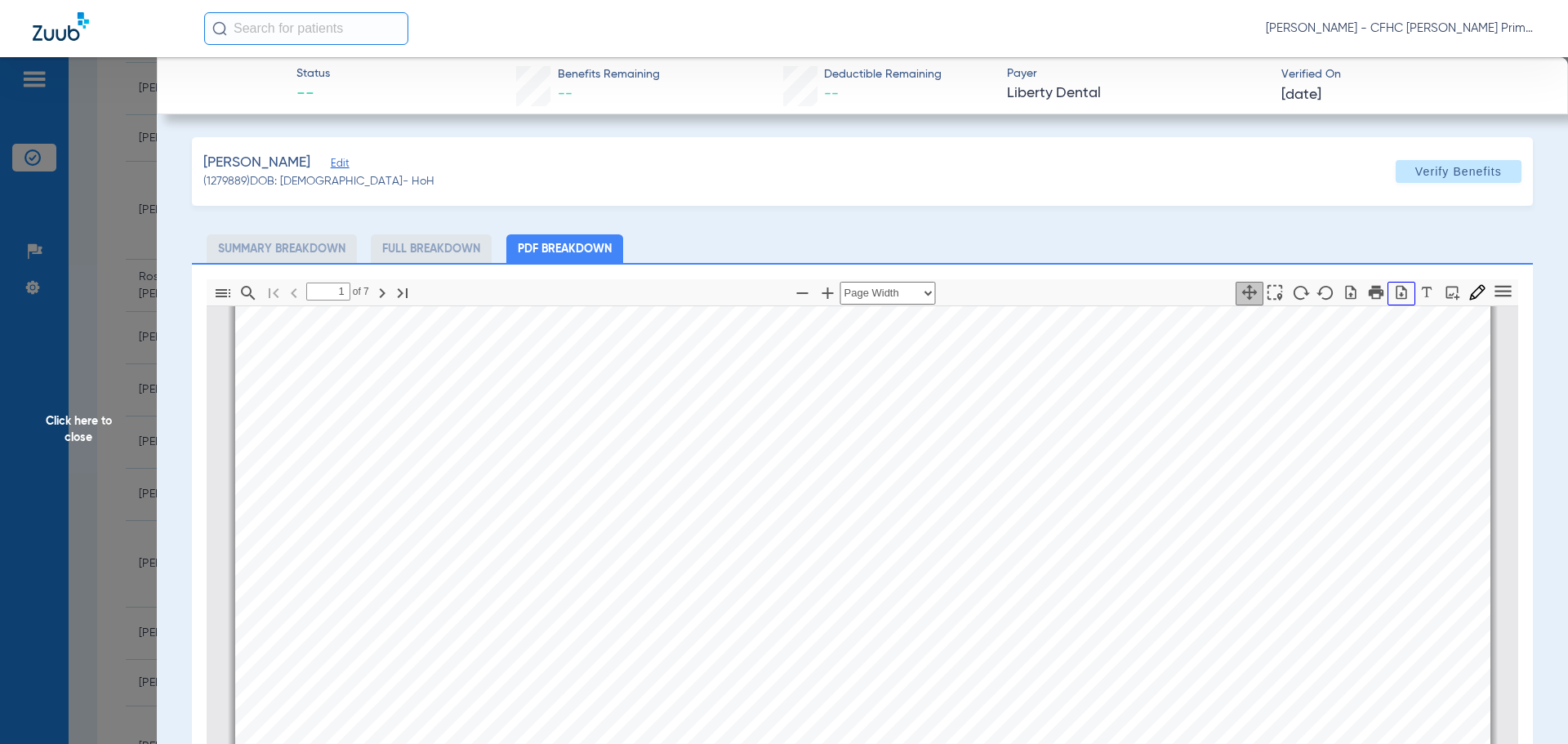
click at [1397, 295] on icon "button" at bounding box center [1401, 292] width 10 height 14
click at [74, 430] on span "Click here to close" at bounding box center [78, 428] width 156 height 744
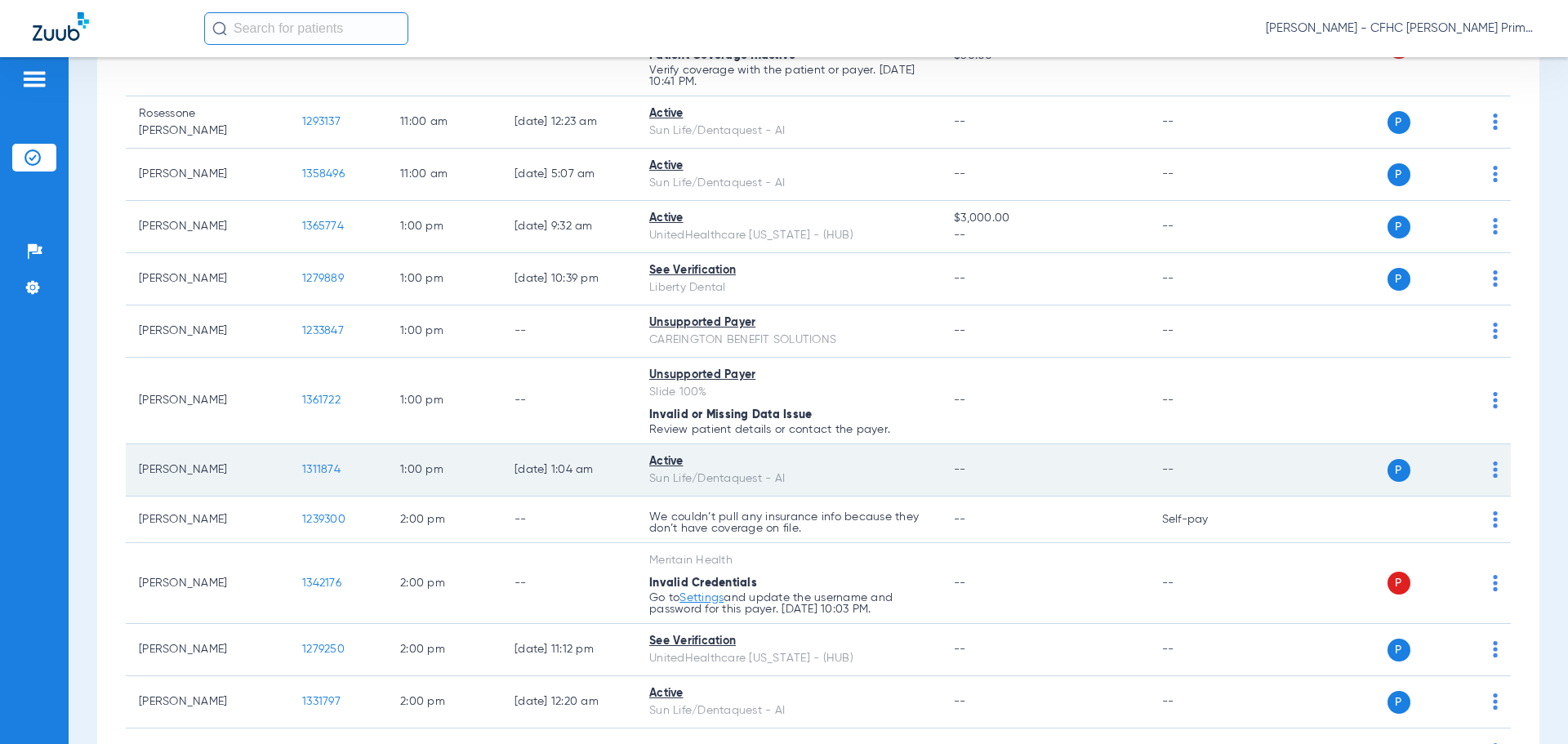
scroll to position [1225, 0]
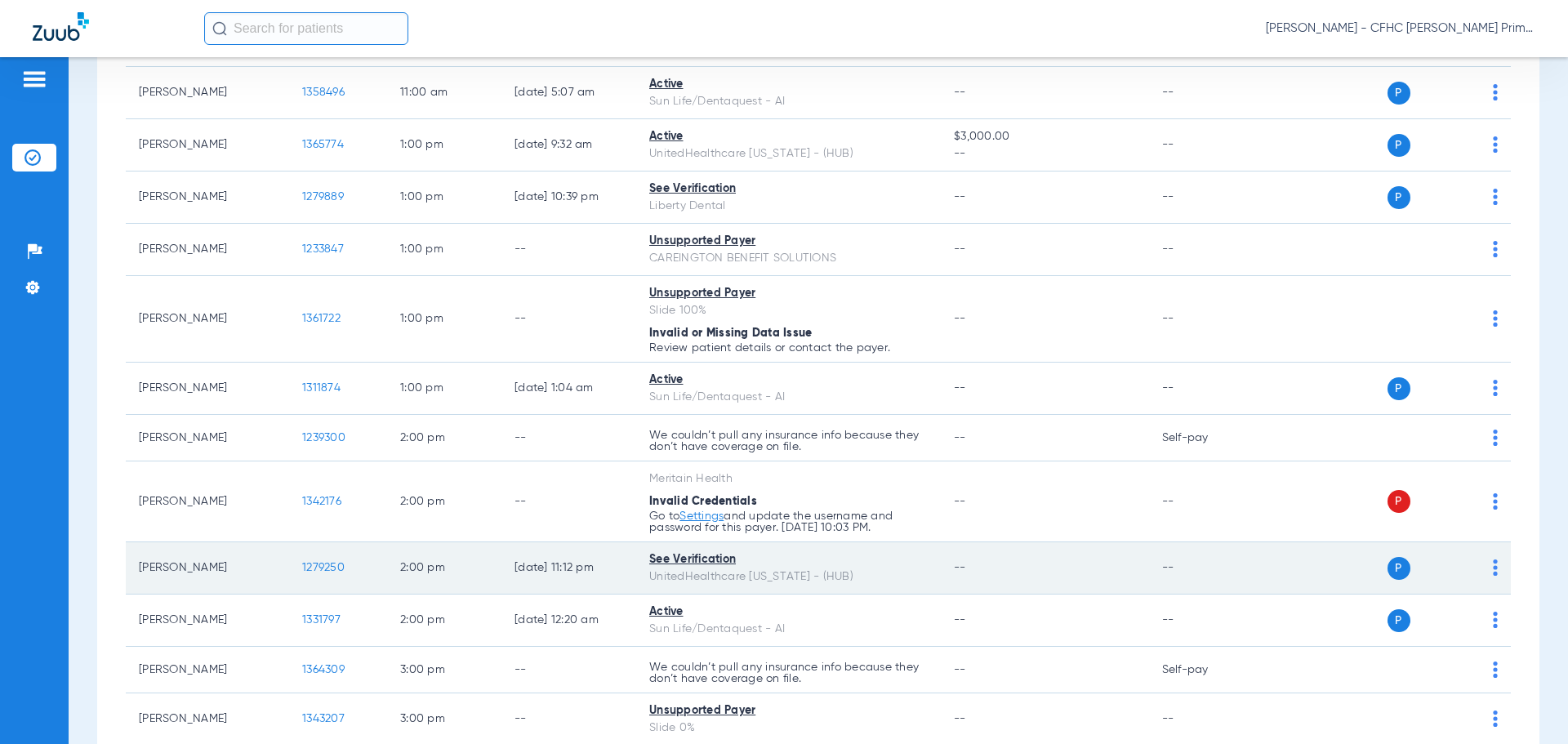
click at [320, 573] on span "1279250" at bounding box center [323, 568] width 43 height 11
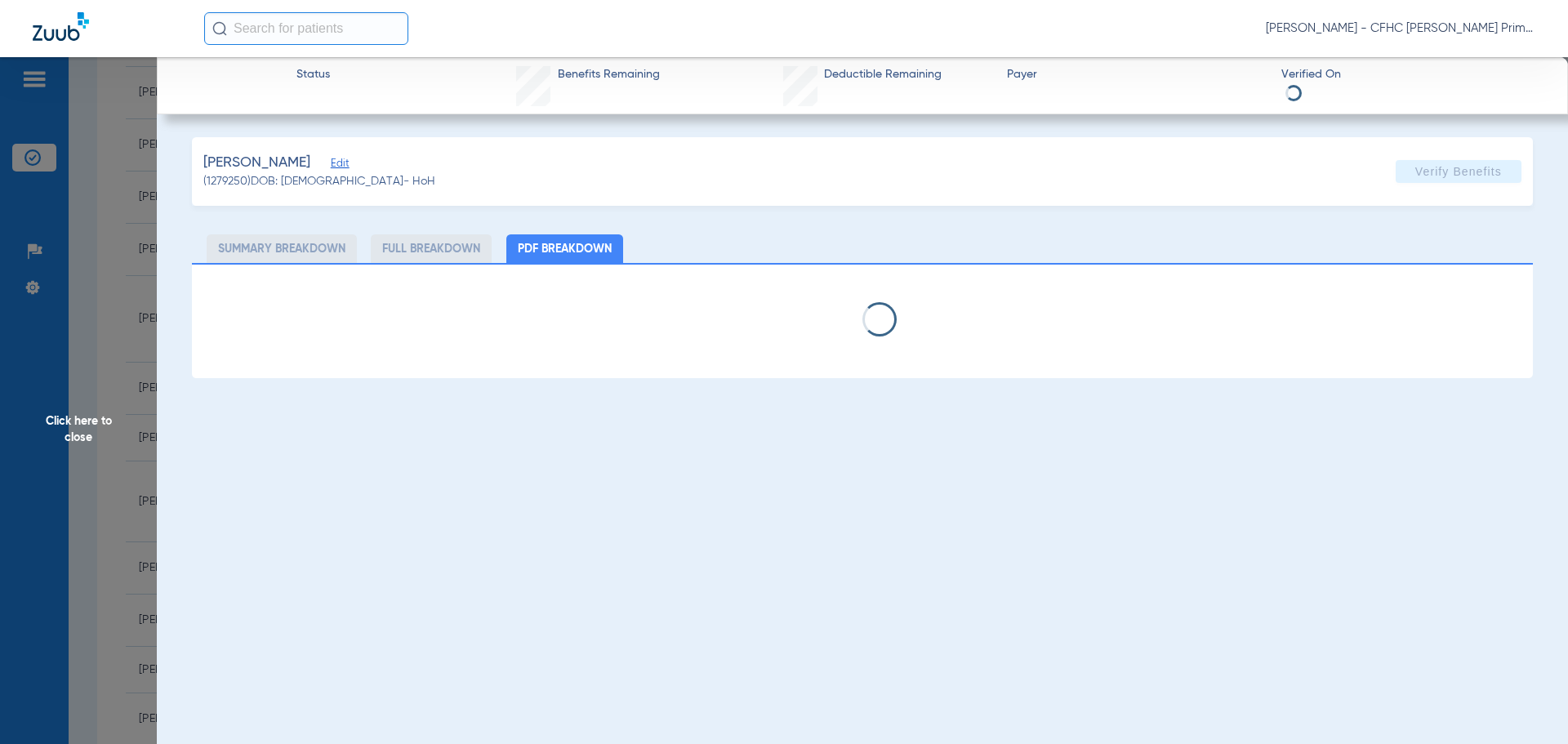
select select "page-width"
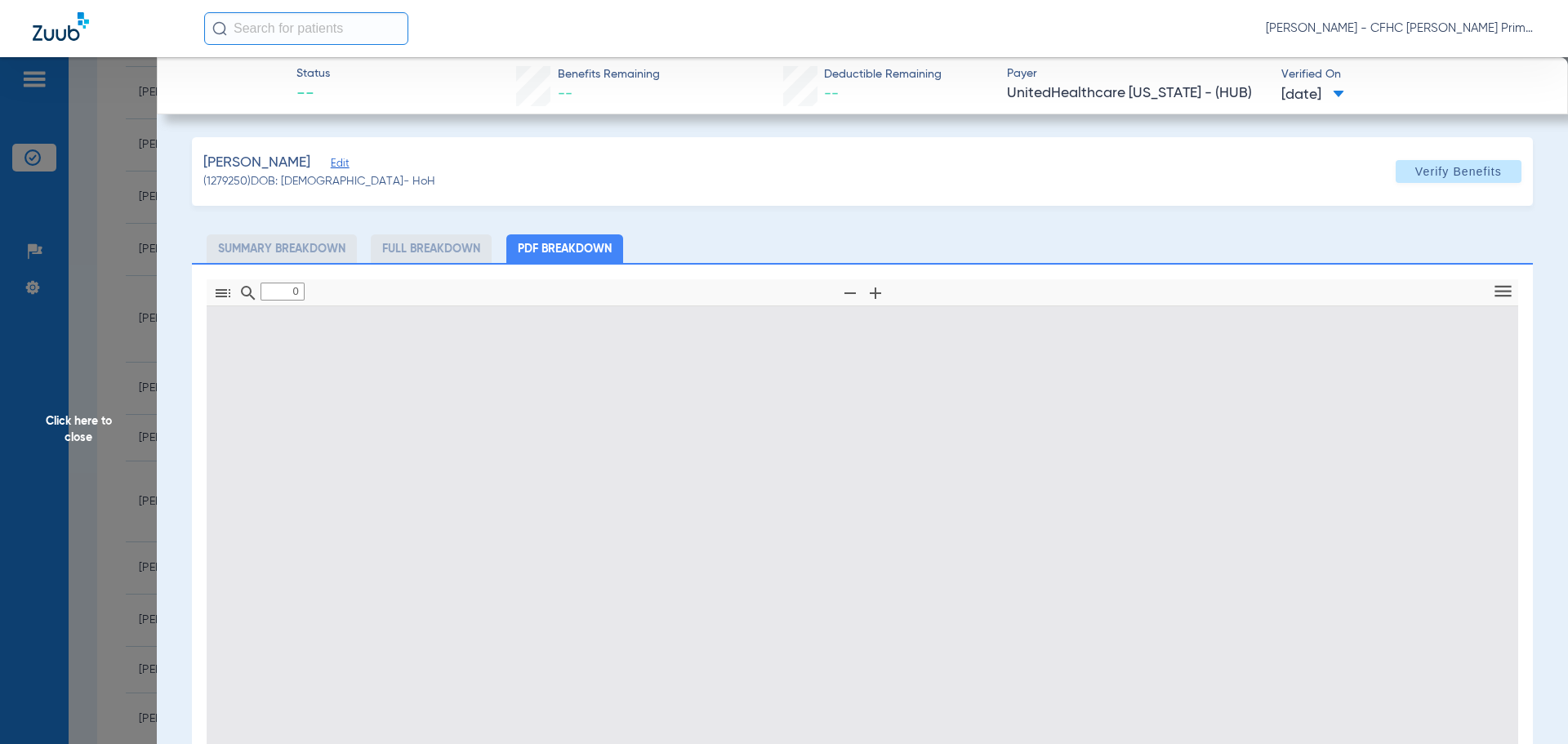
type input "1"
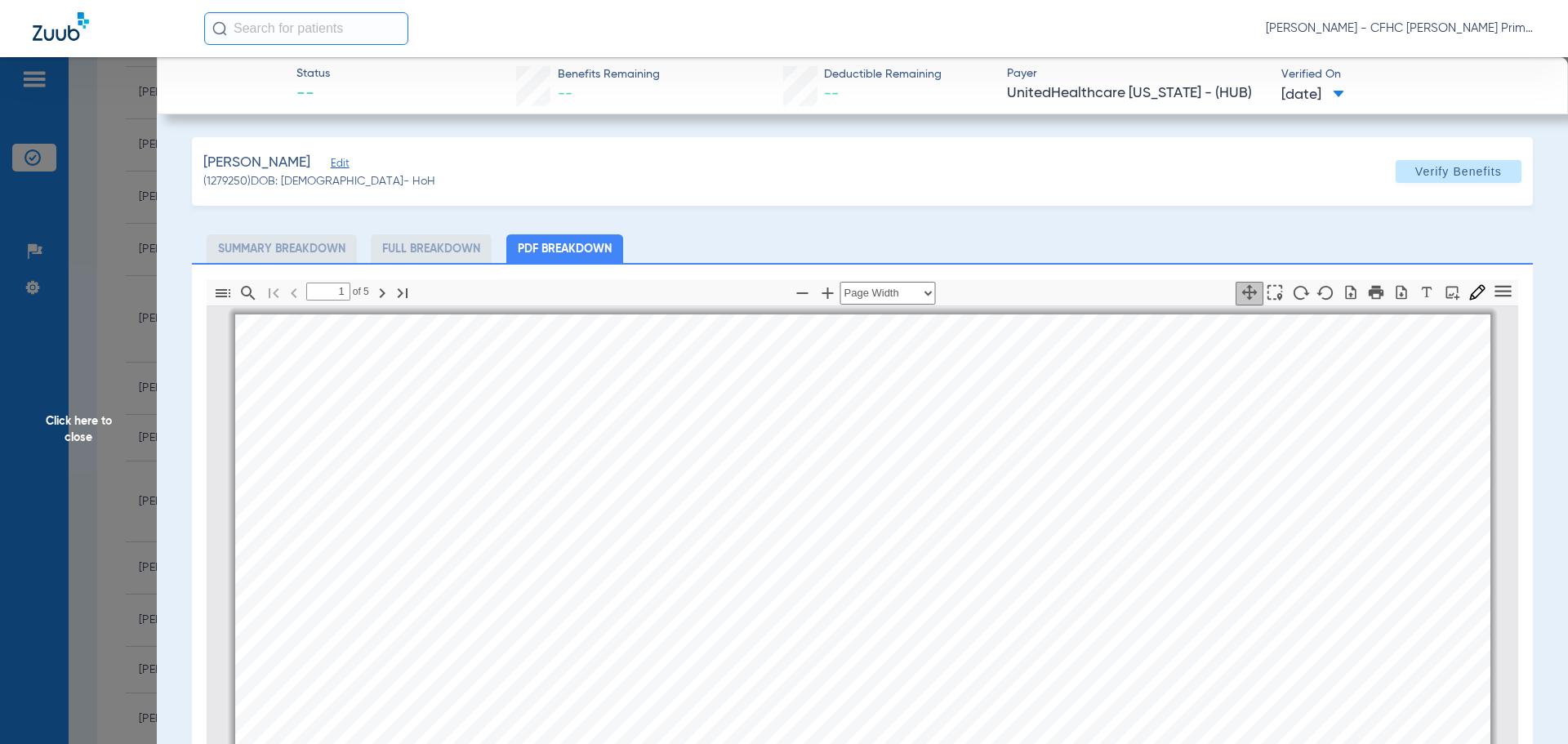
scroll to position [9, 0]
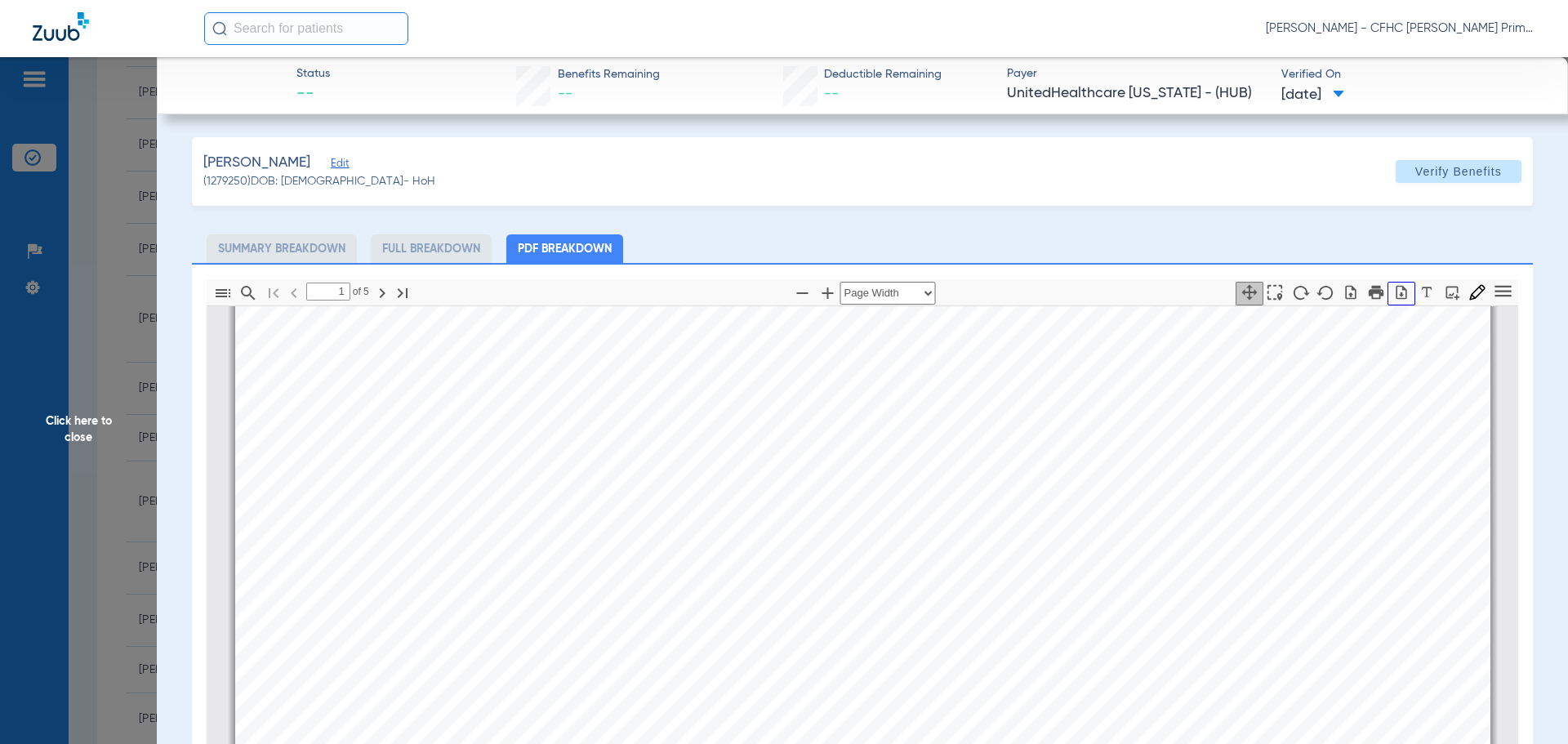
click at [1397, 287] on icon "button" at bounding box center [1401, 292] width 10 height 14
click at [58, 420] on span "Click here to close" at bounding box center [78, 428] width 156 height 744
